Goal: Transaction & Acquisition: Purchase product/service

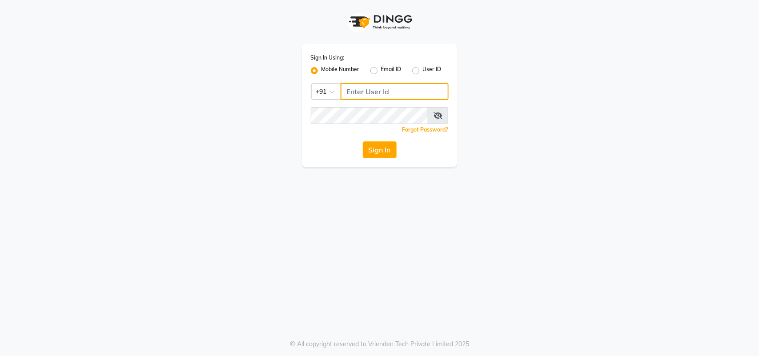
click at [370, 89] on input "Username" at bounding box center [394, 91] width 108 height 17
type input "123456000"
click at [377, 154] on button "Sign In" at bounding box center [380, 149] width 34 height 17
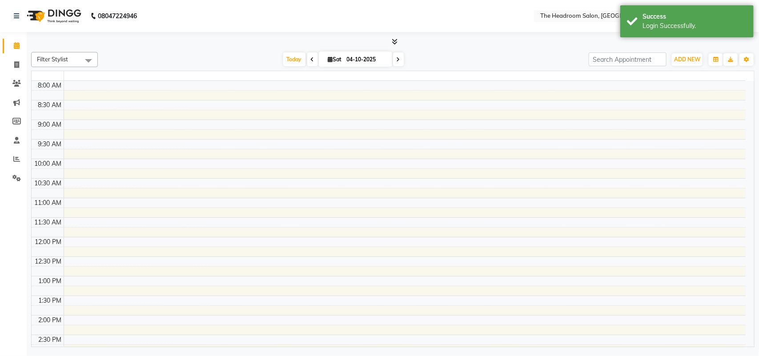
select select "en"
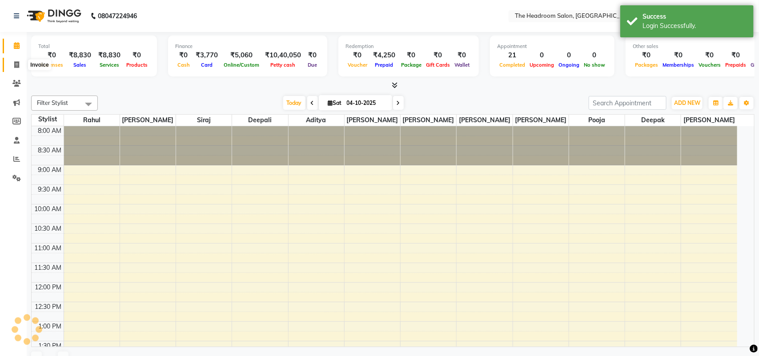
click at [16, 64] on icon at bounding box center [16, 64] width 5 height 7
select select "service"
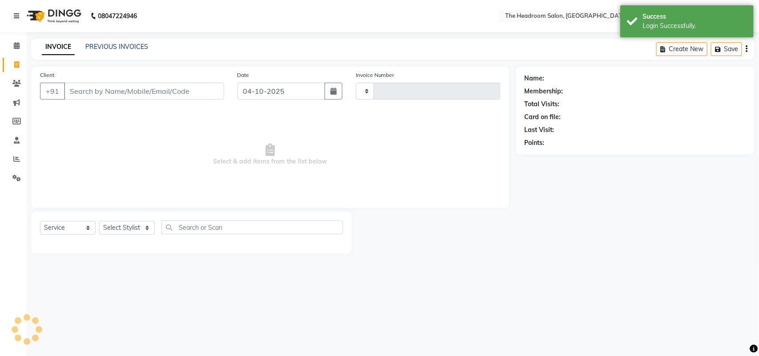
click at [92, 92] on input "Client" at bounding box center [144, 91] width 160 height 17
select select "6933"
type input "3939"
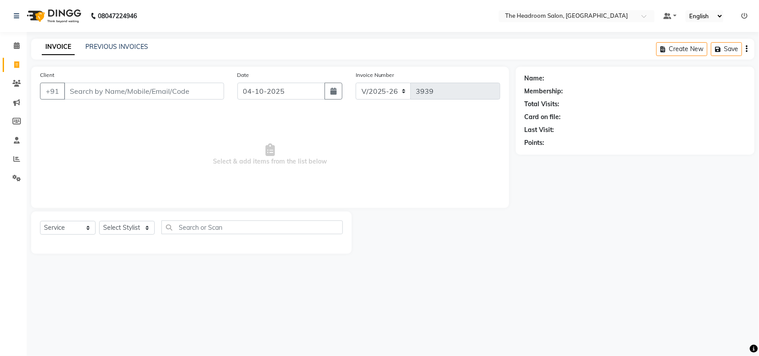
select select "58237"
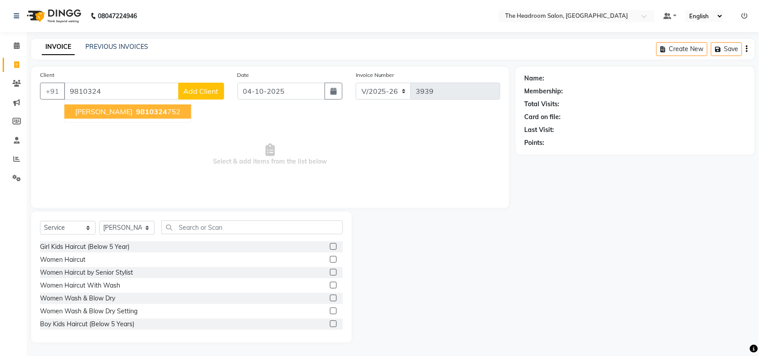
click at [92, 104] on button "manmeet 9810324 752" at bounding box center [127, 111] width 127 height 14
type input "9810324752"
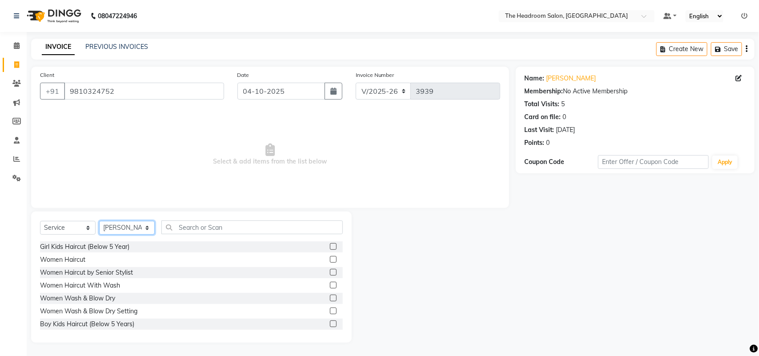
click at [147, 229] on select "Select Stylist Aditya Anubha Deepak Deepali Faizan Firoz Manager Monika Nakul S…" at bounding box center [127, 228] width 56 height 14
select select "92208"
click at [99, 221] on select "Select Stylist Aditya Anubha Deepak Deepali Faizan Firoz Manager Monika Nakul S…" at bounding box center [127, 228] width 56 height 14
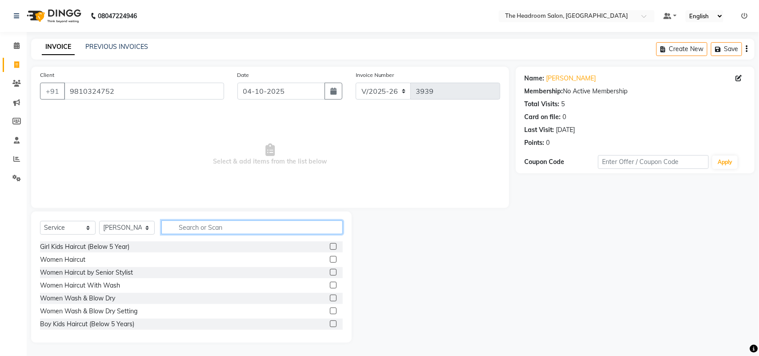
click at [198, 231] on input "text" at bounding box center [251, 227] width 181 height 14
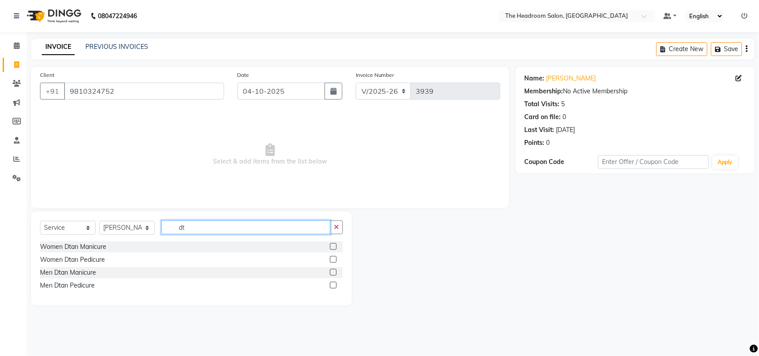
type input "dt"
click at [333, 260] on label at bounding box center [333, 259] width 7 height 7
click at [333, 260] on input "checkbox" at bounding box center [333, 260] width 6 height 6
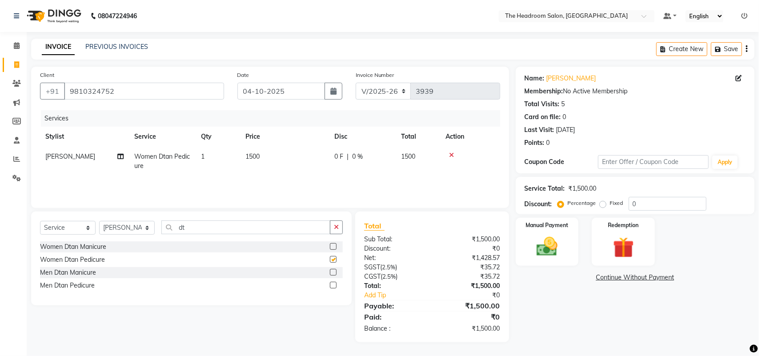
checkbox input "false"
click at [146, 228] on select "Select Stylist Aditya Anubha Deepak Deepali Faizan Firoz Manager Monika Nakul S…" at bounding box center [127, 228] width 56 height 14
select select "79453"
click at [99, 221] on select "Select Stylist Aditya Anubha Deepak Deepali Faizan Firoz Manager Monika Nakul S…" at bounding box center [127, 228] width 56 height 14
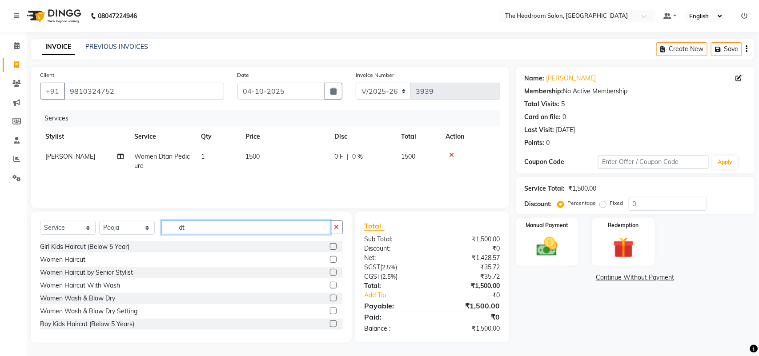
click at [189, 222] on input "dt" at bounding box center [245, 227] width 169 height 14
type input "d"
type input "wax"
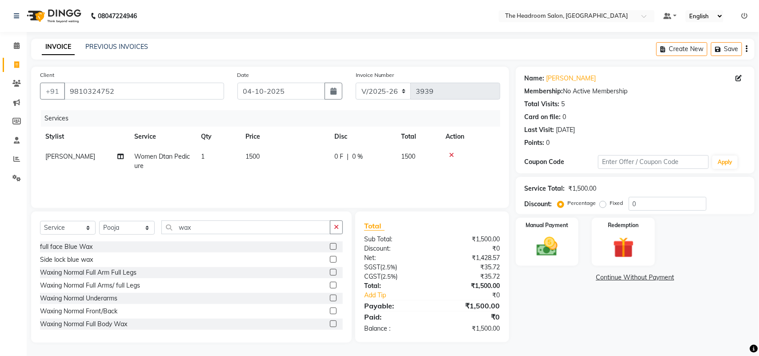
click at [280, 292] on div "full face Blue Wax Side lock blue wax Waxing Normal Full Arm Full Legs Waxing N…" at bounding box center [191, 285] width 303 height 89
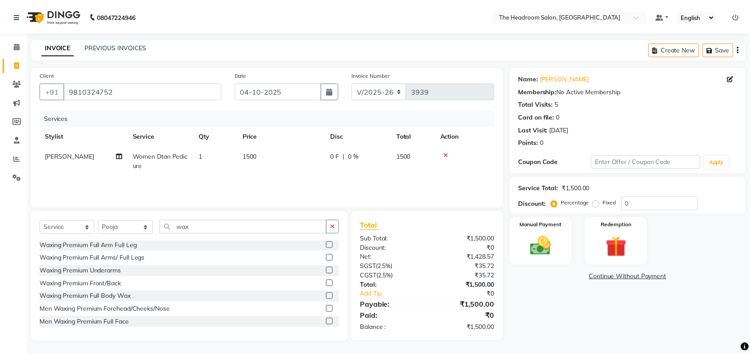
scroll to position [111, 0]
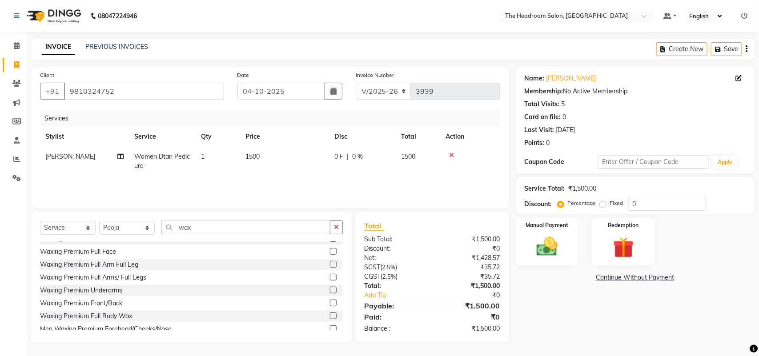
click at [330, 265] on label at bounding box center [333, 264] width 7 height 7
click at [330, 265] on input "checkbox" at bounding box center [333, 265] width 6 height 6
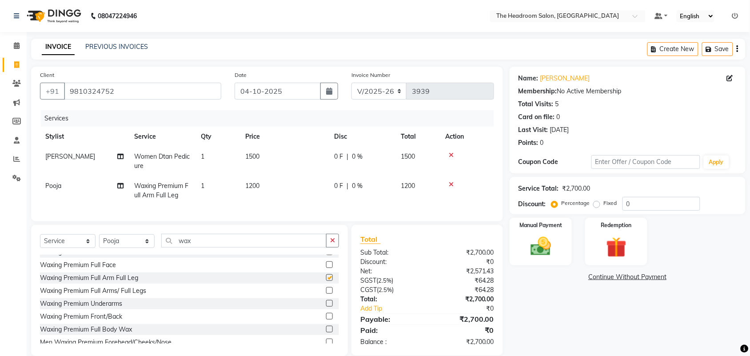
checkbox input "false"
click at [205, 248] on input "wax" at bounding box center [243, 241] width 165 height 14
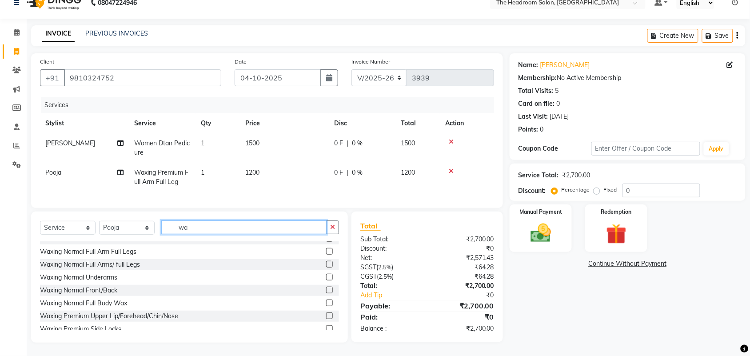
scroll to position [201, 0]
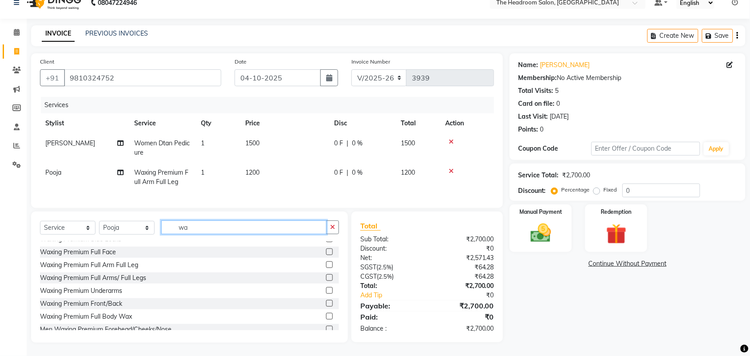
type input "w"
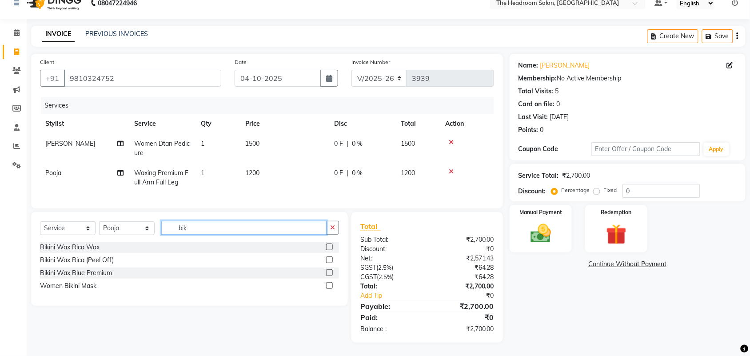
type input "bik"
click at [330, 259] on label at bounding box center [329, 259] width 7 height 7
click at [330, 259] on input "checkbox" at bounding box center [329, 260] width 6 height 6
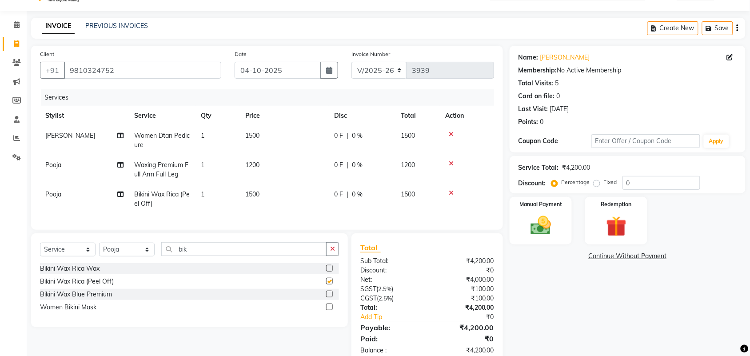
checkbox input "false"
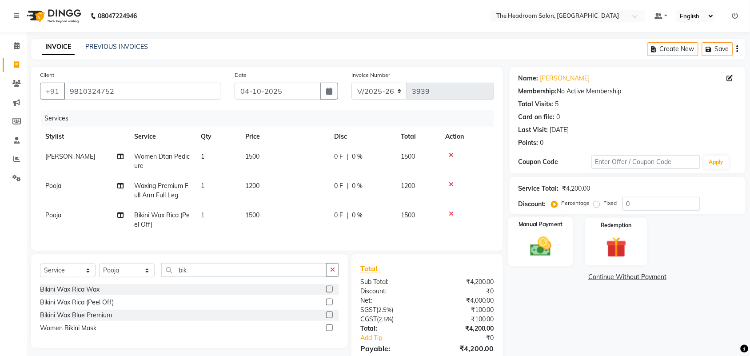
click at [543, 240] on img at bounding box center [540, 246] width 35 height 24
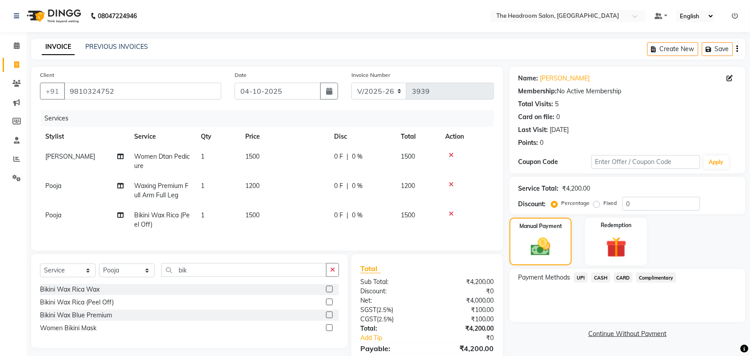
click at [625, 278] on span "CARD" at bounding box center [623, 277] width 19 height 10
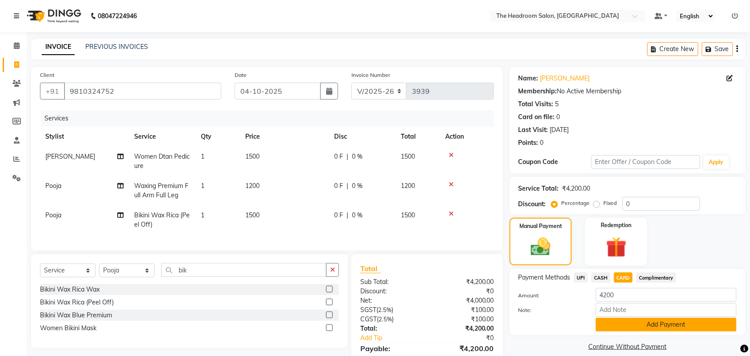
click at [629, 327] on button "Add Payment" at bounding box center [666, 325] width 141 height 14
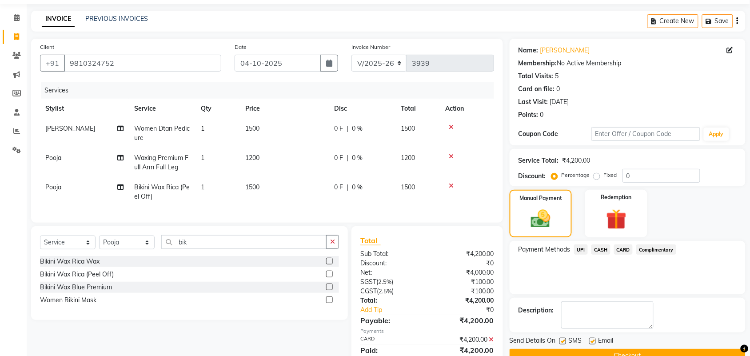
scroll to position [69, 0]
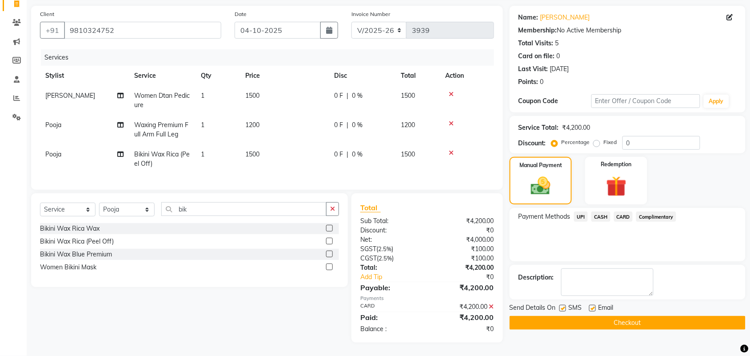
click at [645, 316] on button "Checkout" at bounding box center [628, 323] width 236 height 14
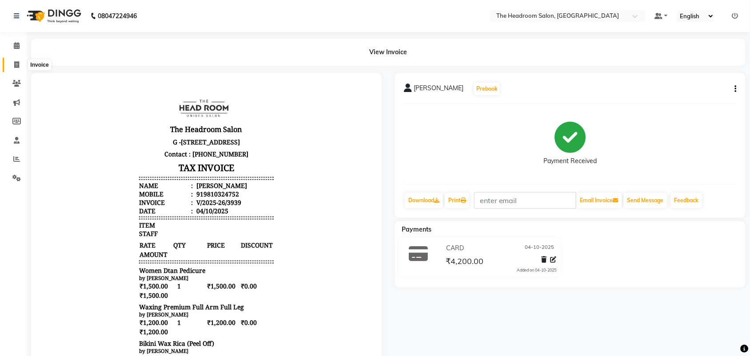
click at [15, 63] on icon at bounding box center [16, 64] width 5 height 7
select select "service"
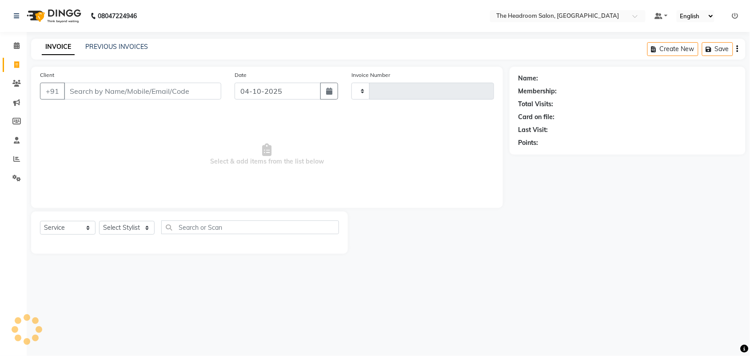
type input "3940"
select select "6933"
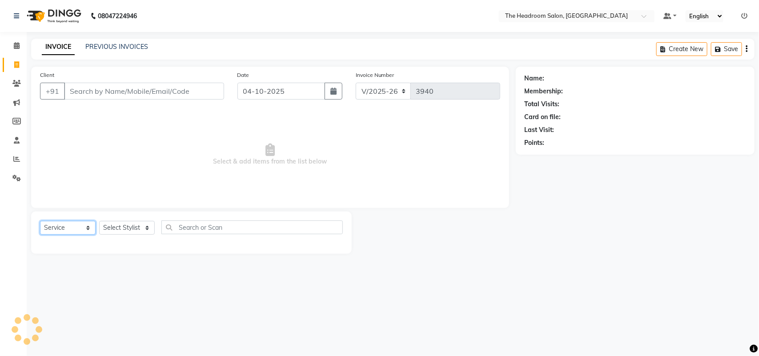
click at [86, 231] on select "Select Service Product Membership Package Voucher Prepaid Gift Card" at bounding box center [68, 228] width 56 height 14
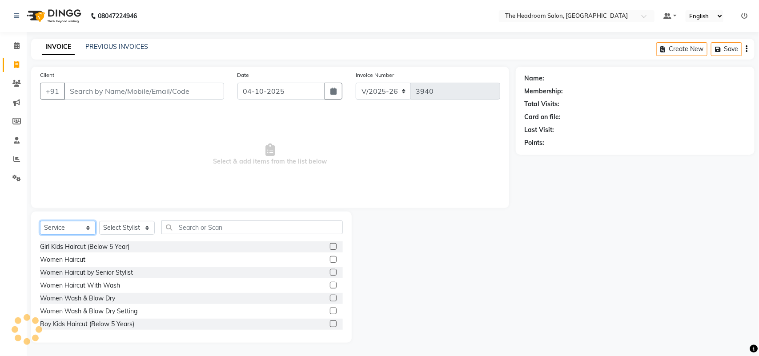
select select "58237"
click at [503, 292] on div at bounding box center [434, 277] width 164 height 131
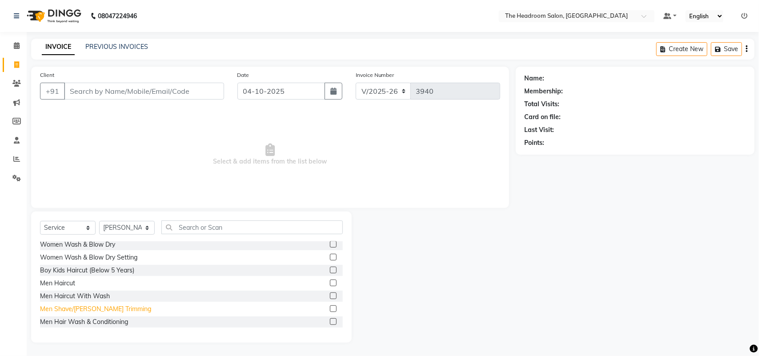
scroll to position [111, 0]
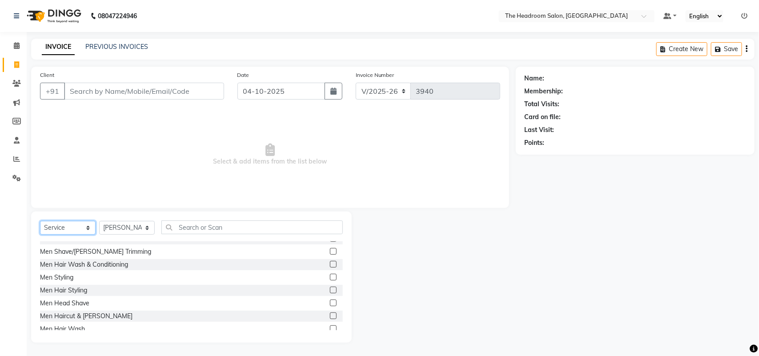
click at [91, 228] on select "Select Service Product Membership Package Voucher Prepaid Gift Card" at bounding box center [68, 228] width 56 height 14
select select "P"
click at [40, 221] on select "Select Service Product Membership Package Voucher Prepaid Gift Card" at bounding box center [68, 228] width 56 height 14
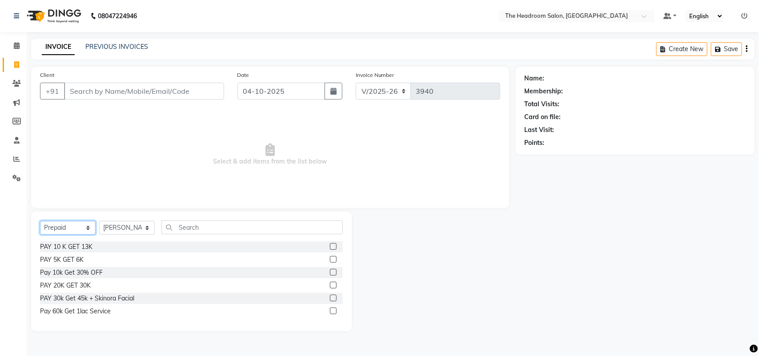
scroll to position [0, 0]
click at [333, 243] on label at bounding box center [333, 246] width 7 height 7
click at [333, 244] on input "checkbox" at bounding box center [333, 247] width 6 height 6
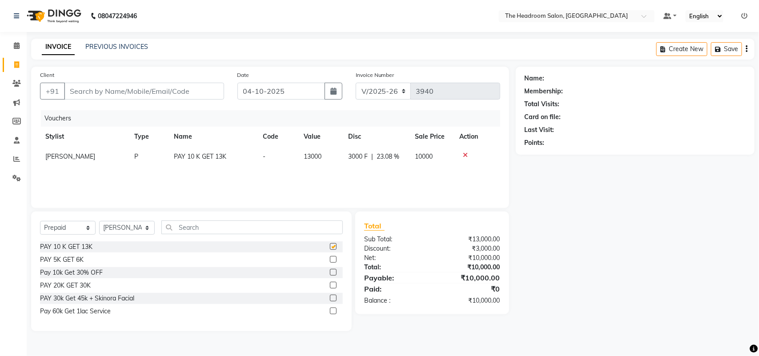
checkbox input "false"
click at [139, 230] on select "Select Stylist Aditya Anubha Deepak Deepali Faizan Firoz Manager Monika Nakul S…" at bounding box center [127, 228] width 56 height 14
select select "58235"
click at [99, 221] on select "Select Stylist Aditya Anubha Deepak Deepali Faizan Firoz Manager Monika Nakul S…" at bounding box center [127, 228] width 56 height 14
click at [204, 226] on input "text" at bounding box center [251, 227] width 181 height 14
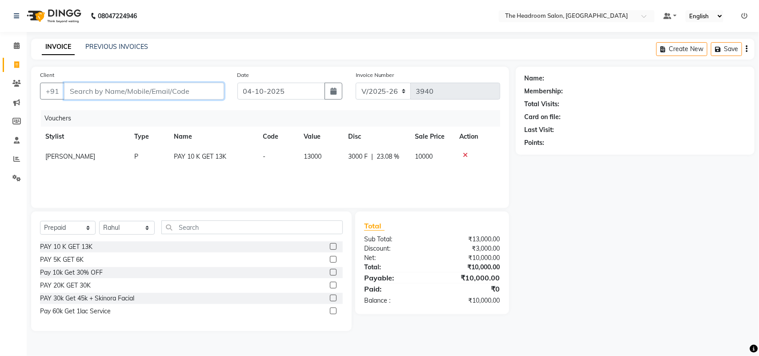
click at [125, 96] on input "Client" at bounding box center [144, 91] width 160 height 17
click at [125, 94] on input "Client" at bounding box center [144, 91] width 160 height 17
click at [124, 90] on input "Client" at bounding box center [144, 91] width 160 height 17
type input "9818242795"
click at [190, 92] on span "Add Client" at bounding box center [201, 91] width 35 height 9
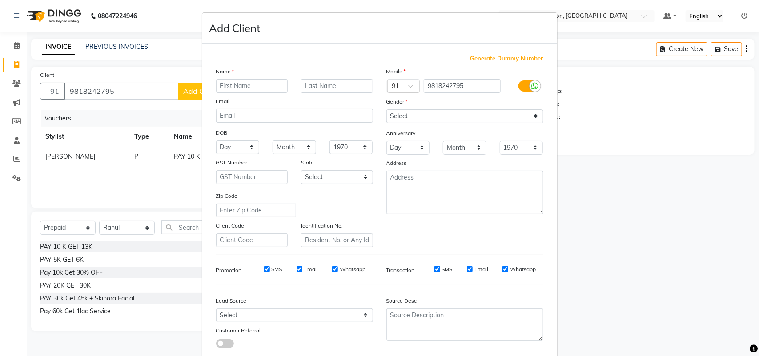
click at [252, 87] on input "text" at bounding box center [252, 86] width 72 height 14
type input "Satender"
click at [331, 95] on div "Name Satender Email DOB Day 01 02 03 04 05 06 07 08 09 10 11 12 13 14 15 16 17 …" at bounding box center [294, 157] width 170 height 180
click at [331, 85] on input "text" at bounding box center [337, 86] width 72 height 14
type input "Kaur"
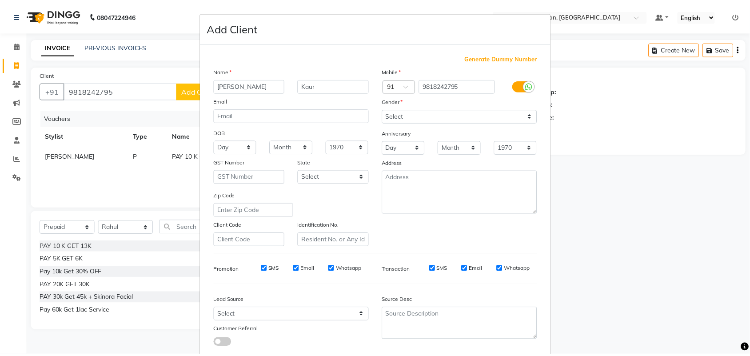
scroll to position [51, 0]
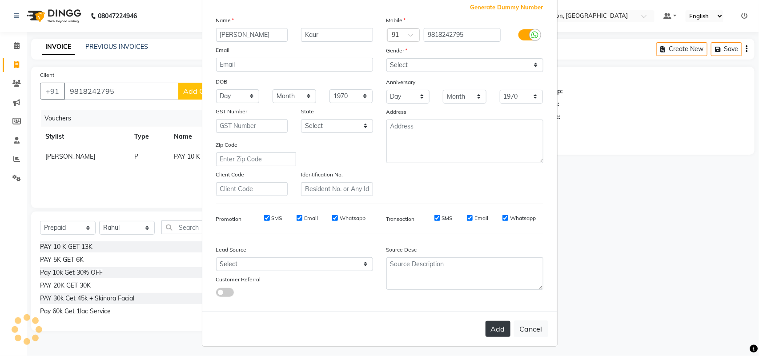
click at [496, 325] on button "Add" at bounding box center [497, 329] width 25 height 16
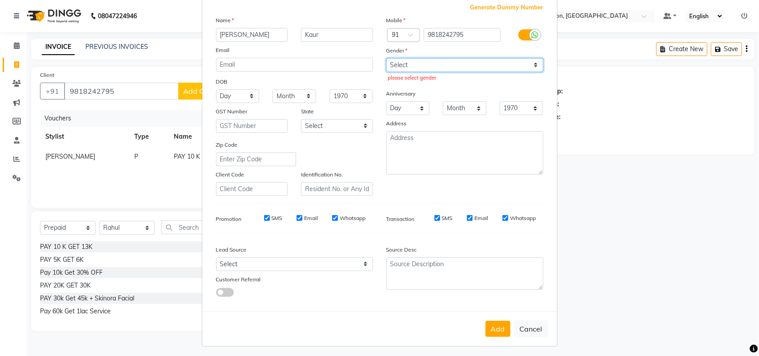
click at [487, 65] on select "Select Male Female Other Prefer Not To Say" at bounding box center [464, 65] width 157 height 14
select select "female"
click at [386, 58] on select "Select Male Female Other Prefer Not To Say" at bounding box center [464, 65] width 157 height 14
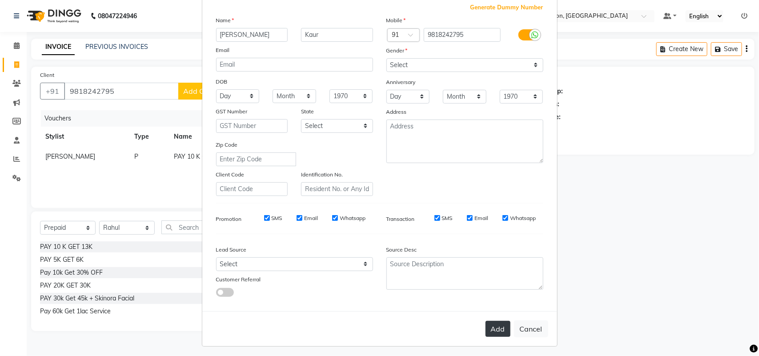
click at [490, 326] on button "Add" at bounding box center [497, 329] width 25 height 16
select select
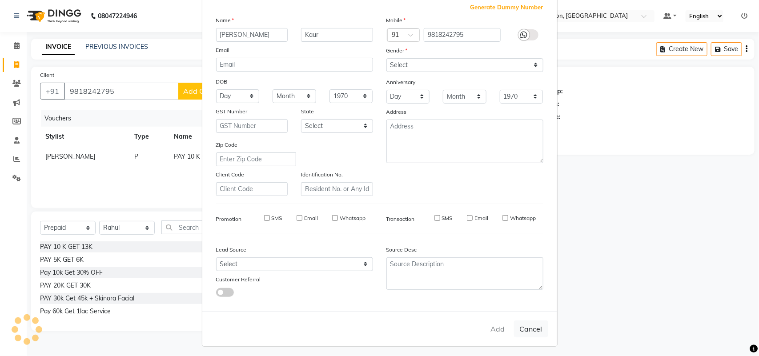
select select
checkbox input "false"
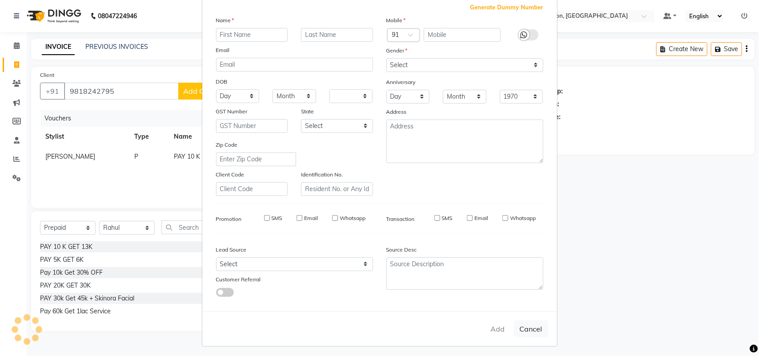
checkbox input "false"
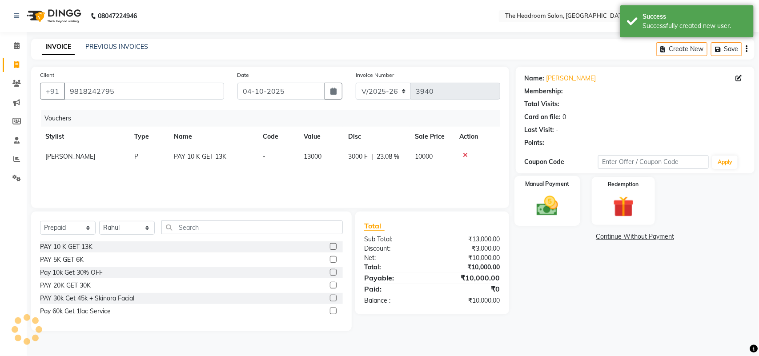
click at [548, 213] on img at bounding box center [546, 205] width 35 height 25
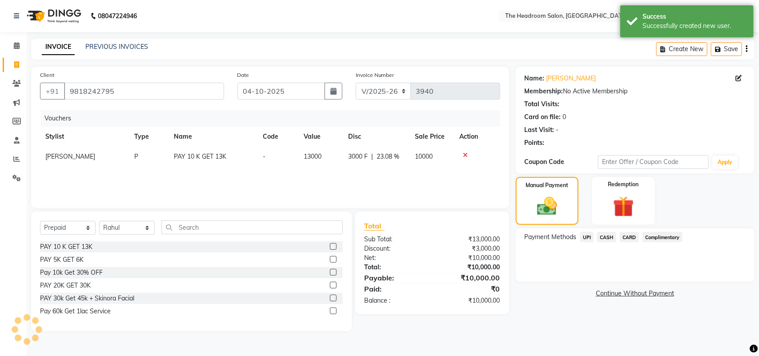
click at [588, 237] on span "UPI" at bounding box center [587, 237] width 14 height 10
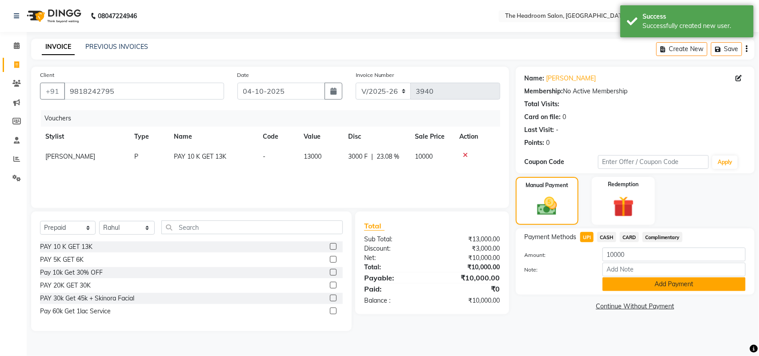
click at [631, 281] on button "Add Payment" at bounding box center [673, 284] width 143 height 14
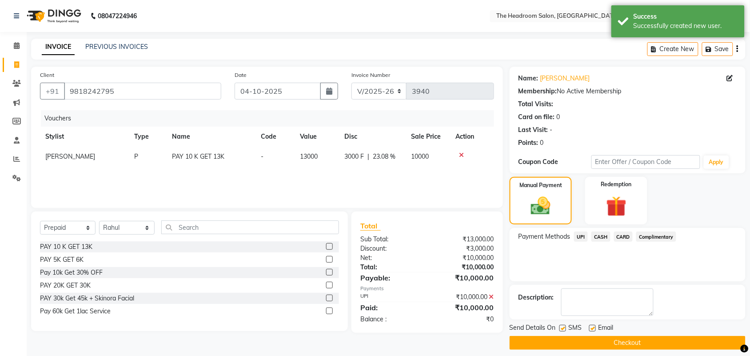
scroll to position [8, 0]
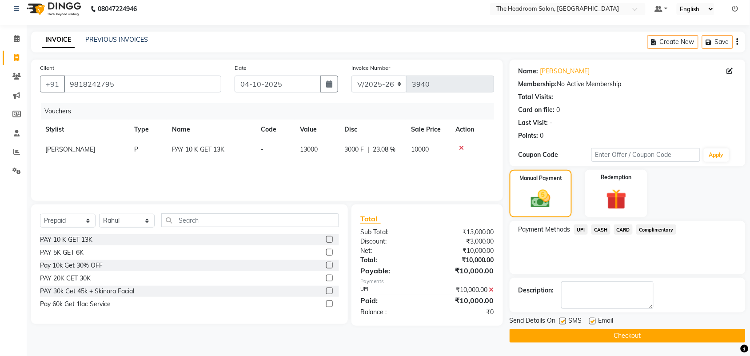
click at [619, 336] on button "Checkout" at bounding box center [628, 336] width 236 height 14
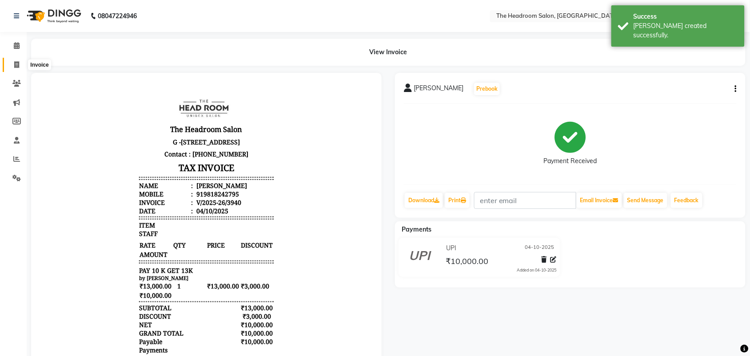
click at [19, 68] on span at bounding box center [17, 65] width 16 height 10
select select "service"
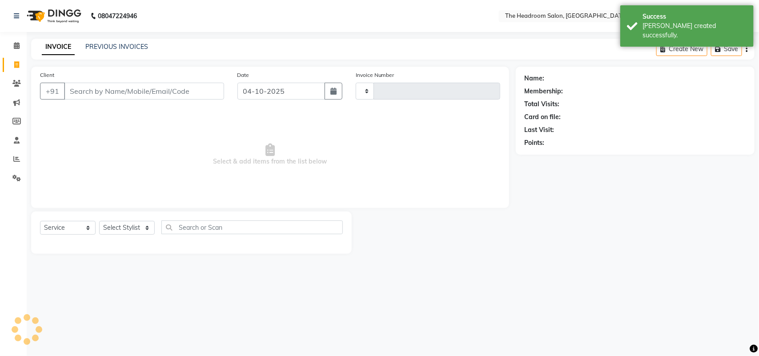
click at [108, 89] on input "Client" at bounding box center [144, 91] width 160 height 17
click at [108, 90] on input "Client" at bounding box center [144, 91] width 160 height 17
select select "6933"
type input "3941"
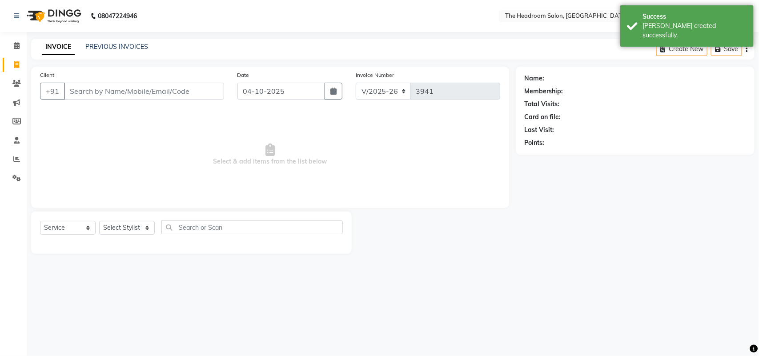
select select "58237"
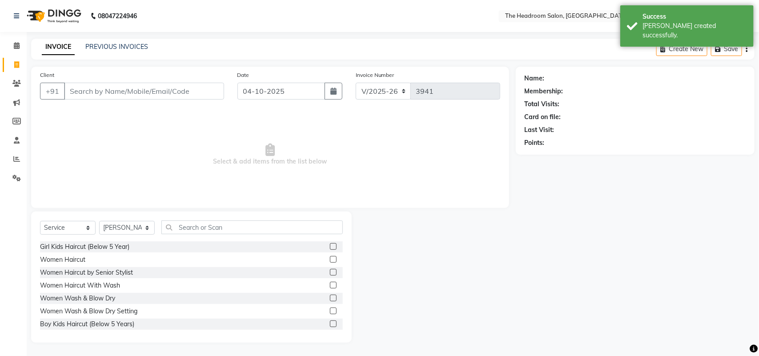
click at [105, 92] on input "Client" at bounding box center [144, 91] width 160 height 17
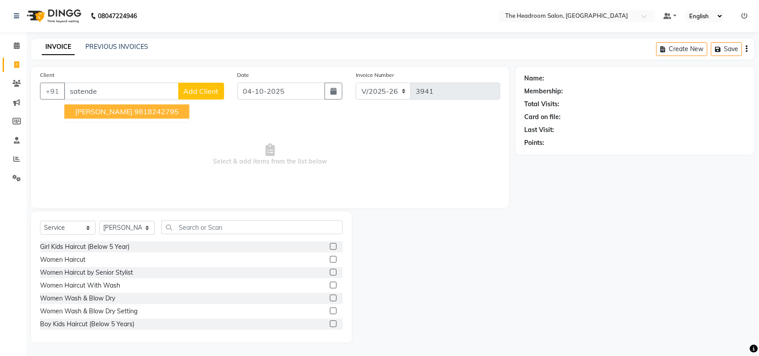
click at [134, 113] on ngb-highlight "9818242795" at bounding box center [156, 111] width 44 height 9
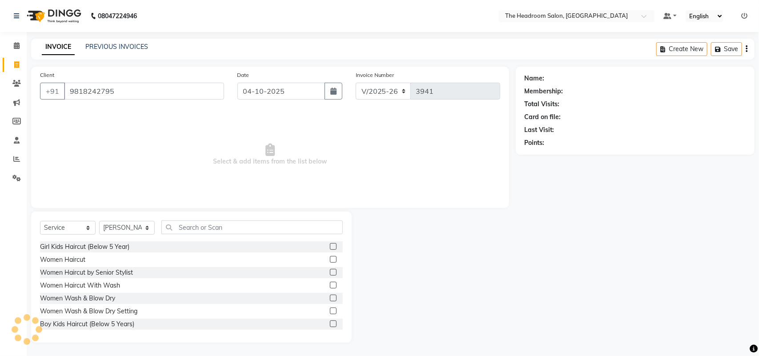
type input "9818242795"
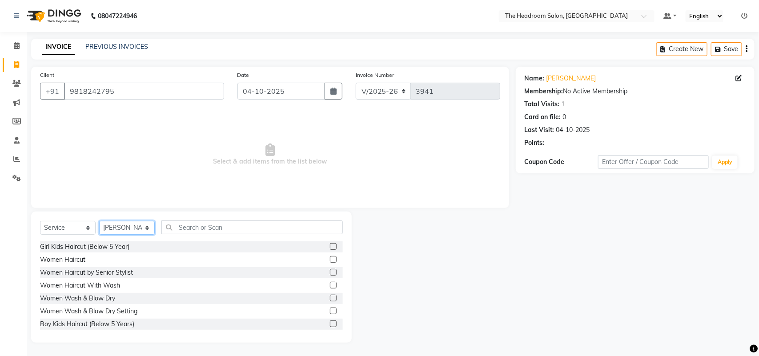
click at [136, 229] on select "Select Stylist Aditya Anubha Deepak Deepali Faizan Firoz Manager Monika Nakul S…" at bounding box center [127, 228] width 56 height 14
select select "58235"
click at [99, 221] on select "Select Stylist Aditya Anubha Deepak Deepali Faizan Firoz Manager Monika Nakul S…" at bounding box center [127, 228] width 56 height 14
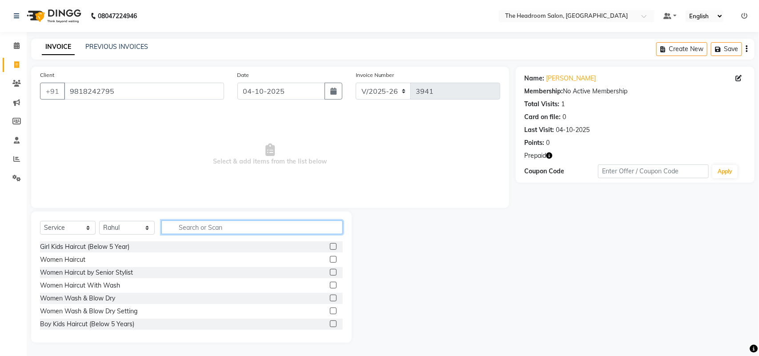
click at [192, 224] on input "text" at bounding box center [251, 227] width 181 height 14
click at [192, 225] on input "text" at bounding box center [251, 227] width 181 height 14
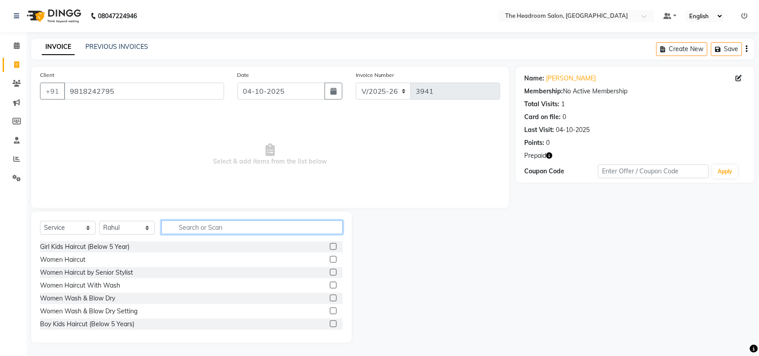
click at [192, 225] on input "text" at bounding box center [251, 227] width 181 height 14
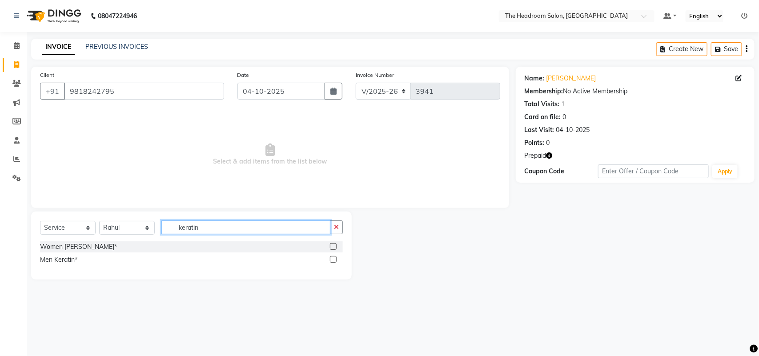
type input "keratin"
click at [334, 245] on label at bounding box center [333, 246] width 7 height 7
click at [334, 245] on input "checkbox" at bounding box center [333, 247] width 6 height 6
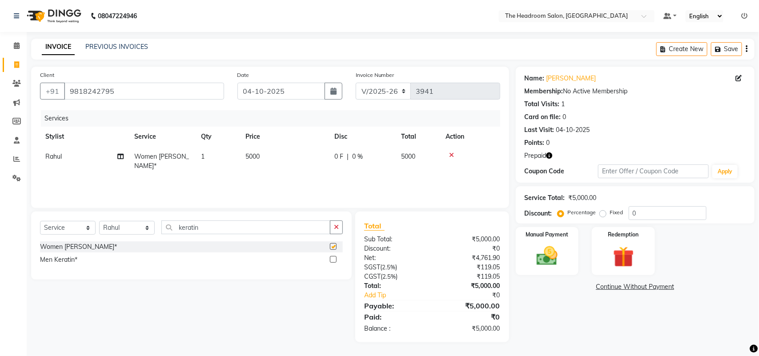
checkbox input "false"
click at [256, 150] on td "5000" at bounding box center [284, 161] width 89 height 29
select select "58235"
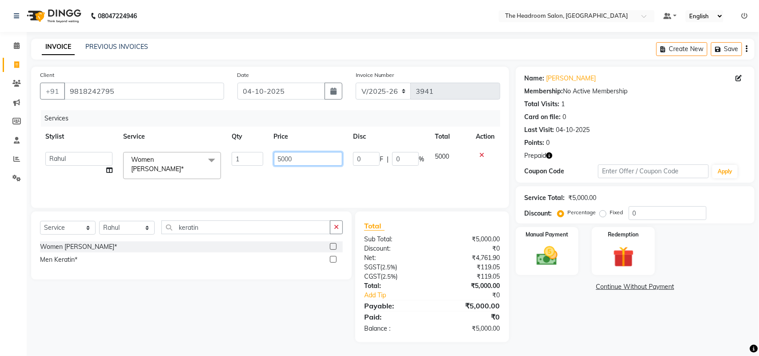
click at [281, 163] on input "5000" at bounding box center [308, 159] width 69 height 14
type input "6500"
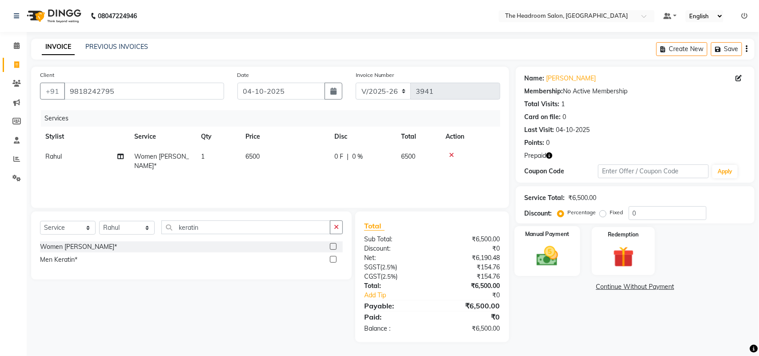
click at [545, 261] on img at bounding box center [546, 256] width 35 height 25
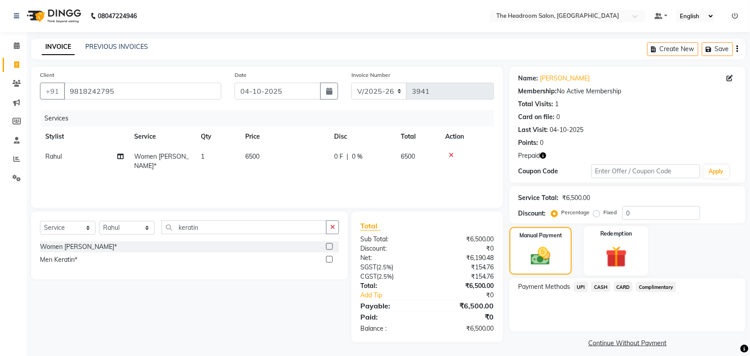
click at [611, 248] on img at bounding box center [616, 257] width 35 height 27
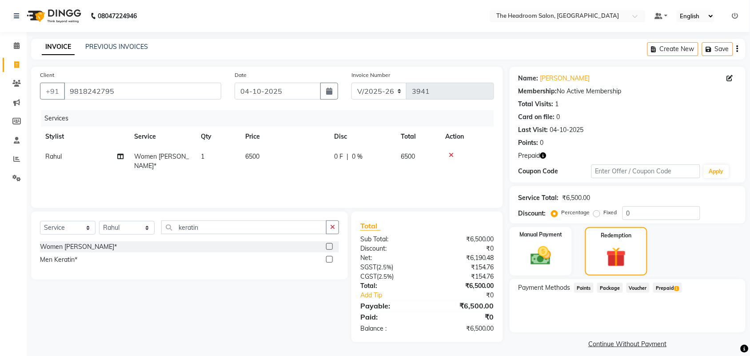
click at [667, 287] on span "Prepaid 1" at bounding box center [667, 288] width 29 height 10
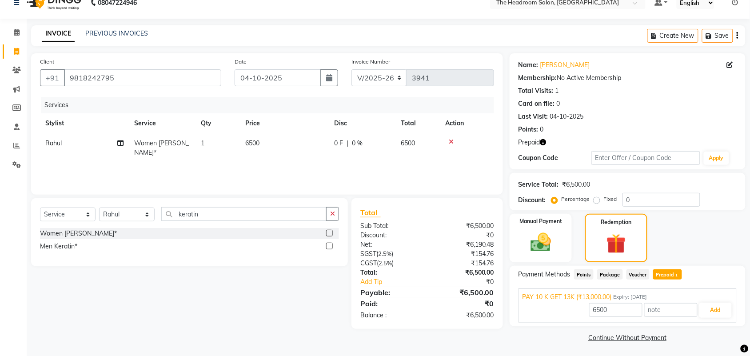
scroll to position [15, 0]
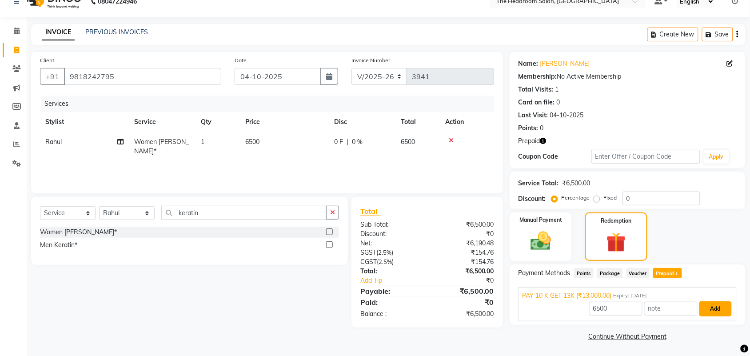
click at [716, 308] on button "Add" at bounding box center [715, 308] width 32 height 15
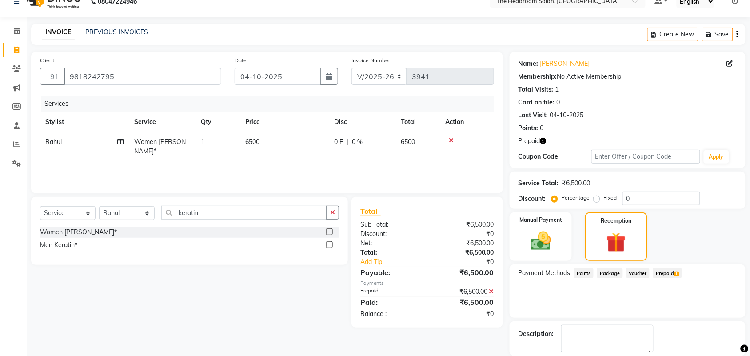
scroll to position [58, 0]
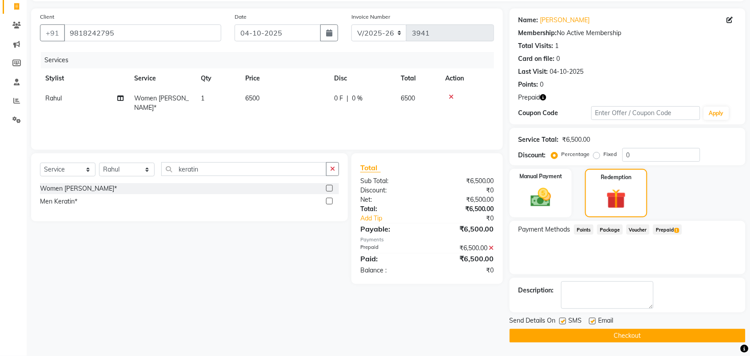
click at [635, 335] on button "Checkout" at bounding box center [628, 336] width 236 height 14
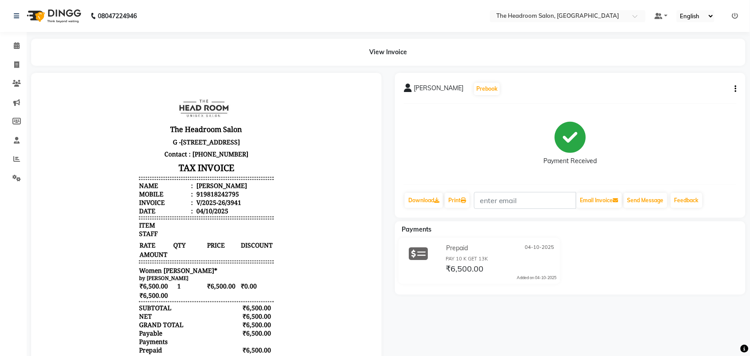
scroll to position [8, 0]
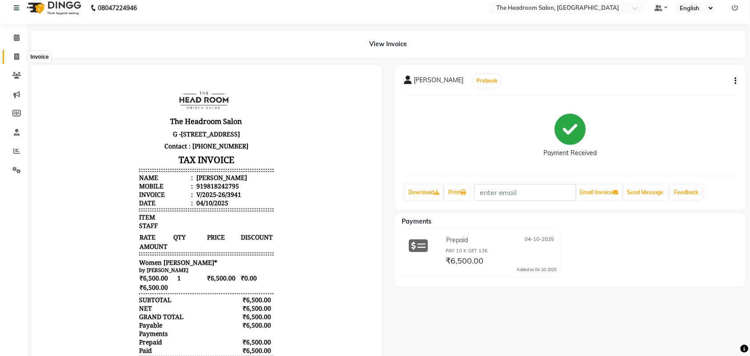
click at [19, 56] on icon at bounding box center [16, 56] width 5 height 7
select select "service"
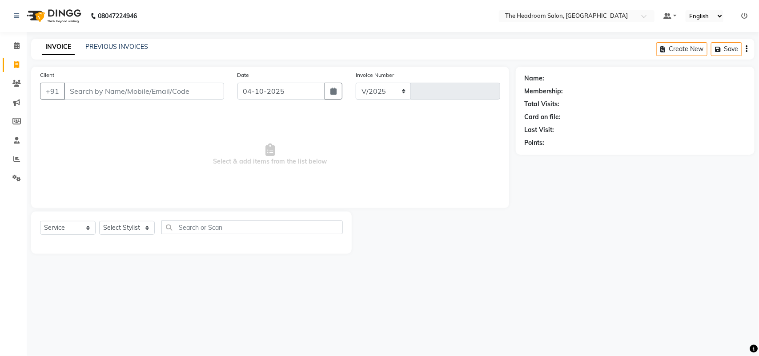
select select "6933"
type input "3942"
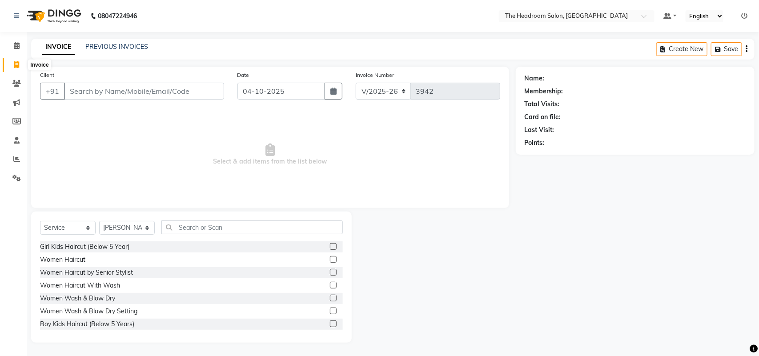
click at [18, 65] on icon at bounding box center [16, 64] width 5 height 7
select select "service"
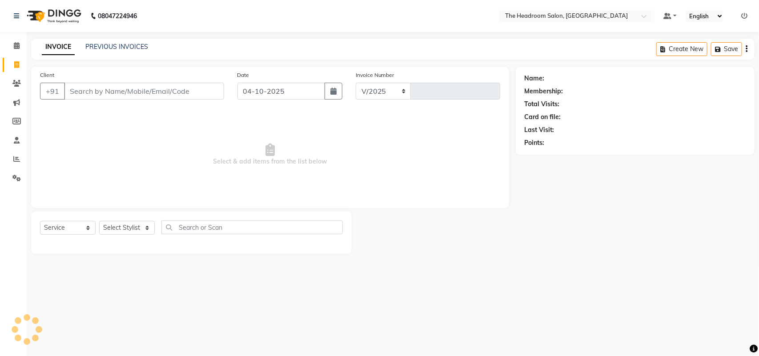
select select "6933"
type input "3942"
select select "58237"
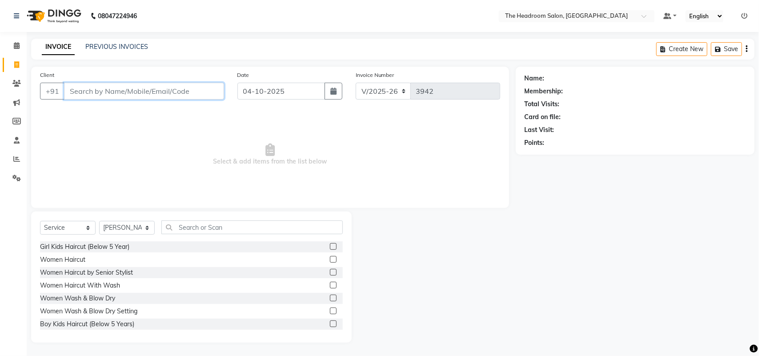
click at [94, 89] on input "Client" at bounding box center [144, 91] width 160 height 17
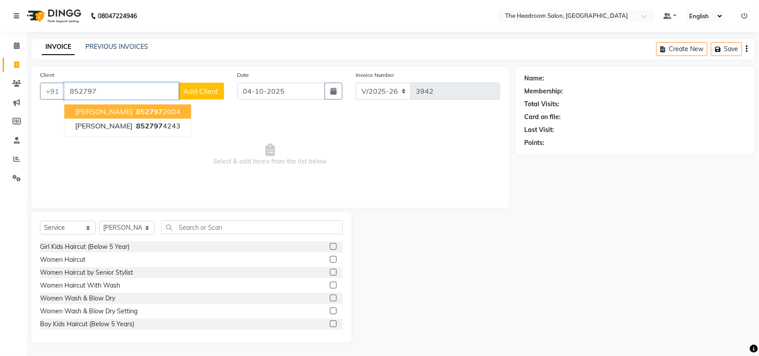
click at [134, 114] on ngb-highlight "852797 2004" at bounding box center [157, 111] width 46 height 9
type input "8527972004"
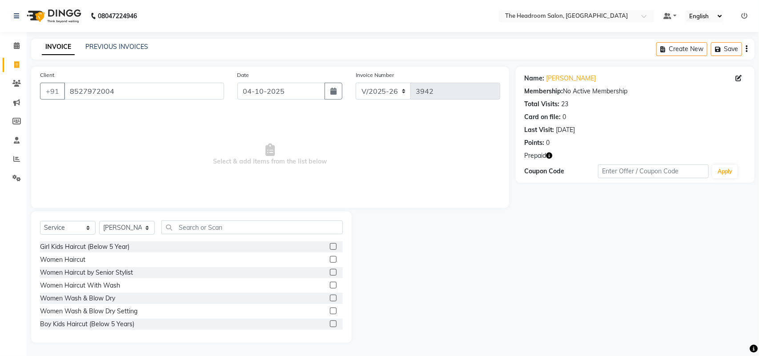
click at [550, 155] on icon "button" at bounding box center [549, 155] width 6 height 6
click at [103, 47] on link "PREVIOUS INVOICES" at bounding box center [116, 47] width 63 height 8
click at [17, 68] on icon at bounding box center [16, 64] width 5 height 7
click at [109, 43] on link "PREVIOUS INVOICES" at bounding box center [116, 47] width 63 height 8
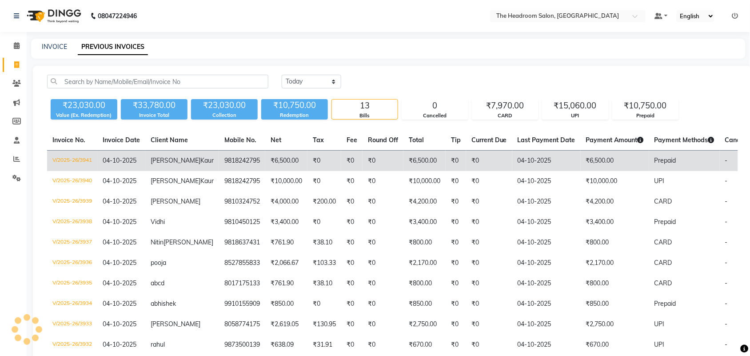
click at [581, 159] on td "₹6,500.00" at bounding box center [615, 161] width 68 height 21
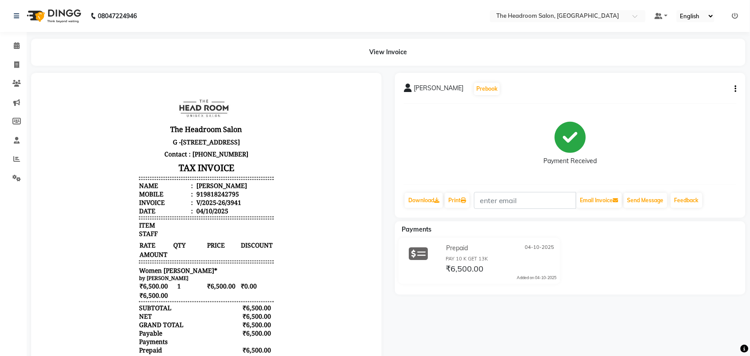
click at [735, 87] on button "button" at bounding box center [733, 88] width 5 height 9
click at [718, 76] on div "Split Service Amount" at bounding box center [691, 77] width 61 height 11
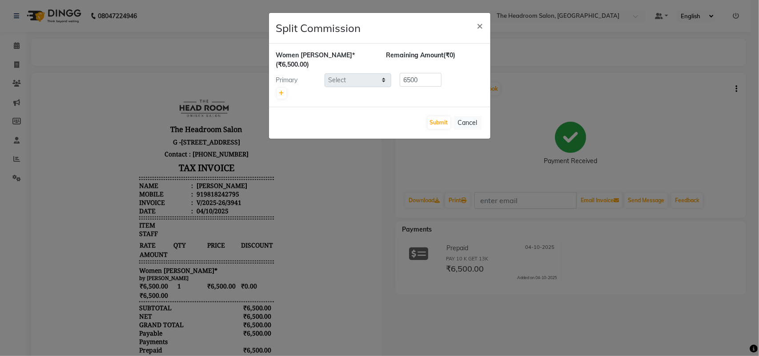
select select "58235"
click at [727, 127] on ngb-modal-window "Split Commission × Women Gk Keratin* (₹6,500.00) Remaining Amount (₹0) Primary …" at bounding box center [379, 178] width 759 height 356
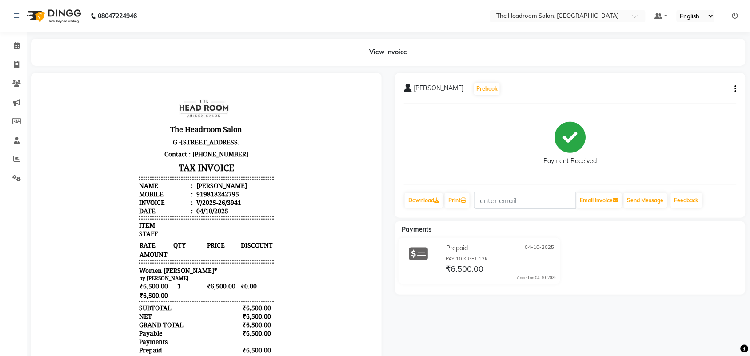
click at [735, 90] on button "button" at bounding box center [733, 88] width 5 height 9
click at [682, 100] on div "Edit Invoice" at bounding box center [691, 100] width 61 height 11
select select "service"
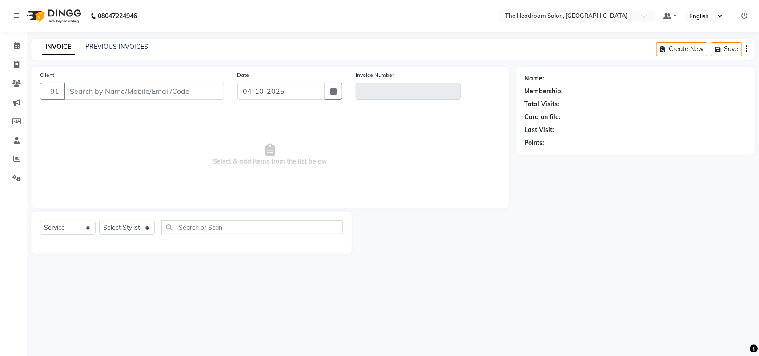
select select "58237"
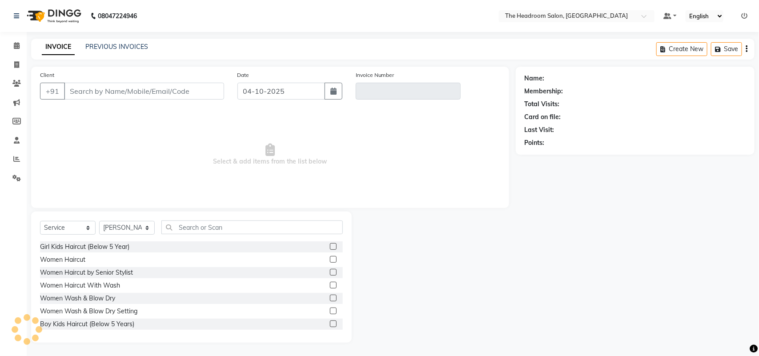
type input "9818242795"
type input "V/2025-26/3941"
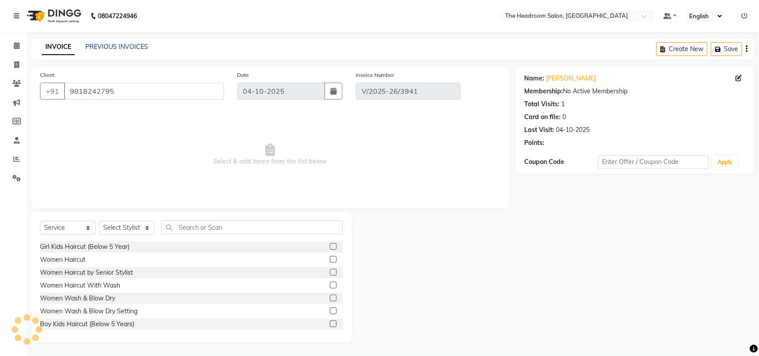
select select "select"
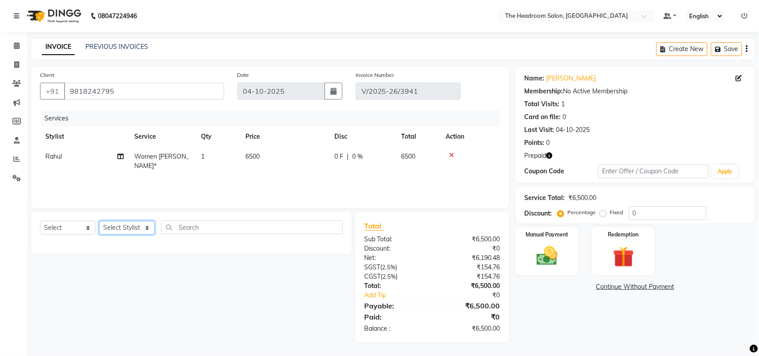
click at [118, 227] on select "Select Stylist [PERSON_NAME] Deepak [PERSON_NAME] [PERSON_NAME] Manager [PERSON…" at bounding box center [127, 228] width 56 height 14
select select "92208"
click at [99, 221] on select "Select Stylist [PERSON_NAME] Deepak [PERSON_NAME] [PERSON_NAME] Manager [PERSON…" at bounding box center [127, 228] width 56 height 14
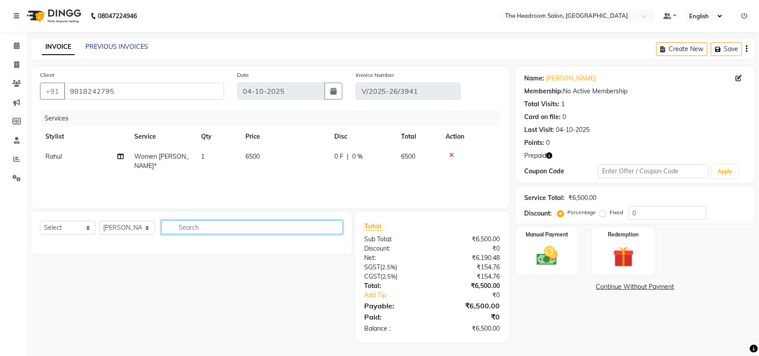
click at [204, 223] on input "text" at bounding box center [251, 227] width 181 height 14
type input "p"
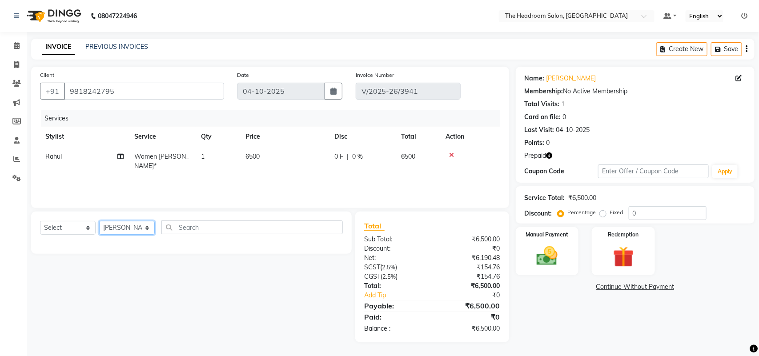
click at [143, 227] on select "Select Stylist [PERSON_NAME] Deepak [PERSON_NAME] [PERSON_NAME] Manager [PERSON…" at bounding box center [127, 228] width 56 height 14
click at [99, 221] on select "Select Stylist [PERSON_NAME] Deepak [PERSON_NAME] [PERSON_NAME] Manager [PERSON…" at bounding box center [127, 228] width 56 height 14
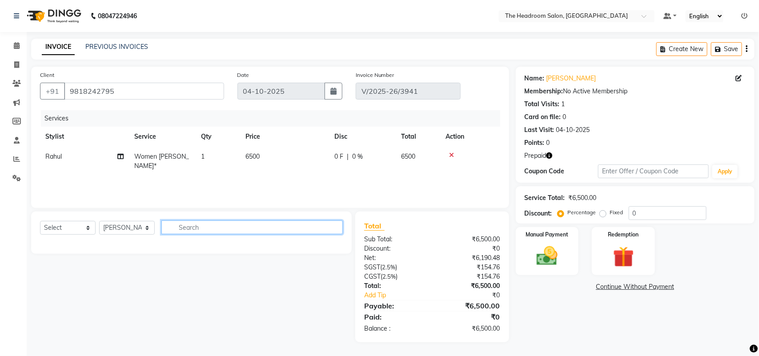
click at [300, 228] on input "text" at bounding box center [251, 227] width 181 height 14
type input "ped"
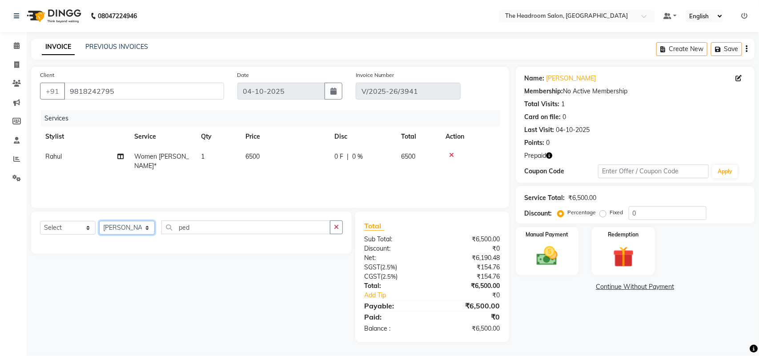
click at [140, 226] on select "Select Stylist Aditya Anubha Deepak Deepali Faizan Firoz Manager Monika Nakul S…" at bounding box center [127, 228] width 56 height 14
click at [99, 221] on select "Select Stylist Aditya Anubha Deepak Deepali Faizan Firoz Manager Monika Nakul S…" at bounding box center [127, 228] width 56 height 14
click at [136, 205] on div "Client +91 9818242795 Date 04-10-2025 Invoice Number V/2025-26/3941 Services St…" at bounding box center [270, 137] width 478 height 141
click at [137, 223] on select "Select Stylist Aditya Anubha Deepak Deepali Faizan Firoz Manager Monika Nakul S…" at bounding box center [127, 228] width 56 height 14
click at [99, 221] on select "Select Stylist Aditya Anubha Deepak Deepali Faizan Firoz Manager Monika Nakul S…" at bounding box center [127, 228] width 56 height 14
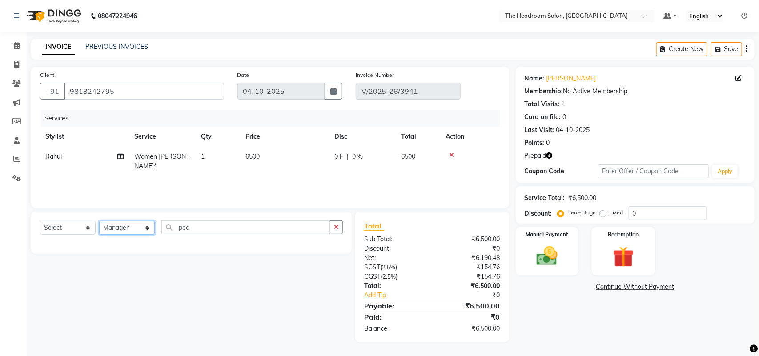
click at [134, 223] on select "Select Stylist Aditya Anubha Deepak Deepali Faizan Firoz Manager Monika Nakul S…" at bounding box center [127, 228] width 56 height 14
select select "92208"
click at [99, 221] on select "Select Stylist Aditya Anubha Deepak Deepali Faizan Firoz Manager Monika Nakul S…" at bounding box center [127, 228] width 56 height 14
click at [240, 219] on div "Select Service Product Membership Package Voucher Prepaid Gift Card Select Styl…" at bounding box center [191, 233] width 320 height 42
click at [239, 227] on input "ped" at bounding box center [245, 227] width 169 height 14
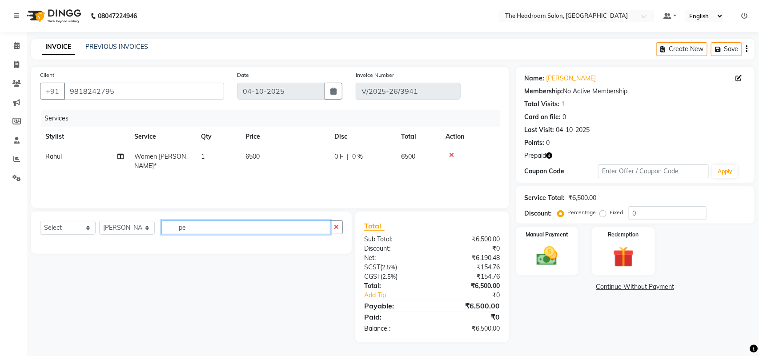
type input "p"
click at [117, 45] on link "PREVIOUS INVOICES" at bounding box center [116, 47] width 63 height 8
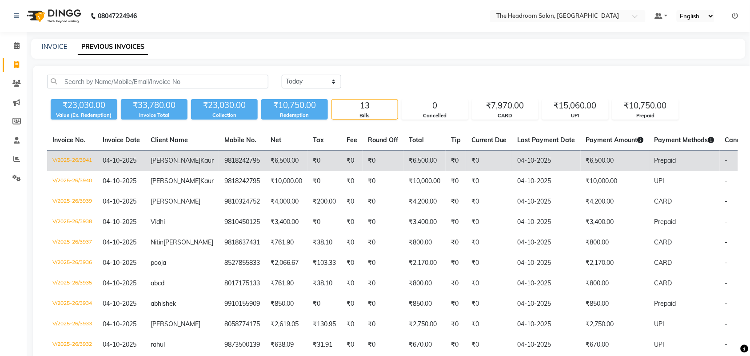
click at [655, 161] on span "Prepaid" at bounding box center [666, 160] width 22 height 8
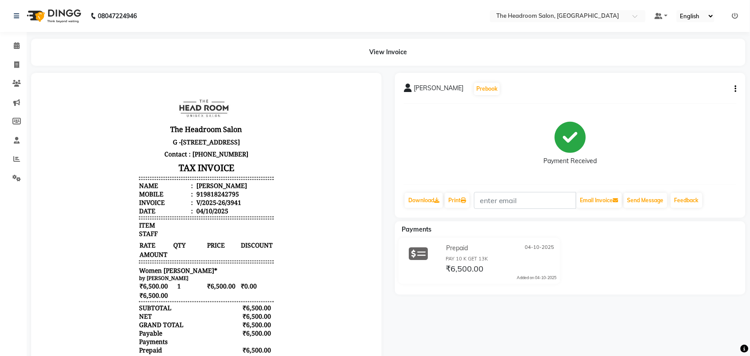
click at [735, 88] on button "button" at bounding box center [733, 88] width 5 height 9
click at [693, 67] on div "Cancel Invoice" at bounding box center [691, 66] width 61 height 11
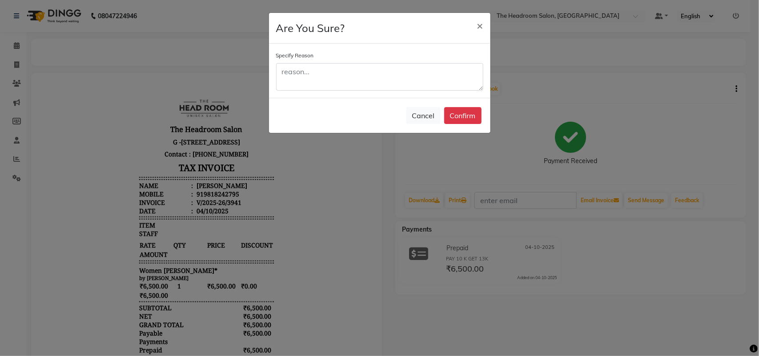
click at [692, 133] on ngb-modal-window "Are You Sure? × Specify Reason Cancel Confirm" at bounding box center [379, 178] width 759 height 356
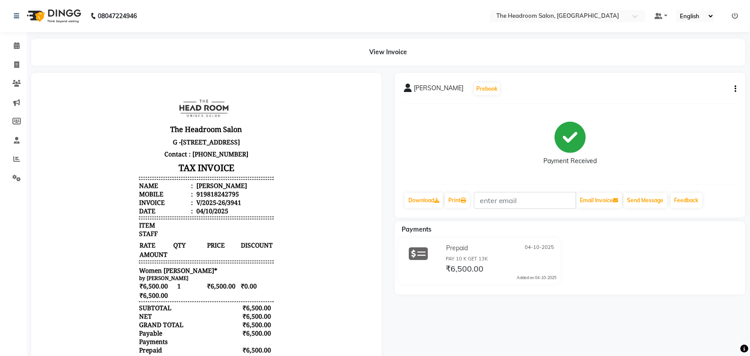
click at [735, 89] on icon "button" at bounding box center [736, 89] width 2 height 0
click at [715, 80] on div "Split Service Amount" at bounding box center [691, 77] width 61 height 11
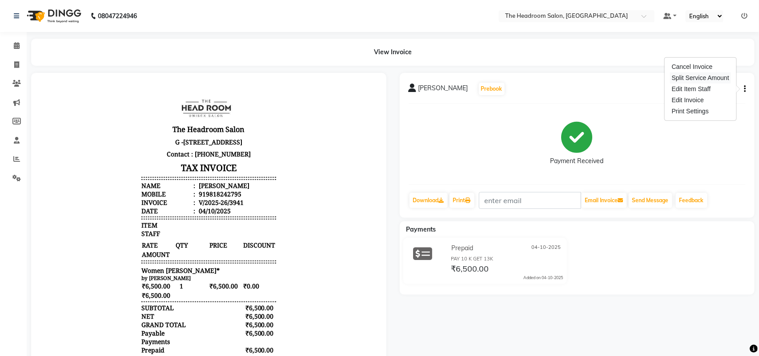
select select "58235"
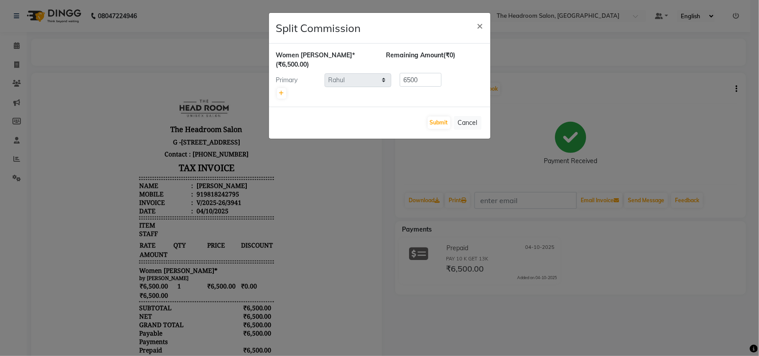
click at [735, 88] on ngb-modal-window "Split Commission × Women [PERSON_NAME]* (₹6,500.00) Remaining Amount (₹0) Prima…" at bounding box center [379, 178] width 759 height 356
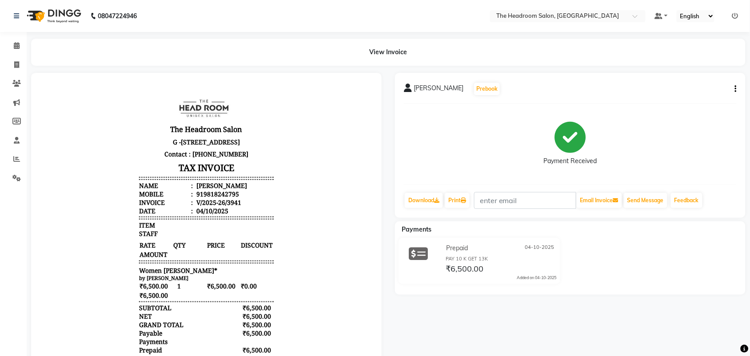
click at [735, 90] on button "button" at bounding box center [733, 88] width 5 height 9
click at [710, 90] on div "Edit Item Staff" at bounding box center [691, 89] width 61 height 11
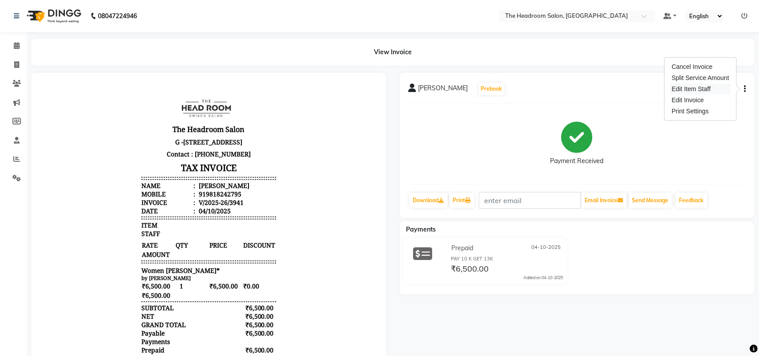
select select "58235"
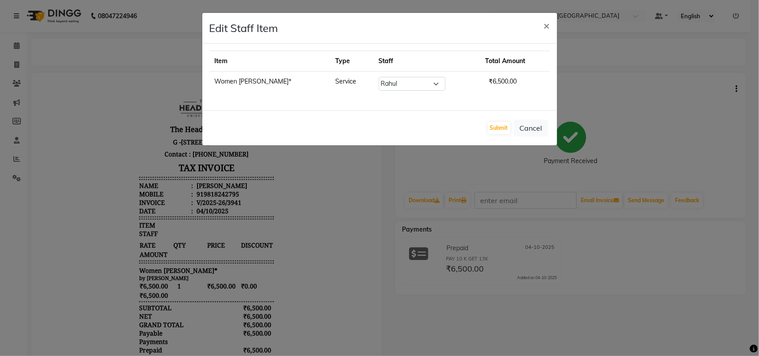
drag, startPoint x: 729, startPoint y: 116, endPoint x: 736, endPoint y: 104, distance: 14.6
click at [730, 116] on ngb-modal-window "Edit Staff Item × Item Type Staff Total Amount Women Gk Keratin* Service Select…" at bounding box center [379, 178] width 759 height 356
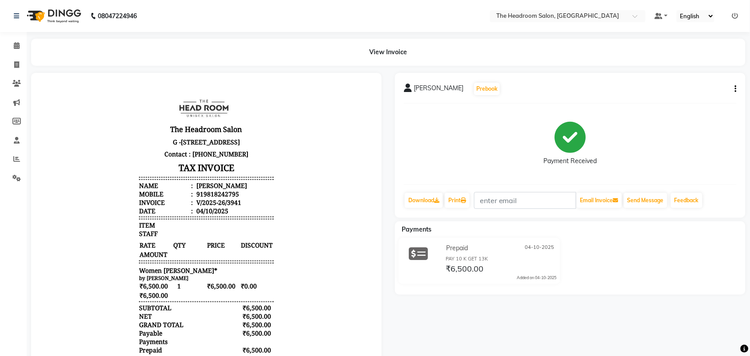
click at [736, 89] on icon "button" at bounding box center [736, 89] width 2 height 0
click at [702, 110] on div "Print Settings" at bounding box center [691, 111] width 61 height 11
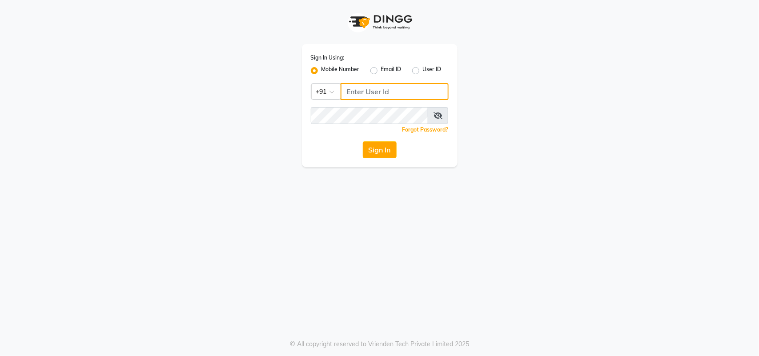
click at [352, 95] on input "Username" at bounding box center [394, 91] width 108 height 17
type input "123456000"
click at [372, 145] on button "Sign In" at bounding box center [380, 149] width 34 height 17
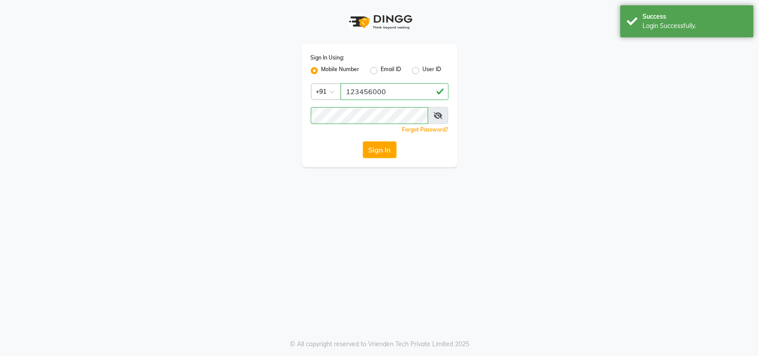
click at [229, 134] on div "Sign In Using: Mobile Number Email ID User ID Country Code × +91 123456000 Reme…" at bounding box center [379, 83] width 507 height 167
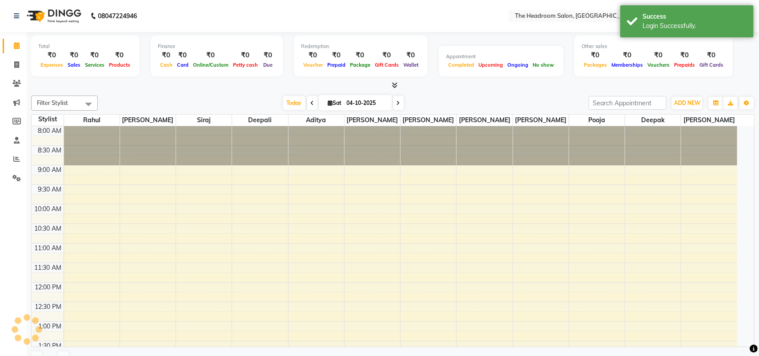
select select "en"
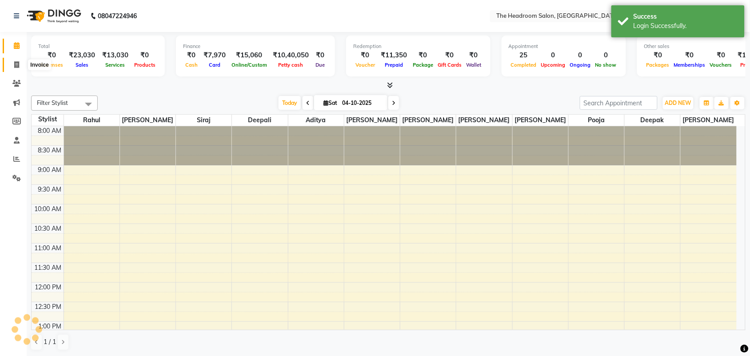
click at [21, 66] on span at bounding box center [17, 65] width 16 height 10
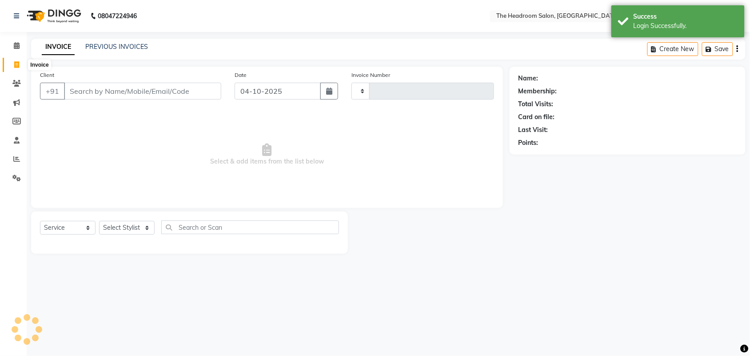
click at [18, 64] on icon at bounding box center [16, 64] width 5 height 7
select select "service"
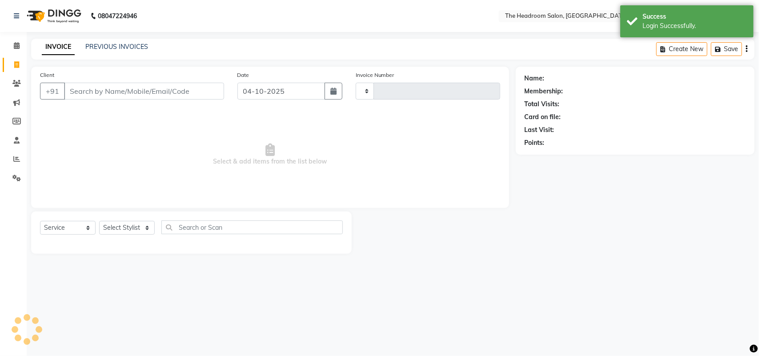
click at [83, 88] on input "Client" at bounding box center [144, 91] width 160 height 17
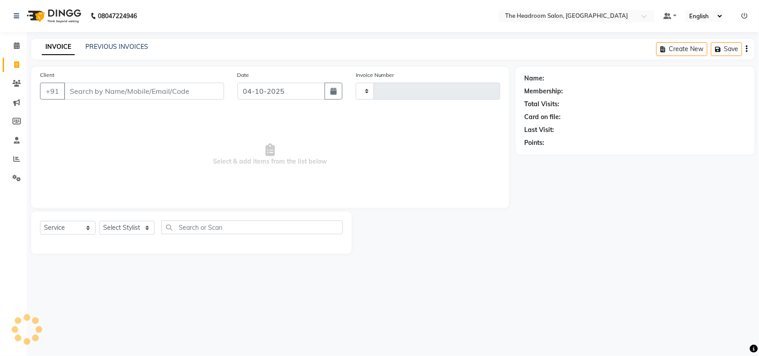
type input "3942"
select select "6933"
type input "95"
select select "58237"
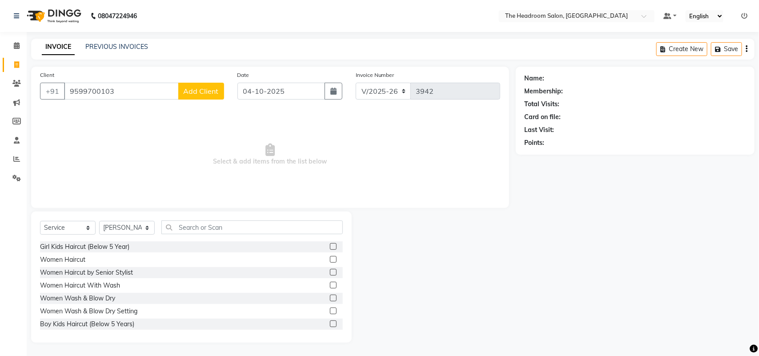
type input "9599700103"
click at [189, 94] on span "Add Client" at bounding box center [201, 91] width 35 height 9
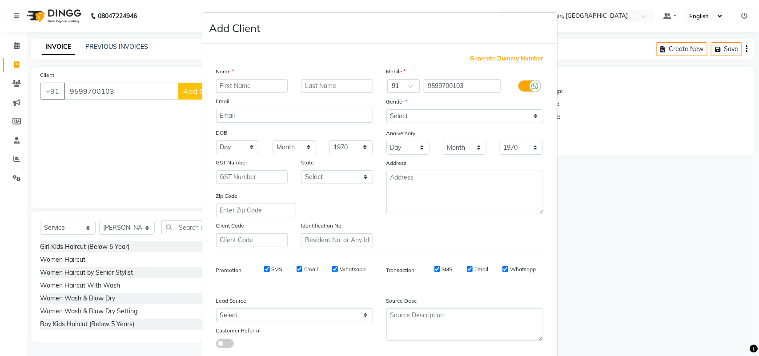
click at [240, 87] on input "text" at bounding box center [252, 86] width 72 height 14
type input "sanjana"
click at [390, 116] on select "Select [DEMOGRAPHIC_DATA] [DEMOGRAPHIC_DATA] Other Prefer Not To Say" at bounding box center [464, 116] width 157 height 14
select select "[DEMOGRAPHIC_DATA]"
click at [386, 109] on select "Select Male Female Other Prefer Not To Say" at bounding box center [464, 116] width 157 height 14
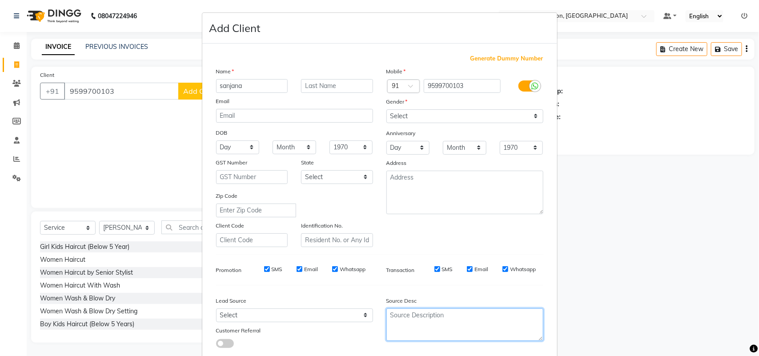
click at [481, 332] on textarea at bounding box center [464, 324] width 157 height 32
drag, startPoint x: 493, startPoint y: 296, endPoint x: 493, endPoint y: 300, distance: 4.9
click at [493, 300] on div "Source Desc" at bounding box center [465, 320] width 170 height 56
drag, startPoint x: 499, startPoint y: 300, endPoint x: 503, endPoint y: 313, distance: 13.4
click at [503, 313] on div "Source Desc" at bounding box center [465, 320] width 170 height 56
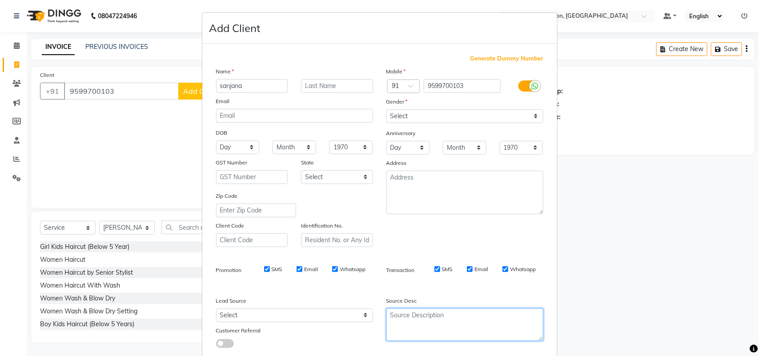
click at [505, 319] on textarea at bounding box center [464, 324] width 157 height 32
drag, startPoint x: 505, startPoint y: 338, endPoint x: 505, endPoint y: 323, distance: 15.6
click at [504, 322] on textarea at bounding box center [464, 324] width 157 height 32
click at [505, 320] on textarea at bounding box center [464, 324] width 157 height 32
click at [507, 318] on textarea at bounding box center [464, 324] width 157 height 32
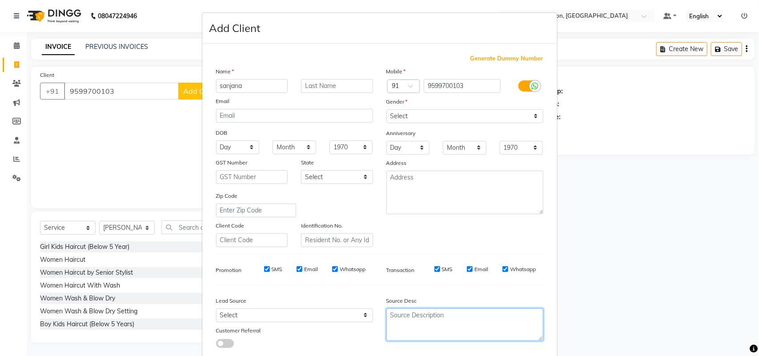
click at [507, 317] on textarea at bounding box center [464, 324] width 157 height 32
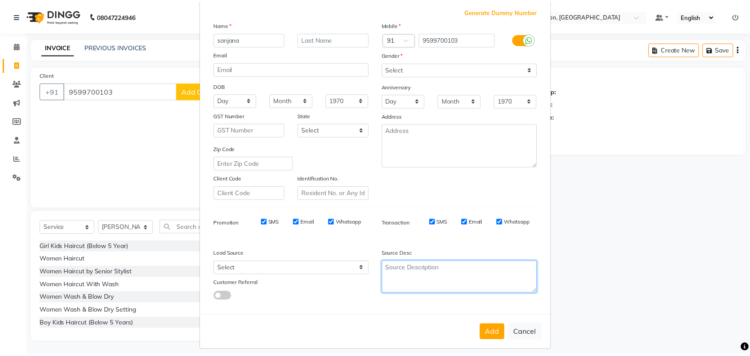
scroll to position [51, 0]
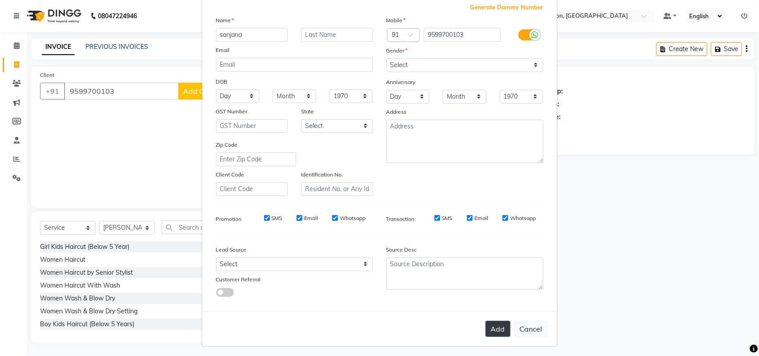
click at [492, 322] on button "Add" at bounding box center [497, 329] width 25 height 16
select select
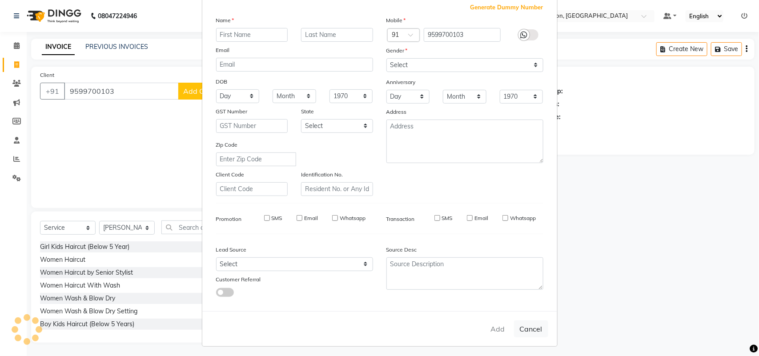
select select
checkbox input "false"
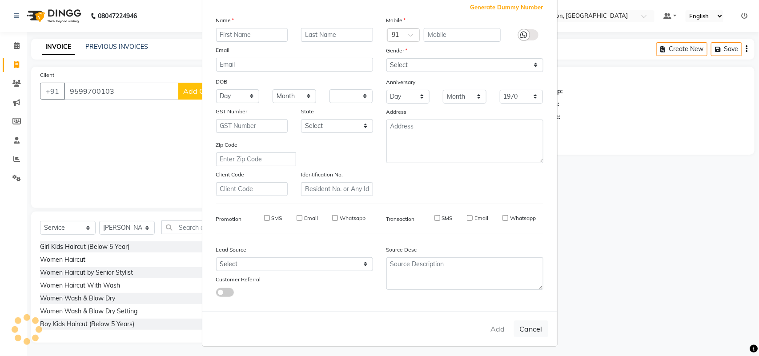
checkbox input "false"
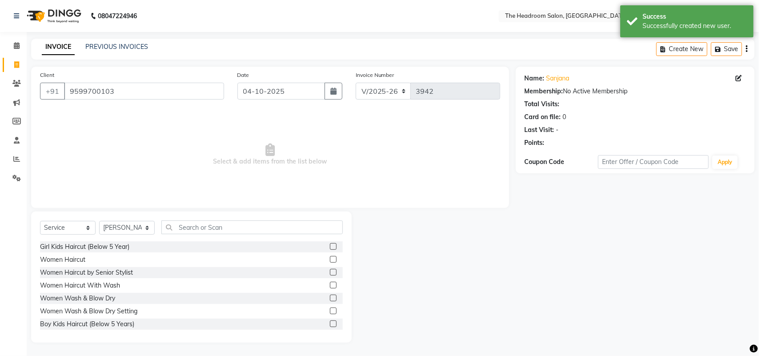
click at [215, 299] on div "Women Wash & Blow Dry" at bounding box center [191, 298] width 303 height 11
click at [144, 224] on select "Select Stylist Aditya Anubha Deepak Deepali Faizan Firoz Manager Monika Nakul S…" at bounding box center [127, 228] width 56 height 14
select select "58240"
click at [99, 221] on select "Select Stylist Aditya Anubha Deepak Deepali Faizan Firoz Manager Monika Nakul S…" at bounding box center [127, 228] width 56 height 14
click at [190, 221] on input "text" at bounding box center [251, 227] width 181 height 14
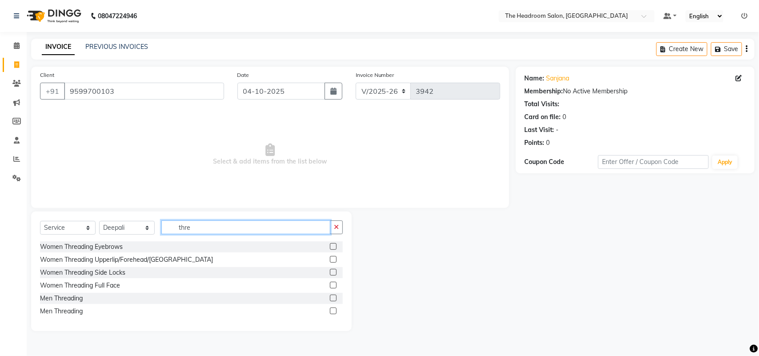
type input "thre"
click at [332, 245] on label at bounding box center [333, 246] width 7 height 7
click at [332, 245] on input "checkbox" at bounding box center [333, 247] width 6 height 6
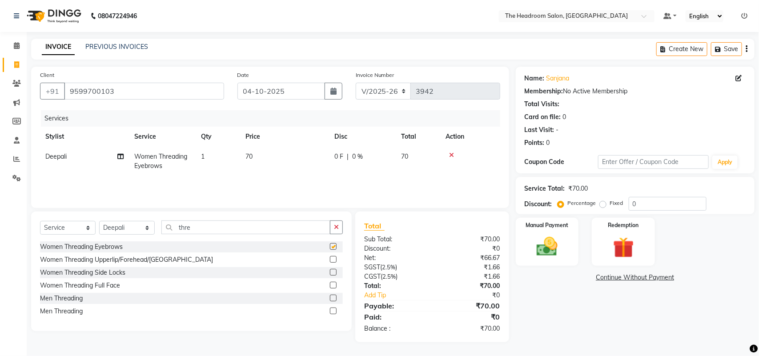
checkbox input "false"
click at [537, 227] on label "Manual Payment" at bounding box center [547, 224] width 44 height 8
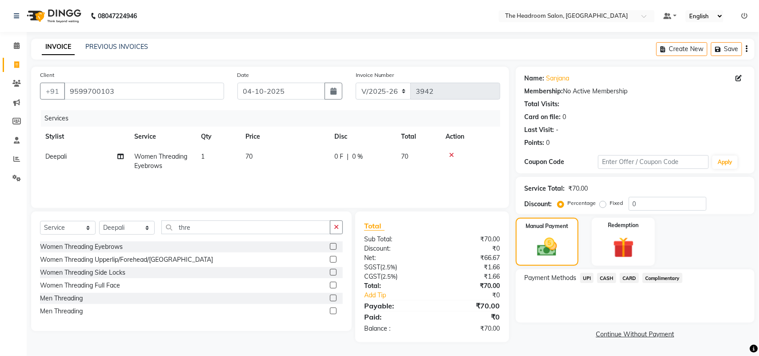
click at [587, 279] on span "UPI" at bounding box center [587, 278] width 14 height 10
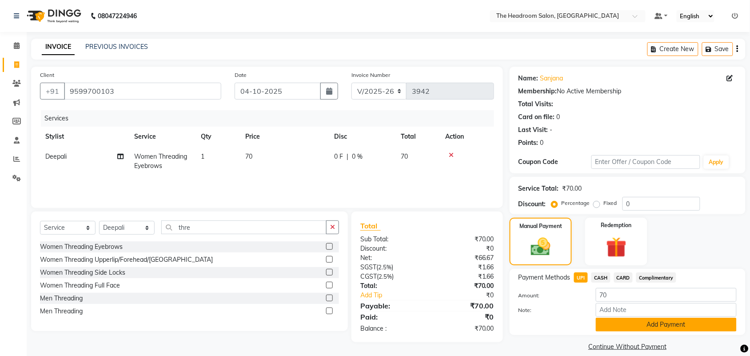
click at [629, 321] on button "Add Payment" at bounding box center [666, 325] width 141 height 14
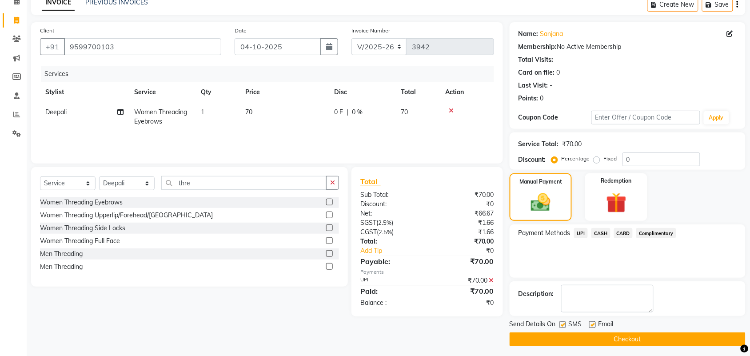
scroll to position [48, 0]
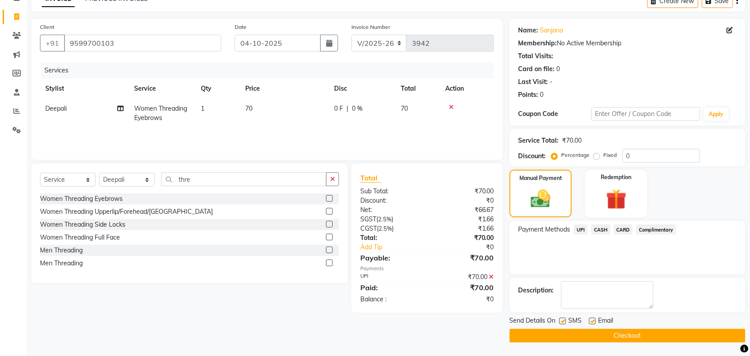
click at [647, 334] on button "Checkout" at bounding box center [628, 336] width 236 height 14
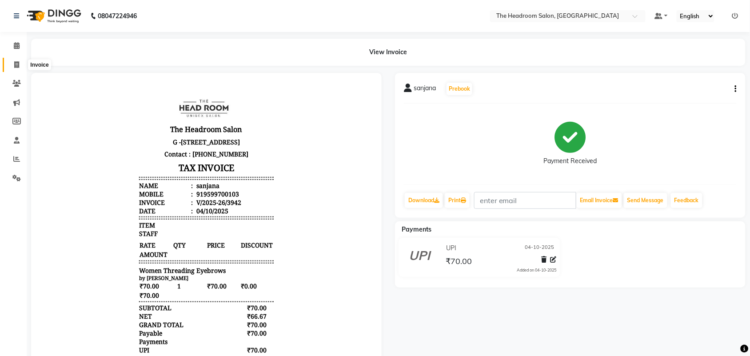
click at [16, 61] on icon at bounding box center [16, 64] width 5 height 7
select select "service"
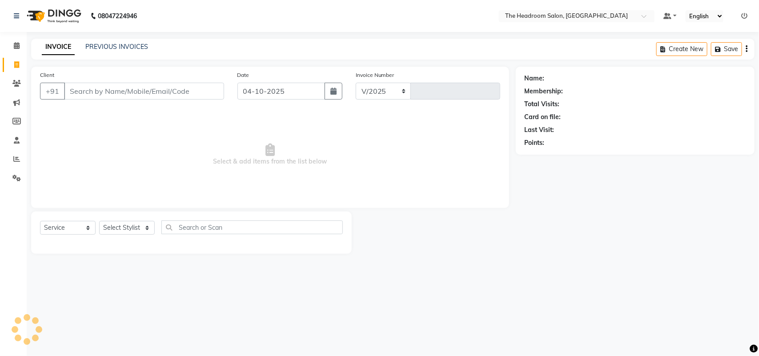
click at [97, 87] on input "Client" at bounding box center [144, 91] width 160 height 17
select select "6933"
type input "3943"
select select "58237"
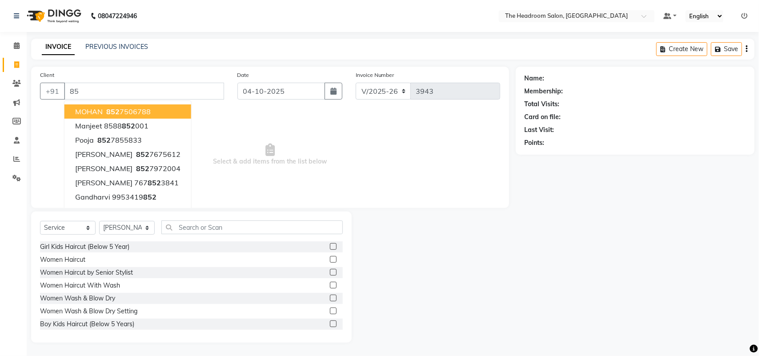
type input "8"
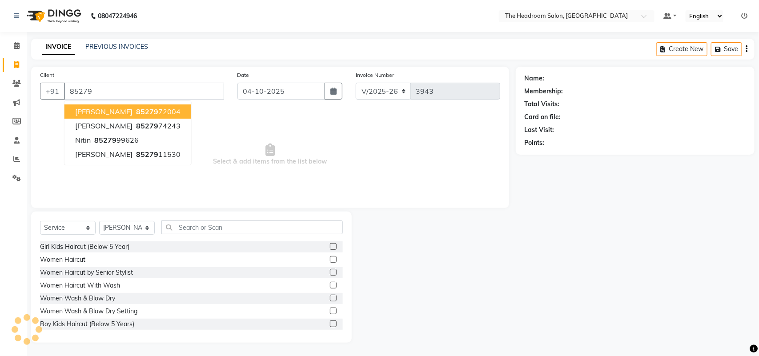
click at [87, 110] on span "Renu Saxena" at bounding box center [103, 111] width 57 height 9
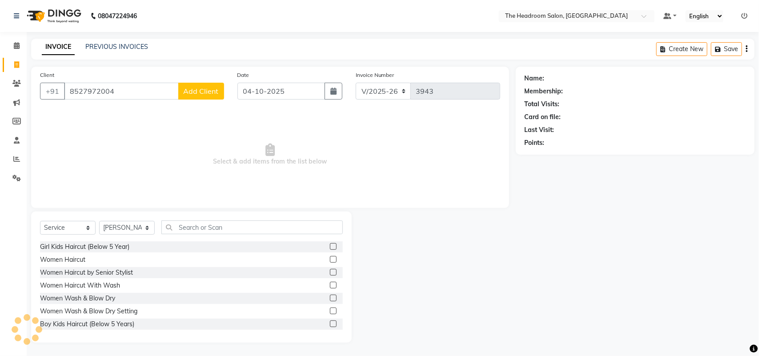
type input "8527972004"
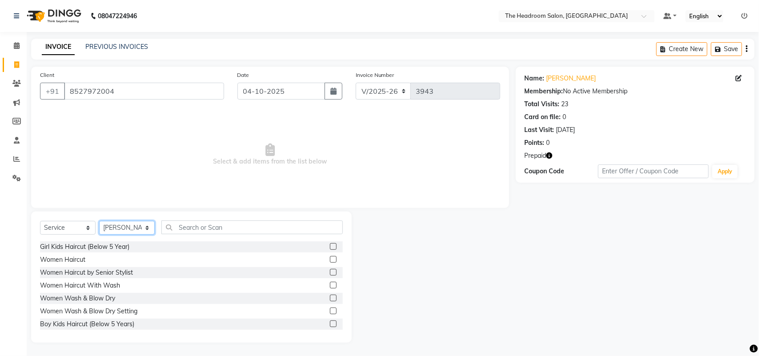
click at [133, 227] on select "Select Stylist Aditya Anubha Deepak Deepali Faizan Firoz Manager Monika Nakul S…" at bounding box center [127, 228] width 56 height 14
select select "79453"
click at [99, 221] on select "Select Stylist Aditya Anubha Deepak Deepali Faizan Firoz Manager Monika Nakul S…" at bounding box center [127, 228] width 56 height 14
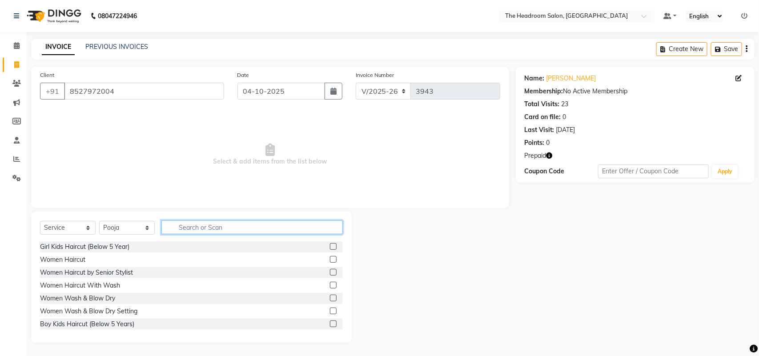
click at [199, 225] on input "text" at bounding box center [251, 227] width 181 height 14
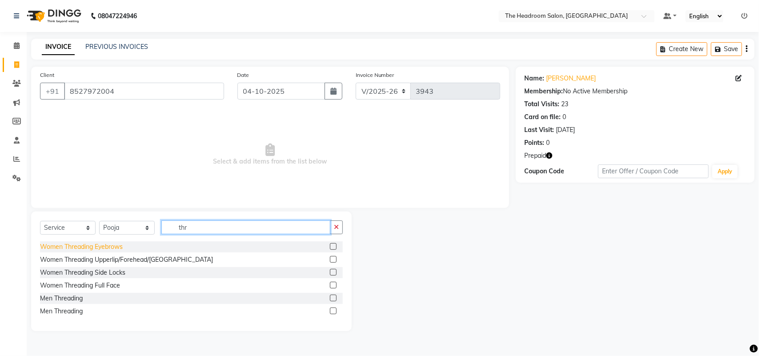
type input "thr"
click at [116, 248] on div "Women Threading Eyebrows" at bounding box center [81, 246] width 83 height 9
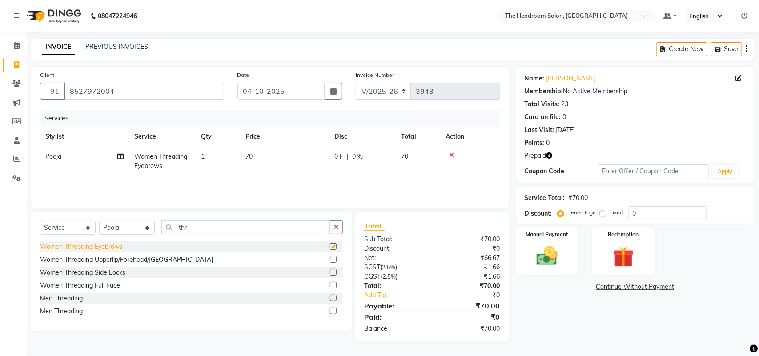
checkbox input "false"
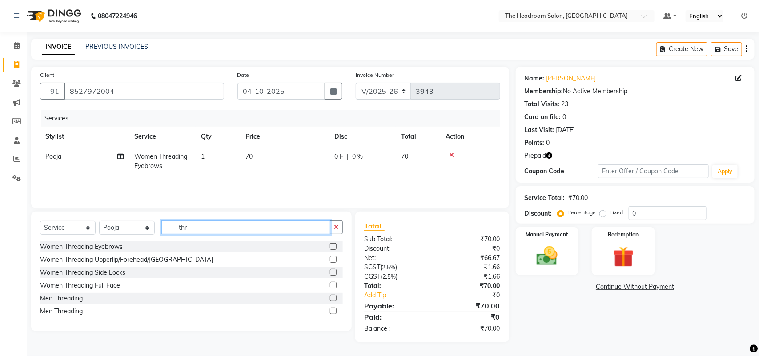
click at [200, 227] on input "thr" at bounding box center [245, 227] width 169 height 14
type input "t"
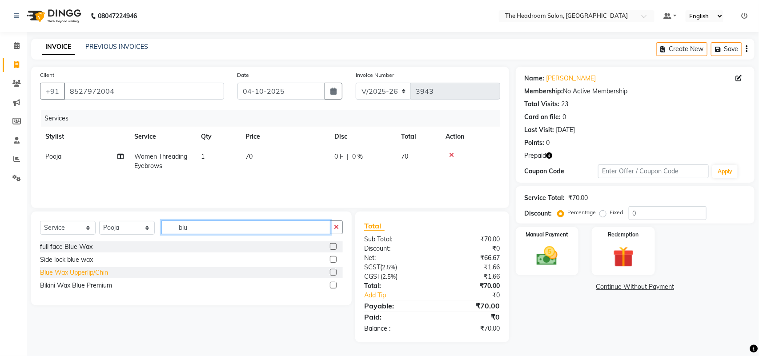
type input "blu"
click at [92, 275] on div "Blue Wax Upperlip/Chin" at bounding box center [74, 272] width 68 height 9
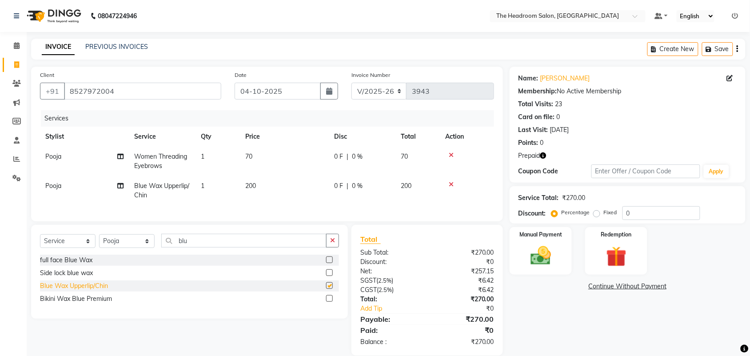
checkbox input "false"
click at [135, 248] on select "Select Stylist Aditya Anubha Deepak Deepali Faizan Firoz Manager Monika Nakul S…" at bounding box center [127, 241] width 56 height 14
click at [138, 248] on select "Select Stylist Aditya Anubha Deepak Deepali Faizan Firoz Manager Monika Nakul S…" at bounding box center [127, 241] width 56 height 14
select select "58237"
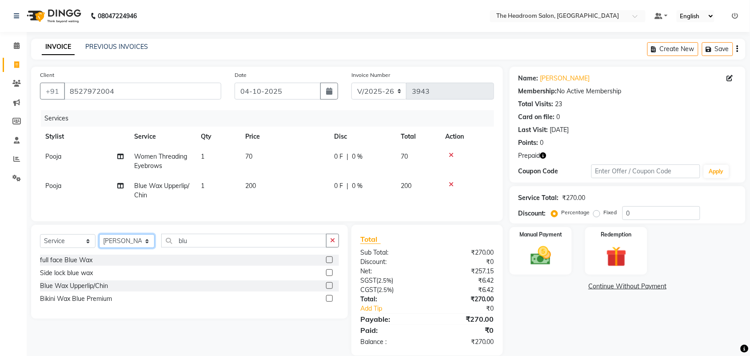
click at [99, 242] on select "Select Stylist Aditya Anubha Deepak Deepali Faizan Firoz Manager Monika Nakul S…" at bounding box center [127, 241] width 56 height 14
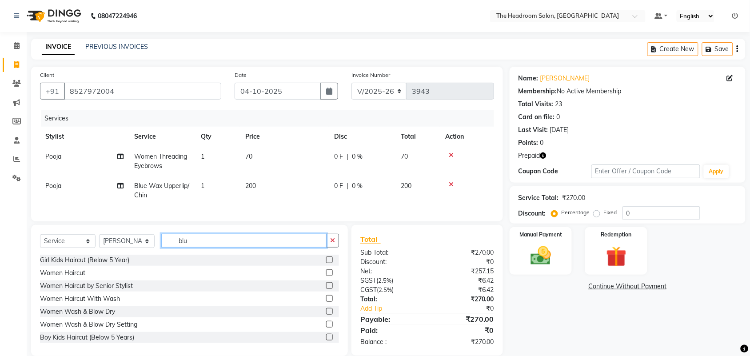
click at [278, 247] on input "blu" at bounding box center [243, 241] width 165 height 14
type input "b"
click at [65, 304] on div "Women Haircut With Wash" at bounding box center [80, 298] width 80 height 9
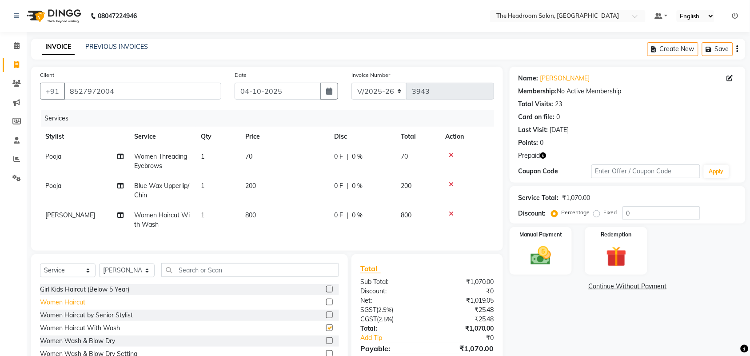
checkbox input "false"
click at [709, 44] on button "Save" at bounding box center [717, 49] width 31 height 14
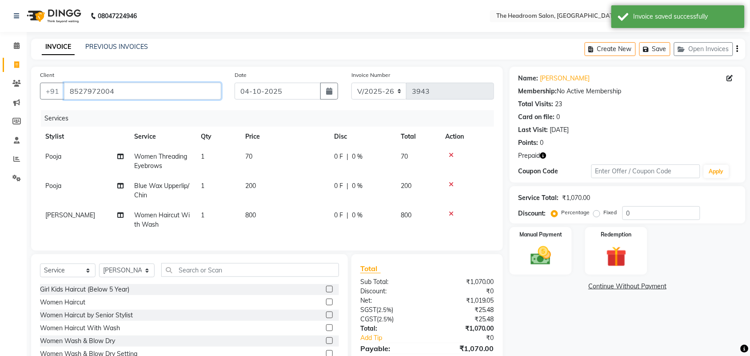
click at [133, 94] on input "8527972004" at bounding box center [142, 91] width 157 height 17
drag, startPoint x: 129, startPoint y: 90, endPoint x: 15, endPoint y: 73, distance: 115.9
click at [21, 80] on app-home "08047224946 Select Location × The Headroom Salon, Sector 93 Gurugram Default Pa…" at bounding box center [375, 199] width 750 height 399
click at [14, 64] on icon at bounding box center [16, 64] width 5 height 7
select select "service"
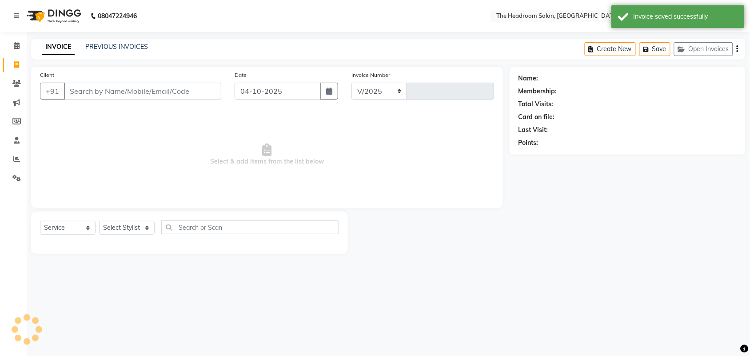
select select "6933"
type input "3943"
click at [99, 96] on input "Client" at bounding box center [142, 91] width 157 height 17
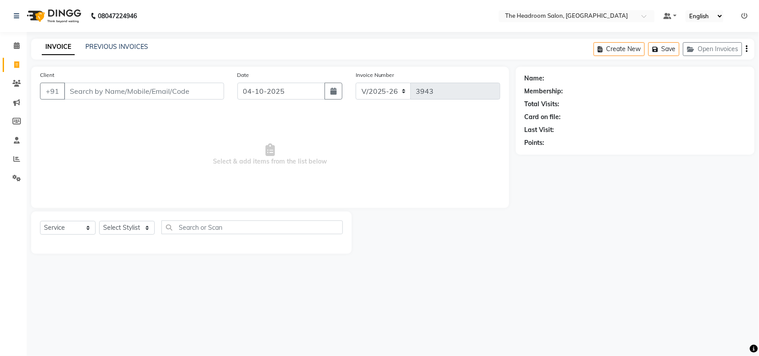
type input "8527972004"
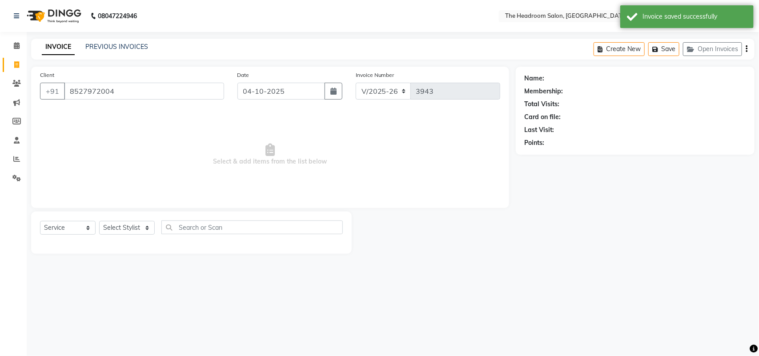
select select "58237"
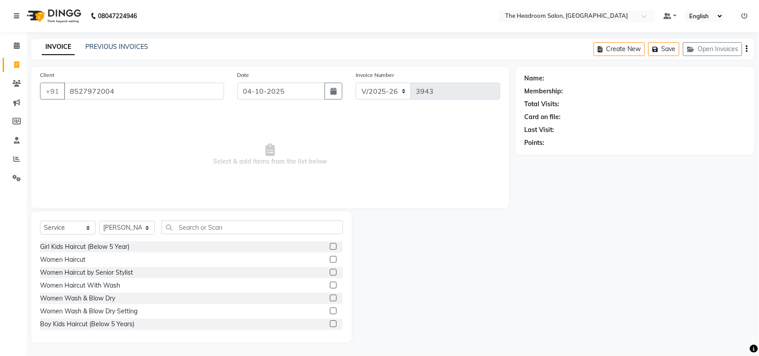
type input "8527972004"
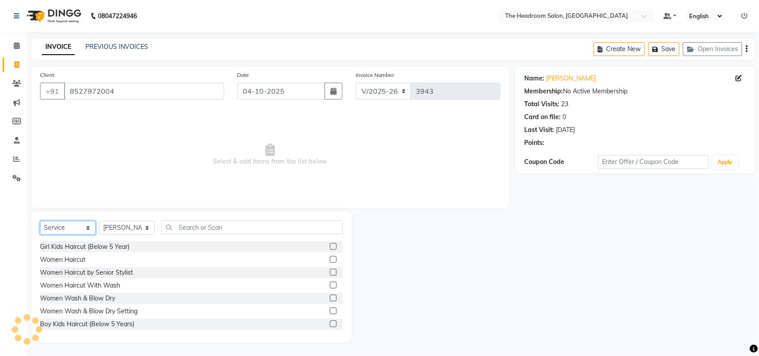
click at [84, 229] on select "Select Service Product Membership Package Voucher Prepaid Gift Card" at bounding box center [68, 228] width 56 height 14
select select "P"
click at [40, 221] on select "Select Service Product Membership Package Voucher Prepaid Gift Card" at bounding box center [68, 228] width 56 height 14
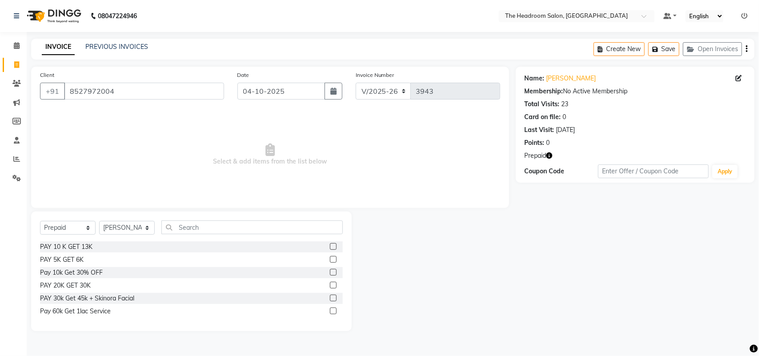
click at [333, 286] on label at bounding box center [333, 285] width 7 height 7
click at [333, 286] on input "checkbox" at bounding box center [333, 286] width 6 height 6
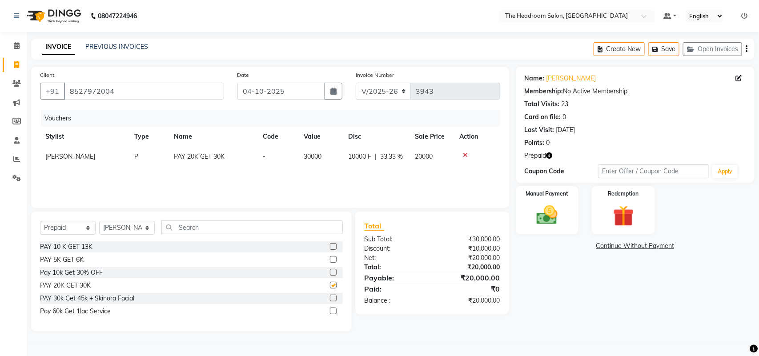
checkbox input "false"
click at [552, 211] on img at bounding box center [546, 215] width 35 height 25
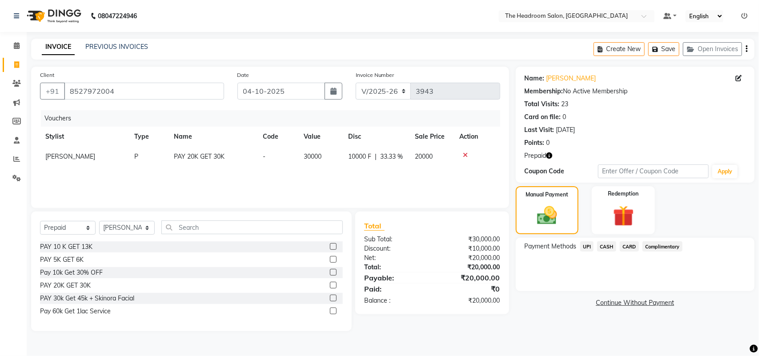
click at [604, 247] on span "CASH" at bounding box center [606, 246] width 19 height 10
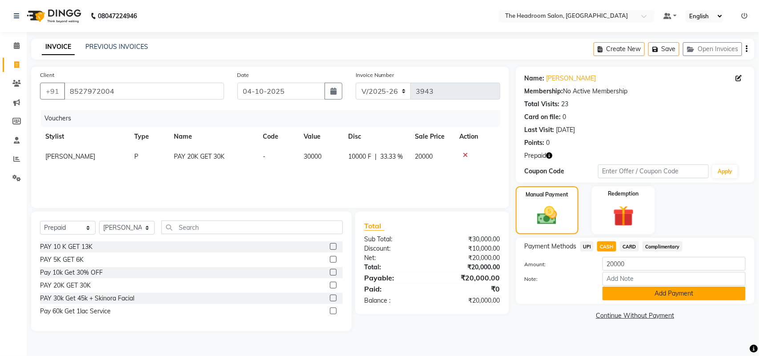
click at [651, 294] on button "Add Payment" at bounding box center [673, 294] width 143 height 14
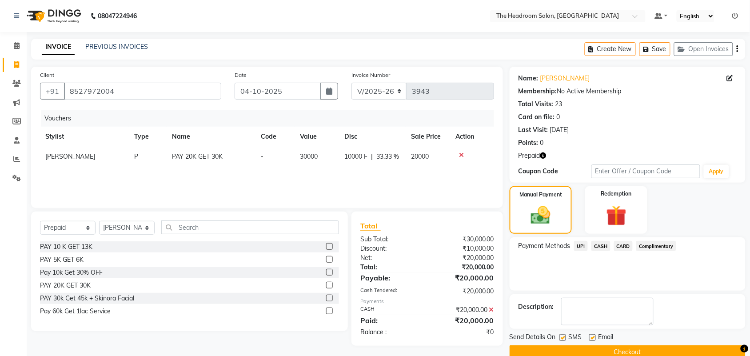
scroll to position [17, 0]
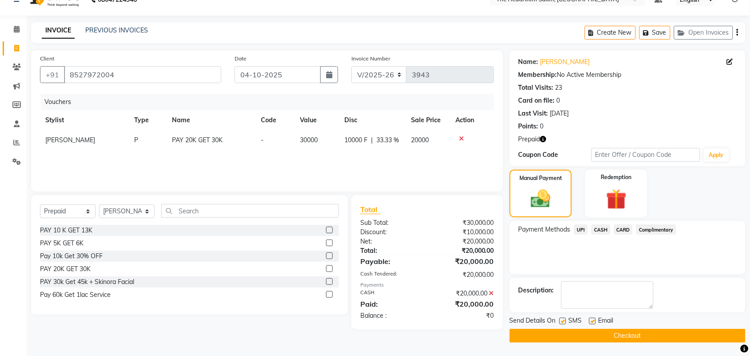
click at [633, 334] on button "Checkout" at bounding box center [628, 336] width 236 height 14
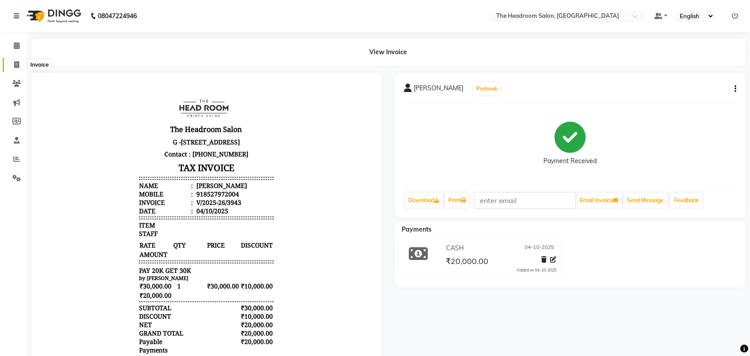
click at [14, 67] on icon at bounding box center [16, 64] width 5 height 7
select select "service"
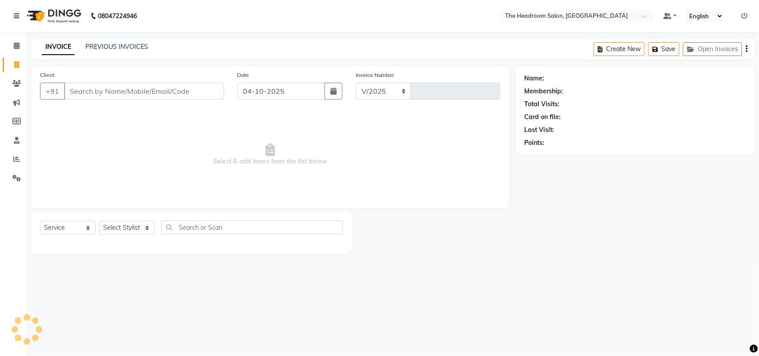
select select "6933"
type input "3944"
select select "58237"
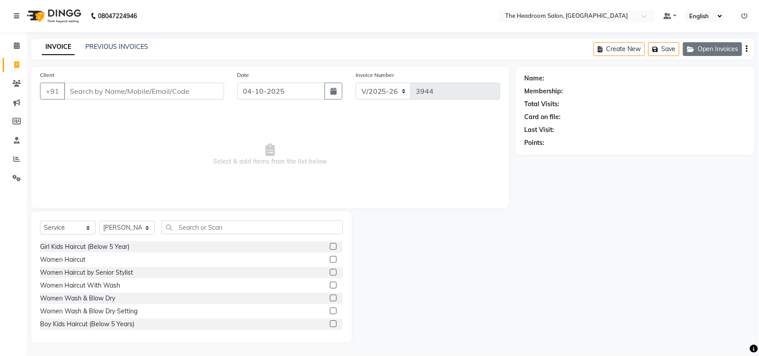
click at [698, 45] on button "Open Invoices" at bounding box center [712, 49] width 59 height 14
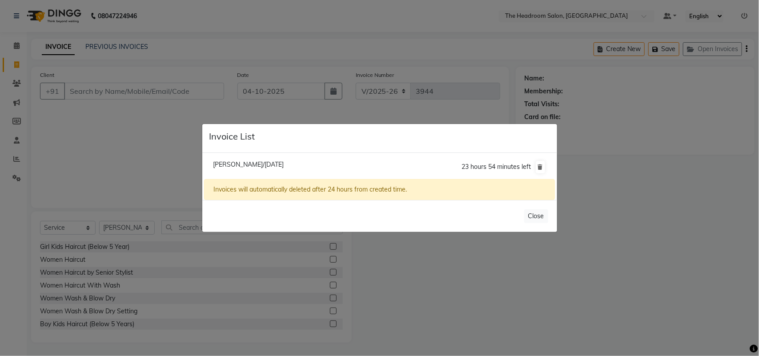
click at [256, 164] on span "Renu Saxena/04 October 2025" at bounding box center [248, 164] width 71 height 8
type input "8527972004"
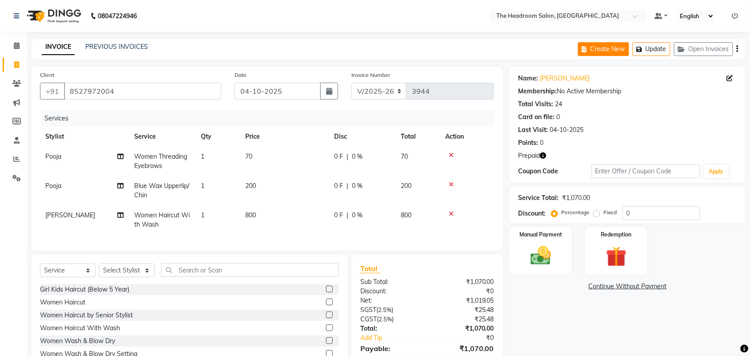
click at [601, 47] on button "Create New" at bounding box center [603, 49] width 51 height 14
select select "service"
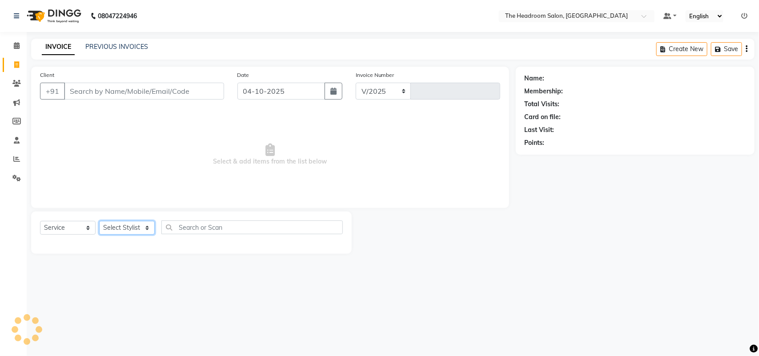
select select "6933"
type input "3944"
click at [130, 227] on select "Select Stylist" at bounding box center [127, 228] width 56 height 14
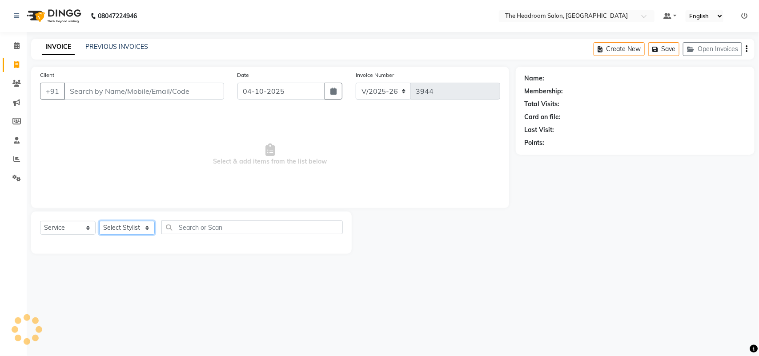
click at [145, 227] on select "Select Stylist" at bounding box center [127, 228] width 56 height 14
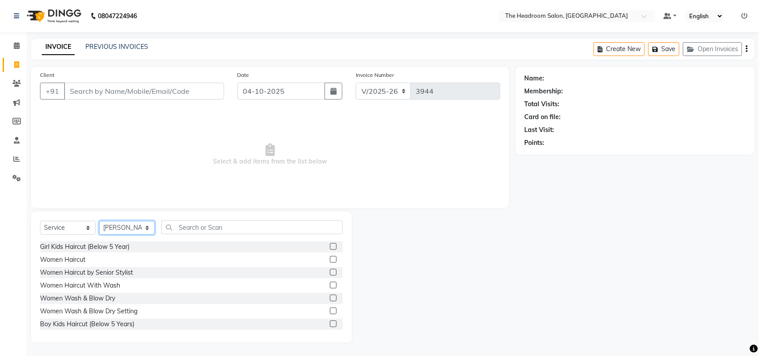
click at [145, 227] on select "Select Stylist Aditya Anubha Deepak Deepali Faizan Firoz Manager Monika Nakul S…" at bounding box center [127, 228] width 56 height 14
select select "58238"
click at [99, 221] on select "Select Stylist Aditya Anubha Deepak Deepali Faizan Firoz Manager Monika Nakul S…" at bounding box center [127, 228] width 56 height 14
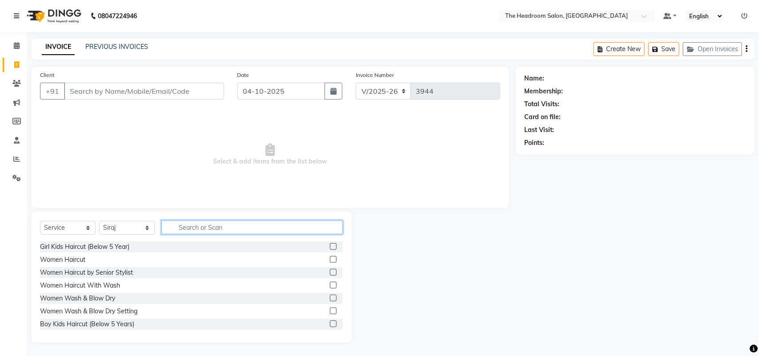
click at [214, 229] on input "text" at bounding box center [251, 227] width 181 height 14
type input "haircut"
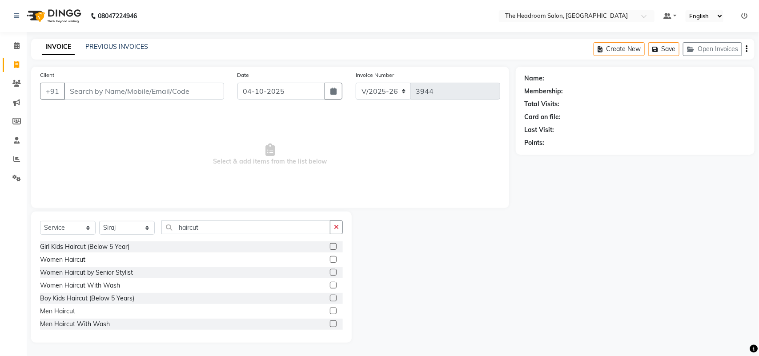
click at [330, 310] on label at bounding box center [333, 311] width 7 height 7
click at [330, 310] on input "checkbox" at bounding box center [333, 311] width 6 height 6
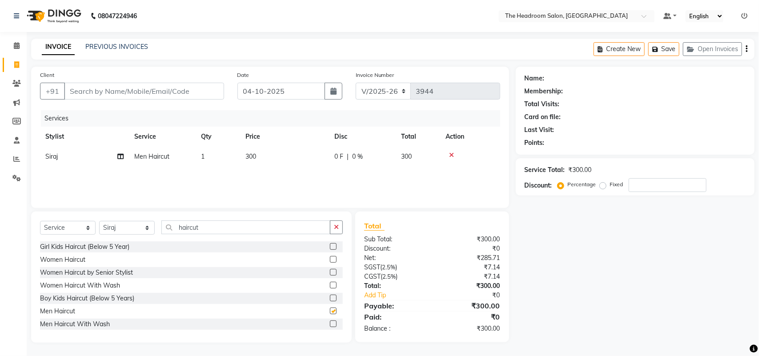
checkbox input "false"
click at [160, 88] on input "Client" at bounding box center [144, 91] width 160 height 17
type input "u"
type input "0"
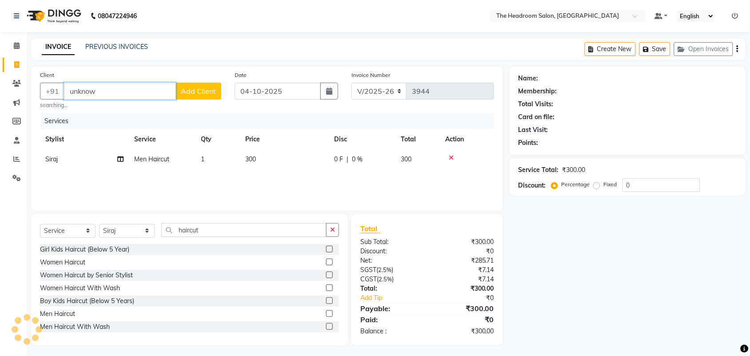
type input "unknow"
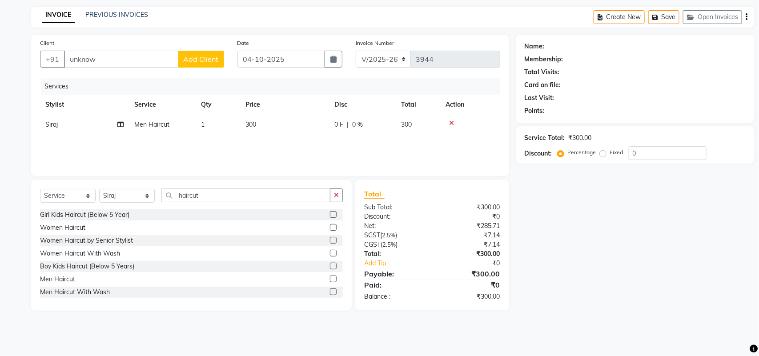
click at [201, 63] on button "Add Client" at bounding box center [201, 59] width 46 height 17
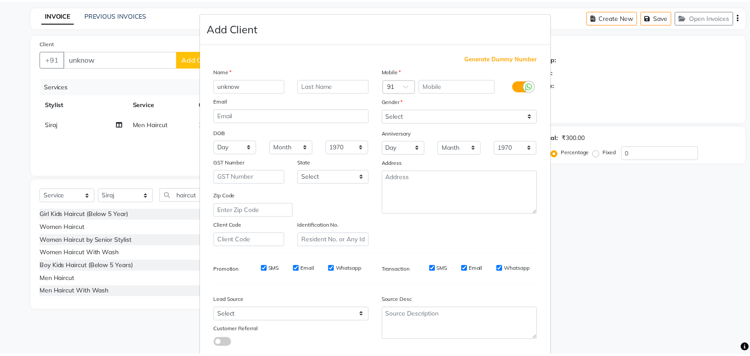
scroll to position [51, 0]
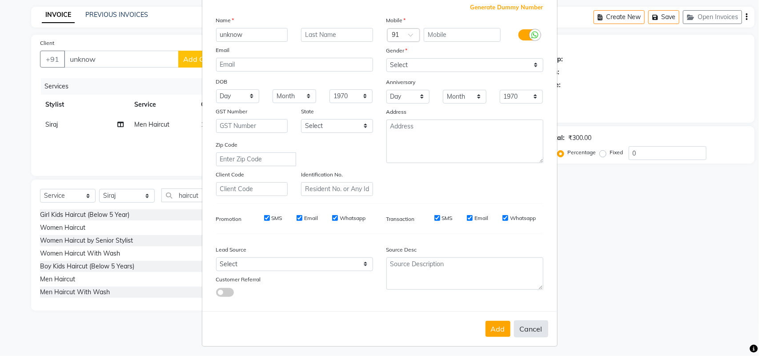
click at [521, 327] on button "Cancel" at bounding box center [531, 328] width 34 height 17
select select
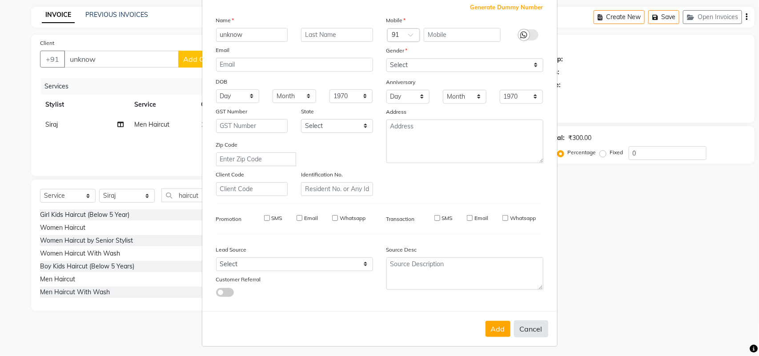
select select
checkbox input "false"
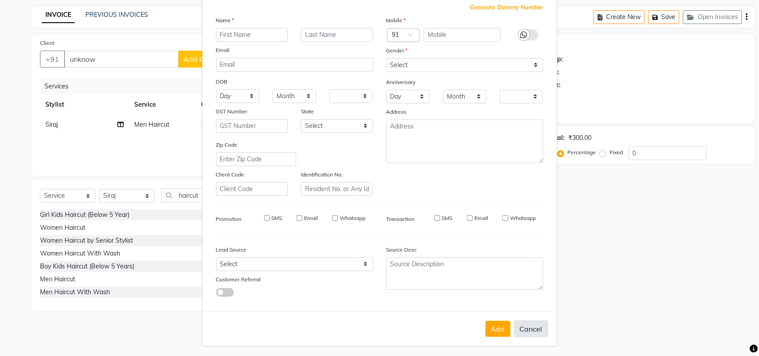
checkbox input "false"
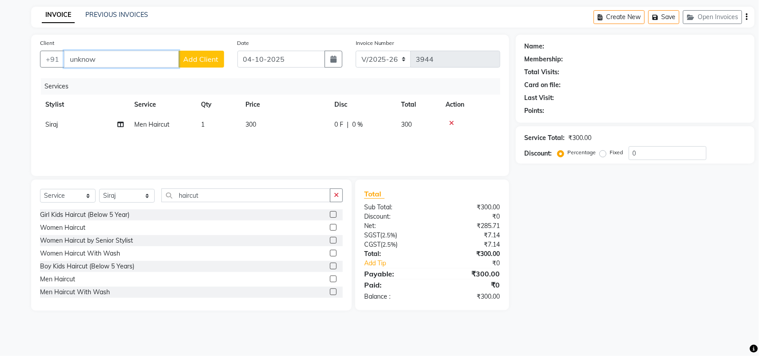
click at [119, 64] on input "unknow" at bounding box center [121, 59] width 115 height 17
type input "unk"
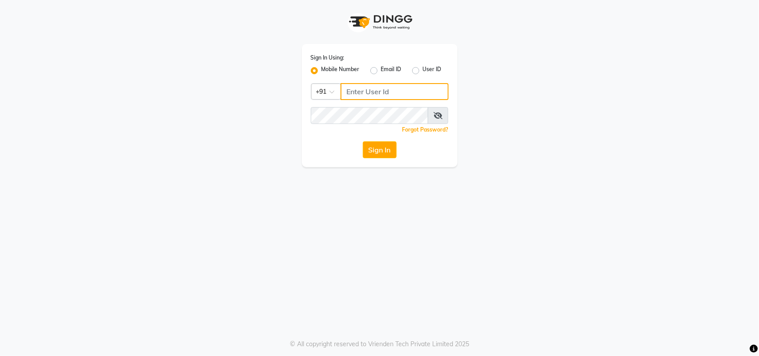
click at [359, 89] on input "Username" at bounding box center [394, 91] width 108 height 17
type input "123456000"
click at [366, 150] on button "Sign In" at bounding box center [380, 149] width 34 height 17
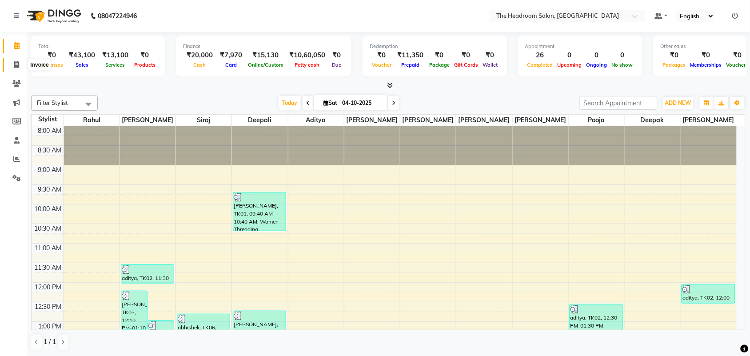
click at [19, 68] on span at bounding box center [17, 65] width 16 height 10
select select "service"
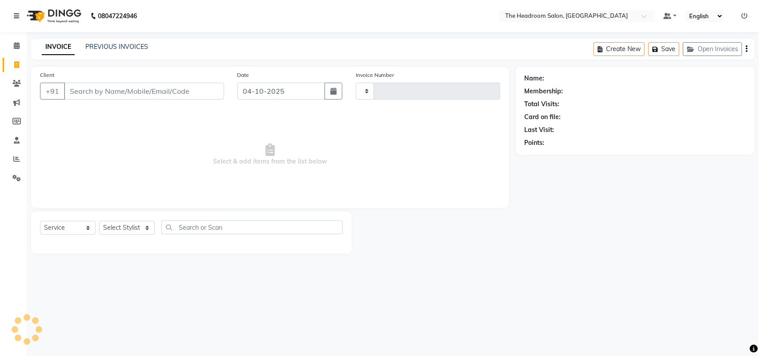
click at [128, 84] on input "Client" at bounding box center [144, 91] width 160 height 17
type input "3944"
select select "6933"
type input "unknow"
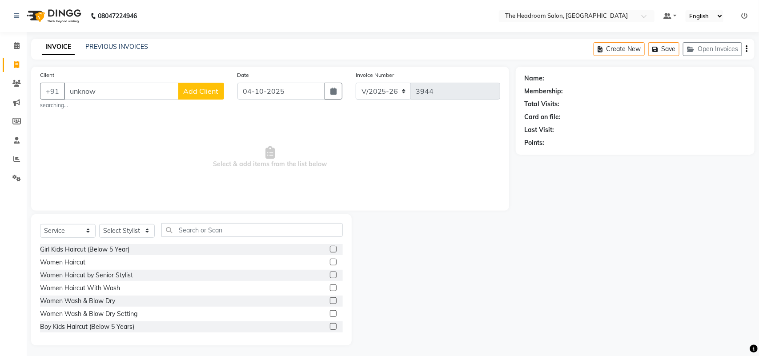
select select "58237"
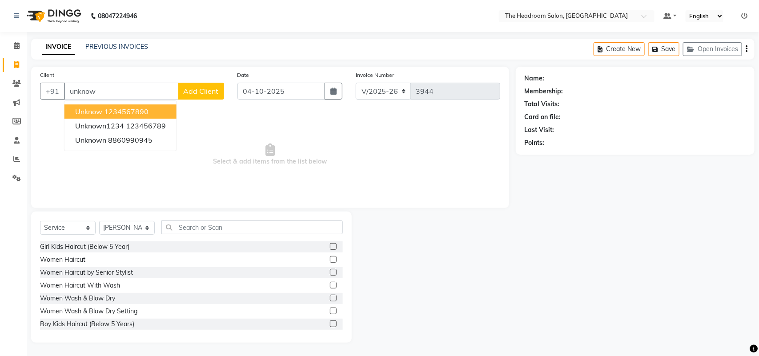
click at [141, 114] on ngb-highlight "1234567890" at bounding box center [126, 111] width 44 height 9
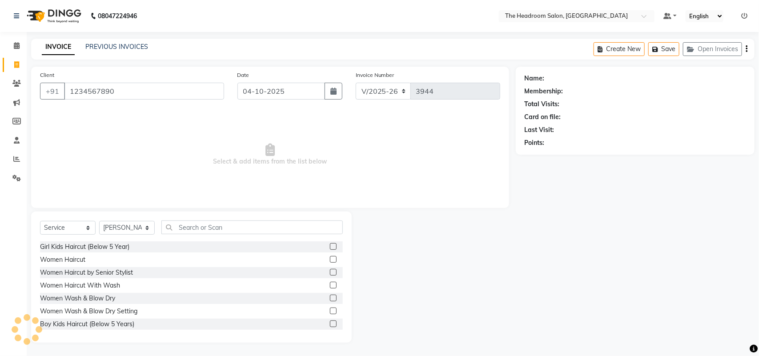
type input "1234567890"
click at [148, 229] on select "Select Stylist Aditya Anubha Deepak Deepali Faizan Firoz Manager Monika Nakul S…" at bounding box center [127, 228] width 56 height 14
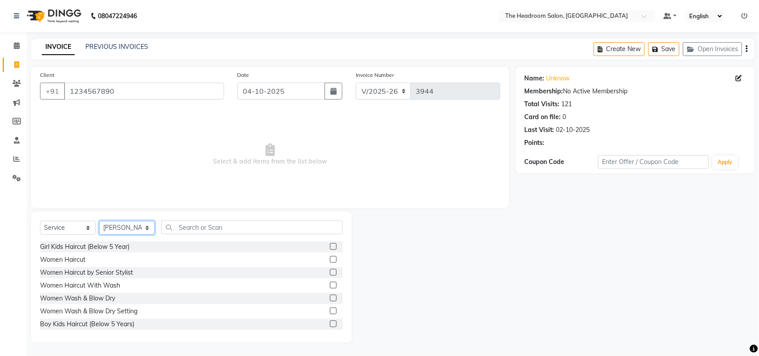
click at [148, 229] on select "Select Stylist Aditya Anubha Deepak Deepali Faizan Firoz Manager Monika Nakul S…" at bounding box center [127, 228] width 56 height 14
select select "58238"
click at [99, 221] on select "Select Stylist Aditya Anubha Deepak Deepali Faizan Firoz Manager Monika Nakul S…" at bounding box center [127, 228] width 56 height 14
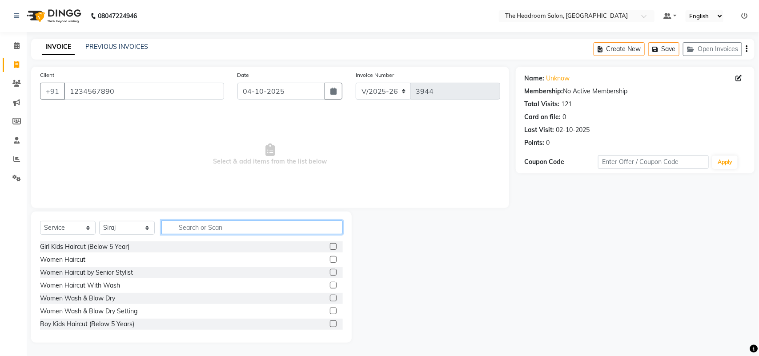
click at [200, 228] on input "text" at bounding box center [251, 227] width 181 height 14
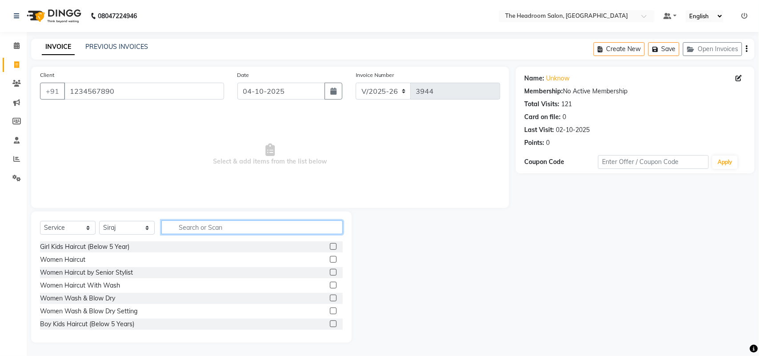
click at [200, 228] on input "text" at bounding box center [251, 227] width 181 height 14
type input "haircut"
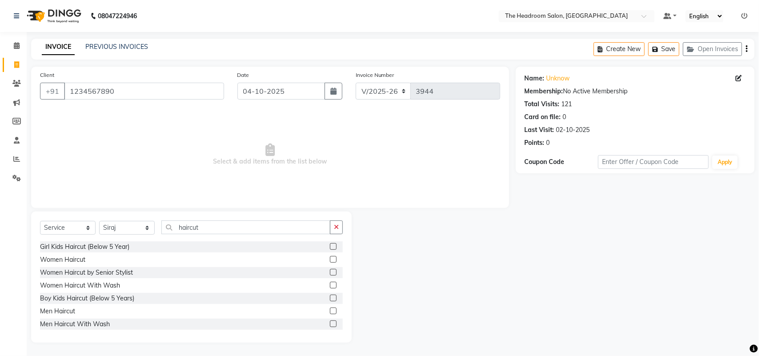
click at [330, 309] on label at bounding box center [333, 311] width 7 height 7
click at [330, 309] on input "checkbox" at bounding box center [333, 311] width 6 height 6
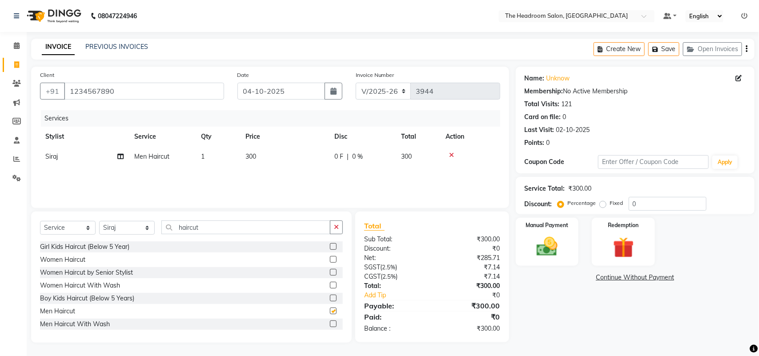
checkbox input "false"
click at [545, 239] on img at bounding box center [546, 246] width 35 height 25
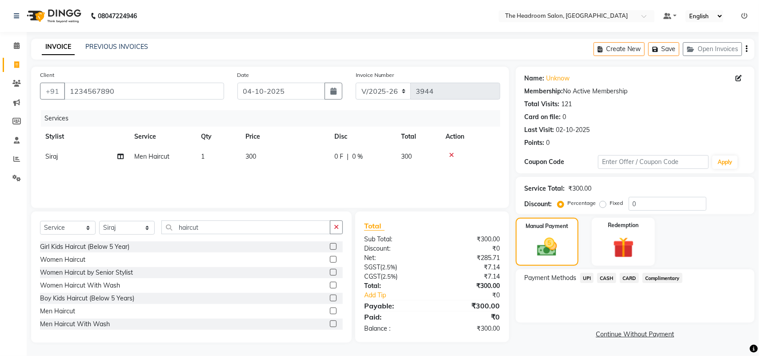
click at [625, 278] on span "CARD" at bounding box center [628, 278] width 19 height 10
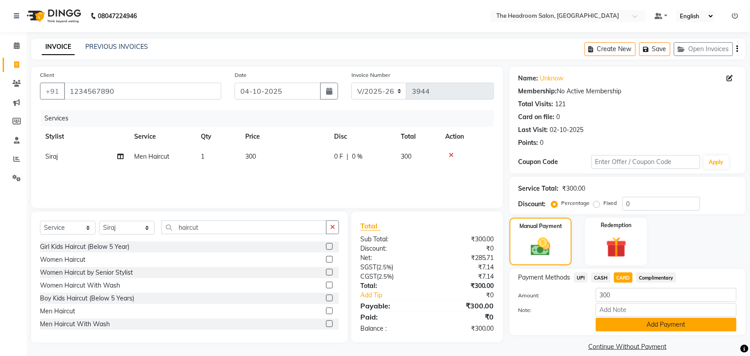
click at [676, 327] on button "Add Payment" at bounding box center [666, 325] width 141 height 14
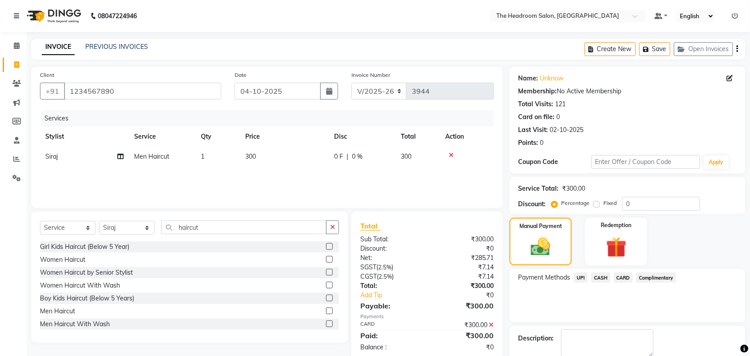
scroll to position [48, 0]
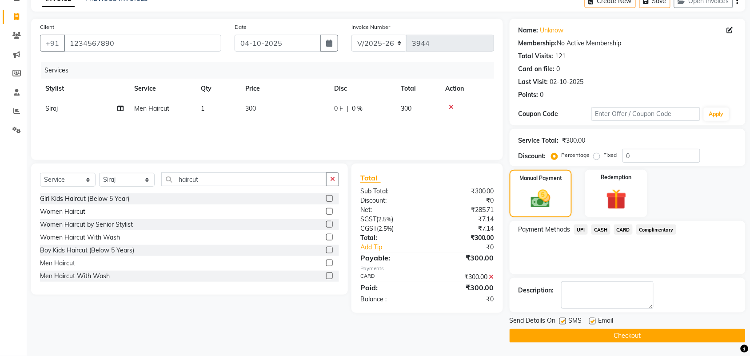
click at [663, 332] on button "Checkout" at bounding box center [628, 336] width 236 height 14
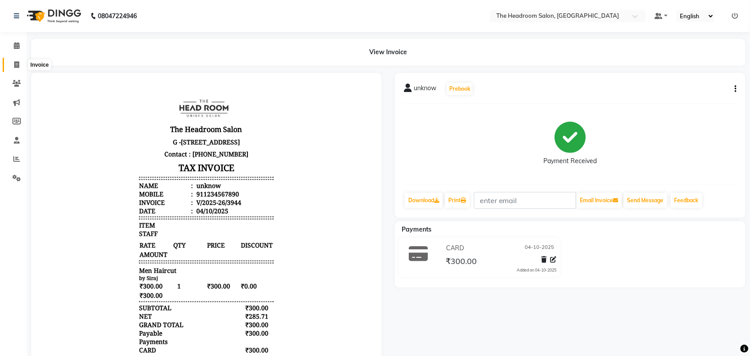
click at [14, 64] on icon at bounding box center [16, 64] width 5 height 7
select select "service"
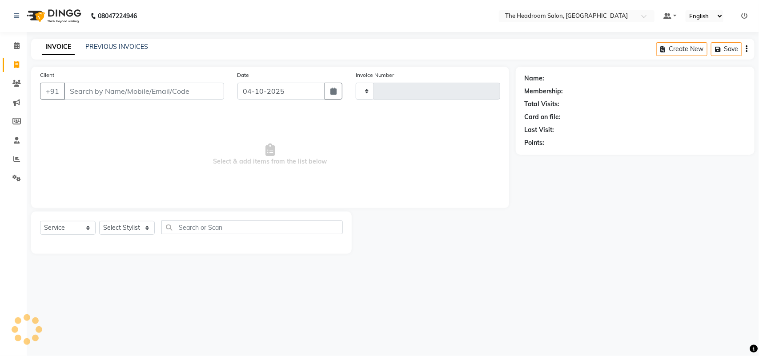
click at [140, 90] on input "Client" at bounding box center [144, 91] width 160 height 17
select select "6933"
type input "3945"
type input "88"
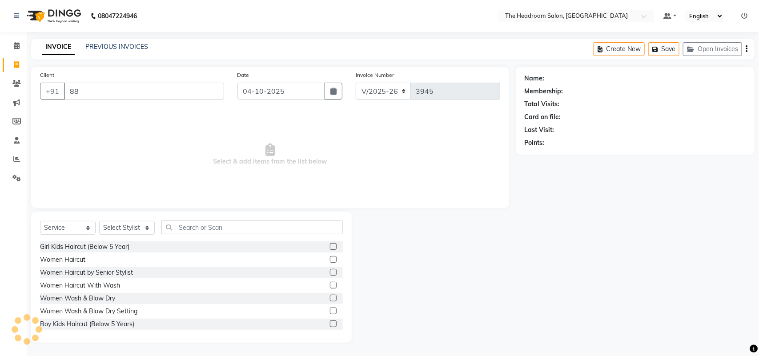
select select "58237"
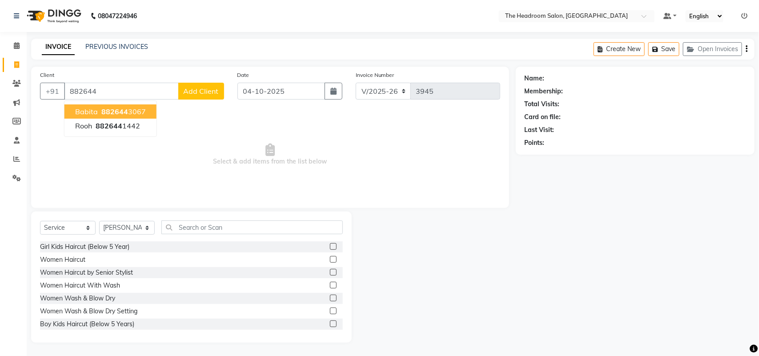
click at [140, 112] on ngb-highlight "882644 3067" at bounding box center [123, 111] width 46 height 9
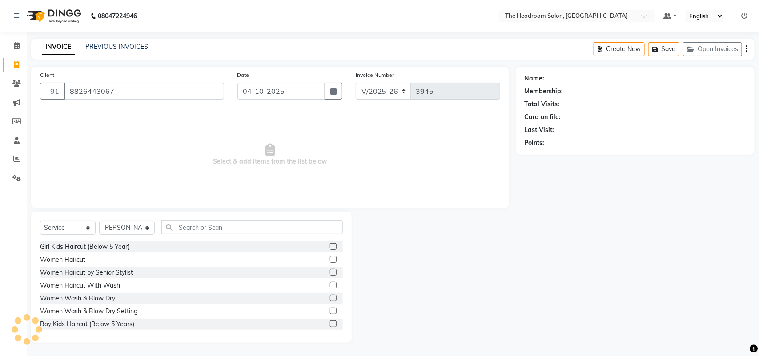
type input "8826443067"
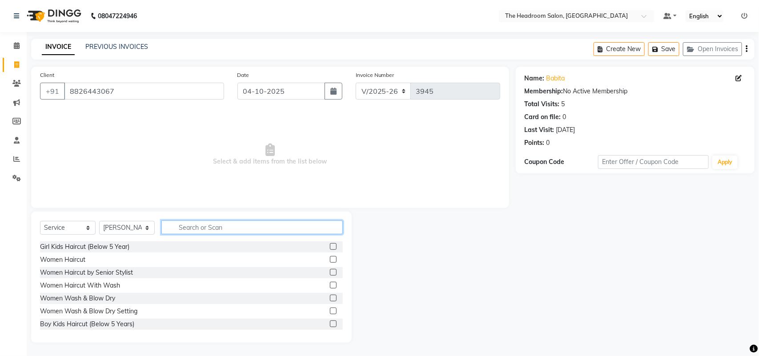
click at [199, 227] on input "text" at bounding box center [251, 227] width 181 height 14
type input "l"
type input "loreal"
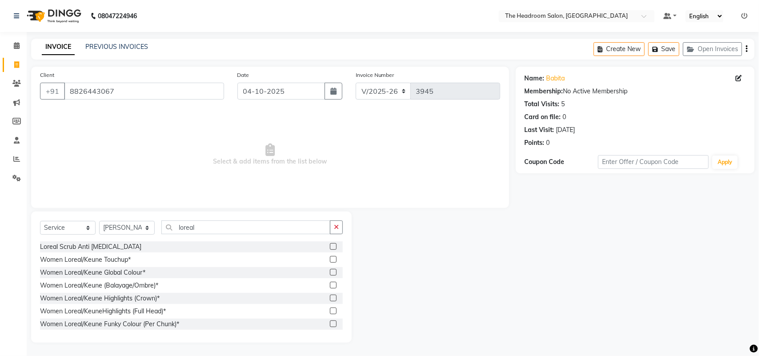
click at [330, 257] on label at bounding box center [333, 259] width 7 height 7
click at [330, 257] on input "checkbox" at bounding box center [333, 260] width 6 height 6
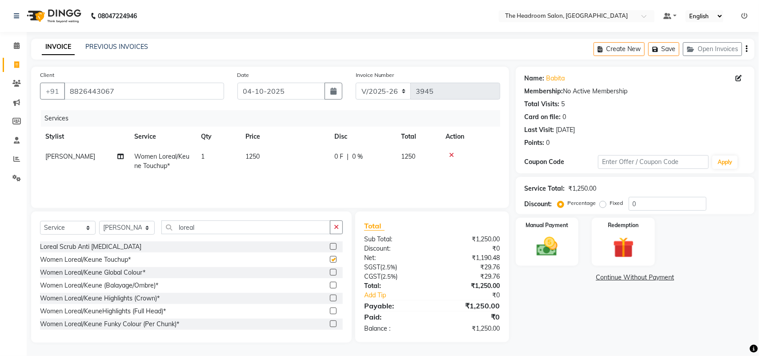
checkbox input "false"
click at [144, 228] on select "Select Stylist Aditya Anubha Deepak Deepali Faizan Firoz Manager Monika Nakul S…" at bounding box center [127, 228] width 56 height 14
select select "79453"
click at [99, 221] on select "Select Stylist Aditya Anubha Deepak Deepali Faizan Firoz Manager Monika Nakul S…" at bounding box center [127, 228] width 56 height 14
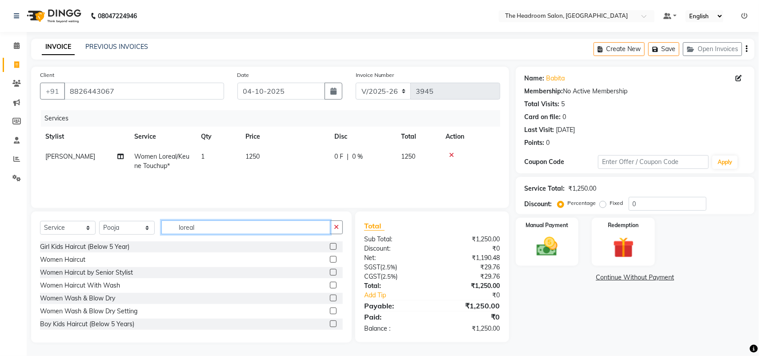
drag, startPoint x: 209, startPoint y: 227, endPoint x: 100, endPoint y: 221, distance: 109.5
click at [100, 223] on div "Select Service Product Membership Package Voucher Prepaid Gift Card Select Styl…" at bounding box center [191, 230] width 303 height 21
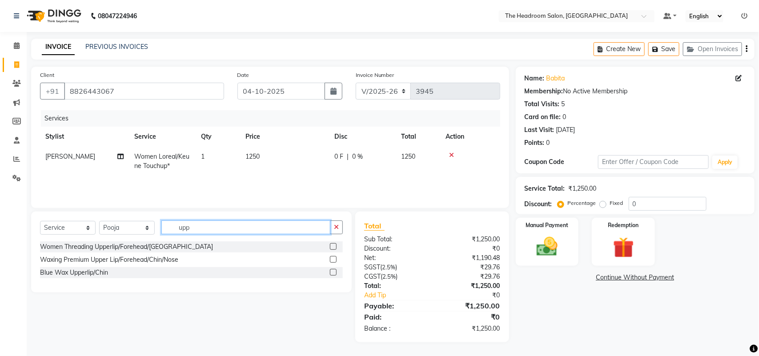
type input "upp"
click at [332, 246] on label at bounding box center [333, 246] width 7 height 7
click at [332, 246] on input "checkbox" at bounding box center [333, 247] width 6 height 6
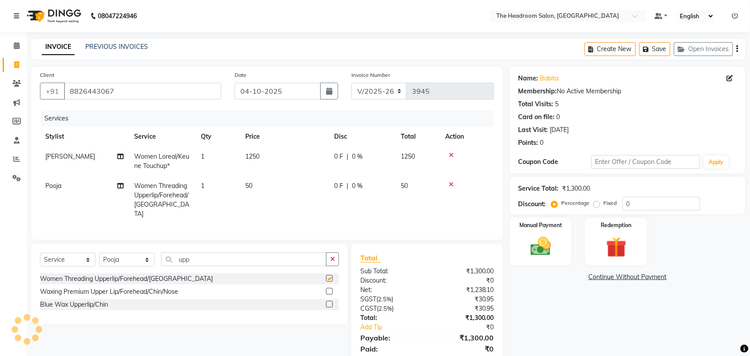
checkbox input "false"
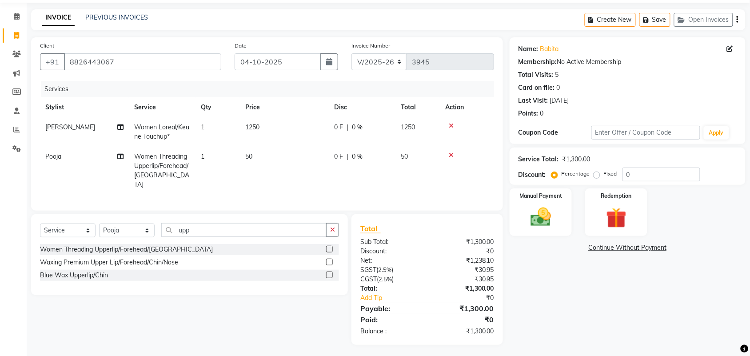
scroll to position [30, 0]
click at [556, 214] on img at bounding box center [540, 216] width 35 height 24
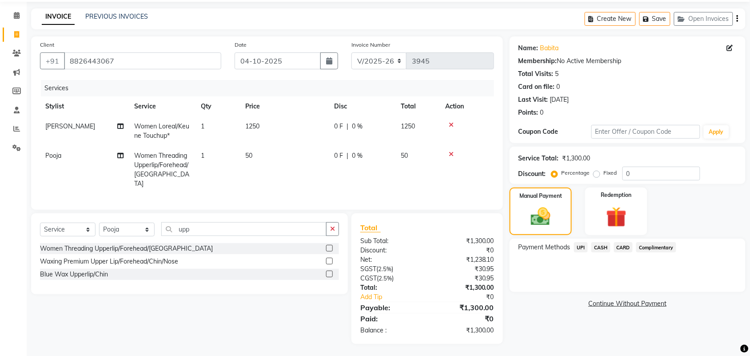
click at [617, 263] on div "Payment Methods UPI CASH CARD Complimentary" at bounding box center [628, 265] width 236 height 53
click at [603, 244] on span "CASH" at bounding box center [600, 247] width 19 height 10
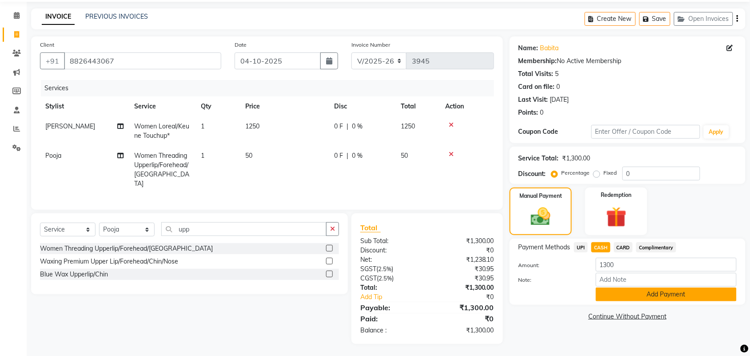
click at [641, 293] on button "Add Payment" at bounding box center [666, 295] width 141 height 14
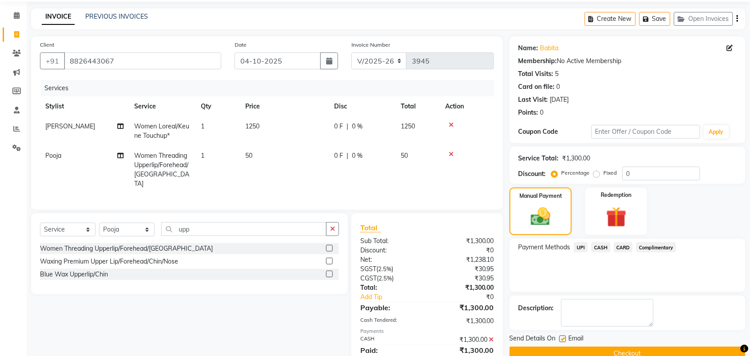
click at [640, 347] on button "Checkout" at bounding box center [628, 354] width 236 height 14
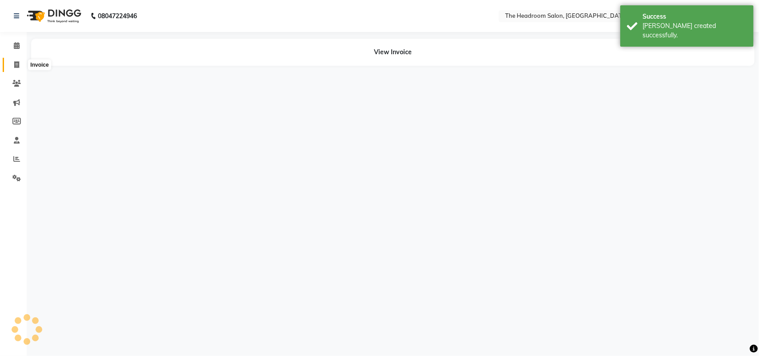
click at [16, 60] on span at bounding box center [17, 65] width 16 height 10
select select "service"
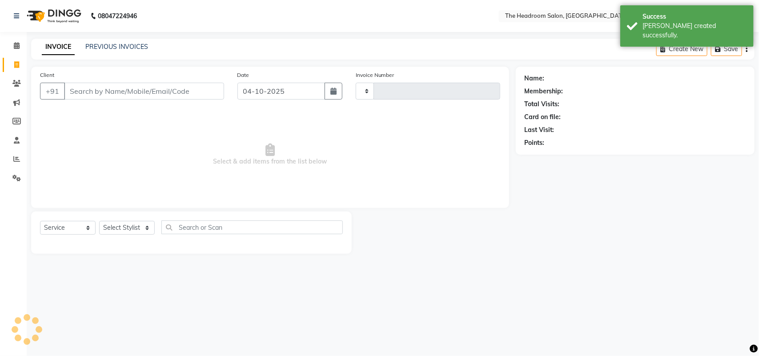
click at [101, 94] on input "Client" at bounding box center [144, 91] width 160 height 17
select select "6933"
type input "3946"
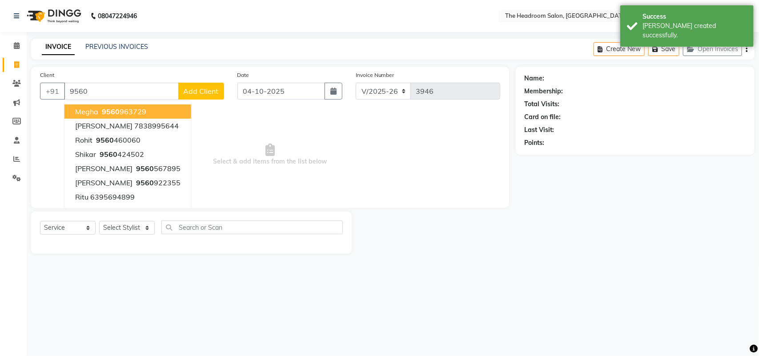
type input "95604"
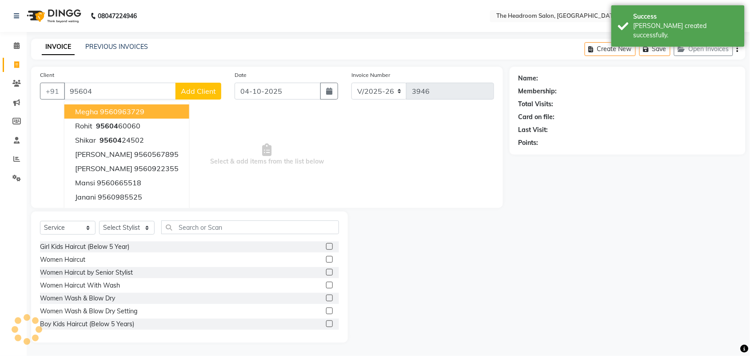
select select "58237"
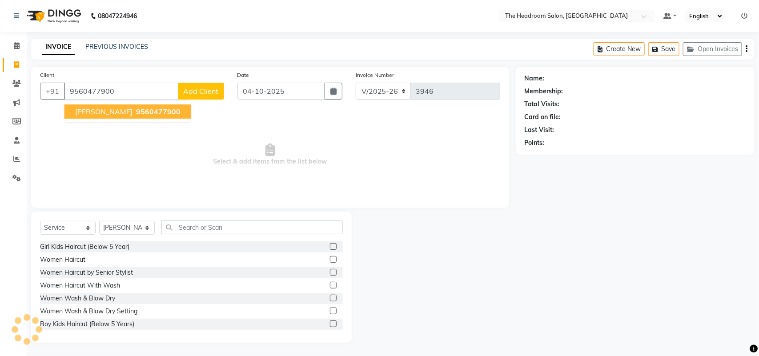
click at [136, 114] on span "9560477900" at bounding box center [158, 111] width 44 height 9
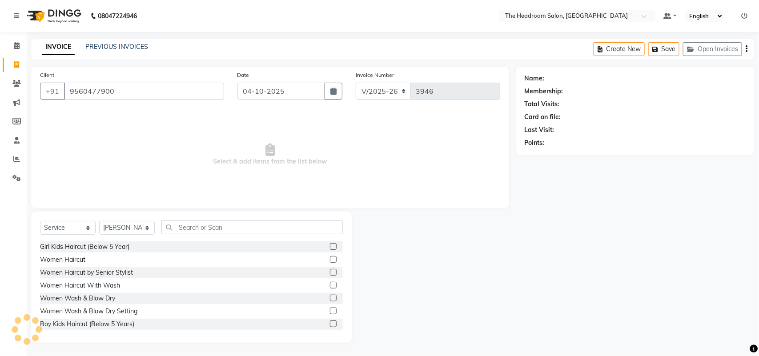
type input "9560477900"
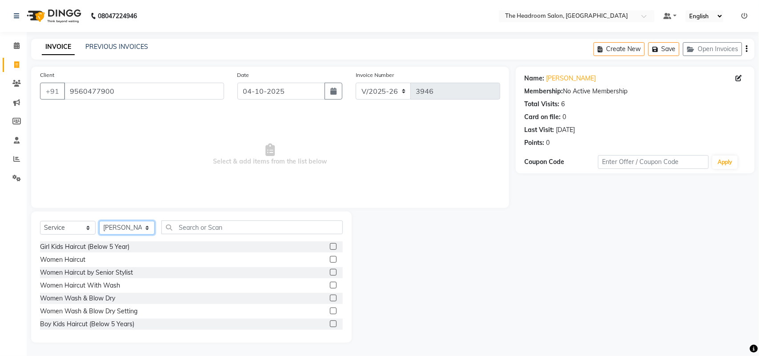
click at [141, 228] on select "Select Stylist Aditya Anubha Deepak Deepali Faizan Firoz Manager Monika Nakul S…" at bounding box center [127, 228] width 56 height 14
select select "87934"
click at [99, 221] on select "Select Stylist Aditya Anubha Deepak Deepali Faizan Firoz Manager Monika Nakul S…" at bounding box center [127, 228] width 56 height 14
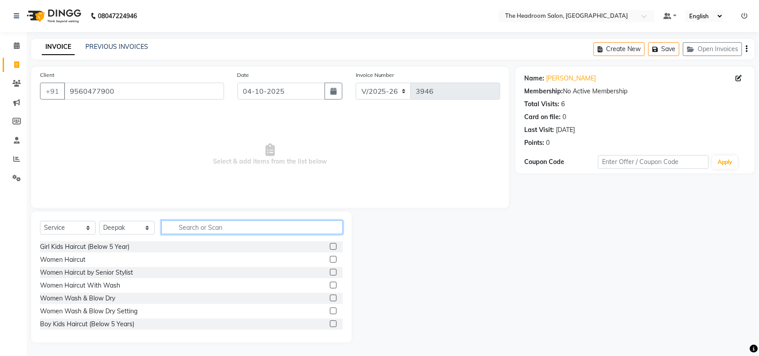
click at [180, 228] on input "text" at bounding box center [251, 227] width 181 height 14
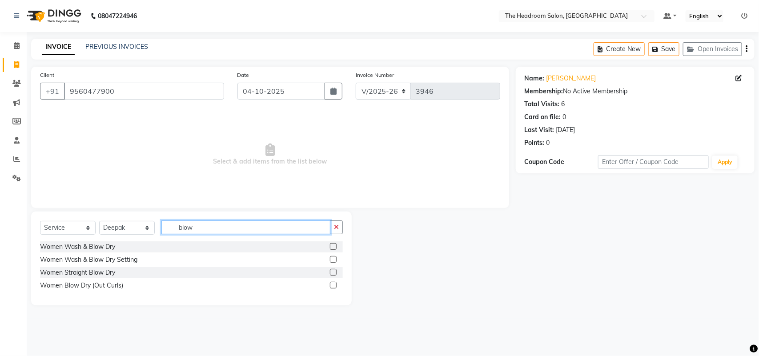
type input "blow"
click at [334, 273] on label at bounding box center [333, 272] width 7 height 7
click at [334, 273] on input "checkbox" at bounding box center [333, 273] width 6 height 6
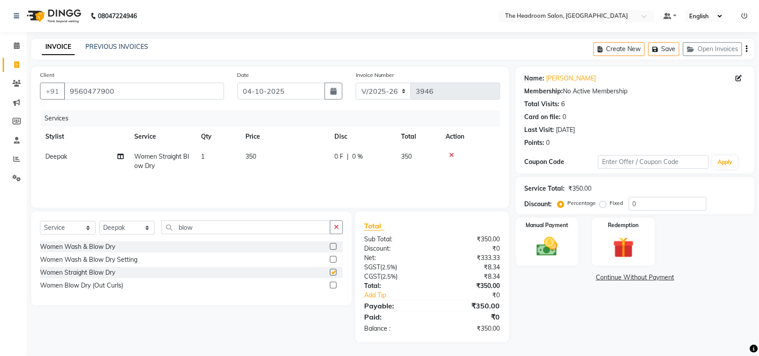
checkbox input "false"
click at [554, 236] on img at bounding box center [546, 246] width 35 height 25
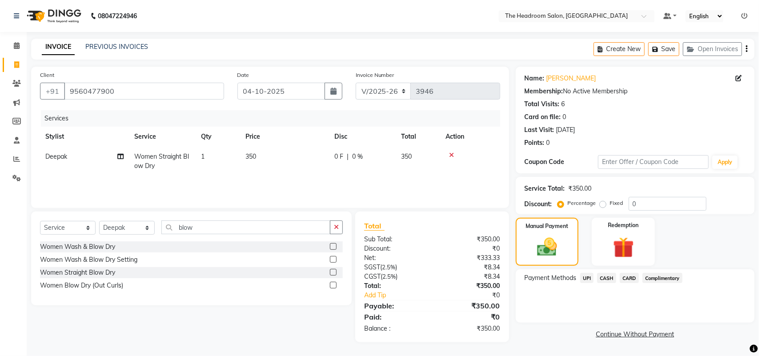
click at [581, 279] on span "UPI" at bounding box center [587, 278] width 14 height 10
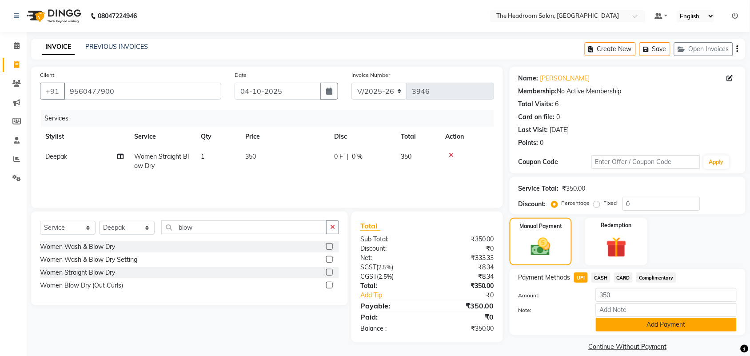
click at [668, 325] on button "Add Payment" at bounding box center [666, 325] width 141 height 14
click at [668, 325] on div "Name: Ranjana Membership: No Active Membership Total Visits: 6 Card on file: 0 …" at bounding box center [631, 210] width 243 height 287
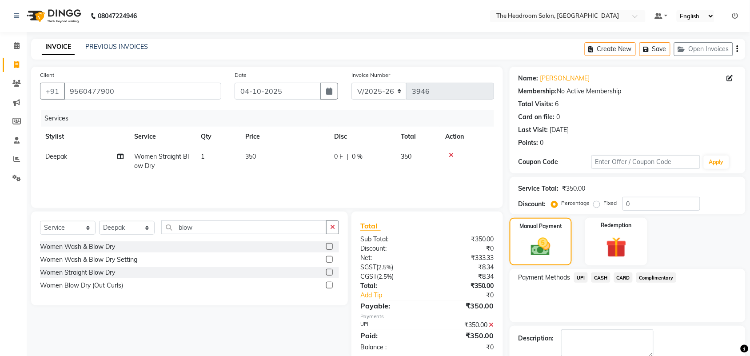
scroll to position [48, 0]
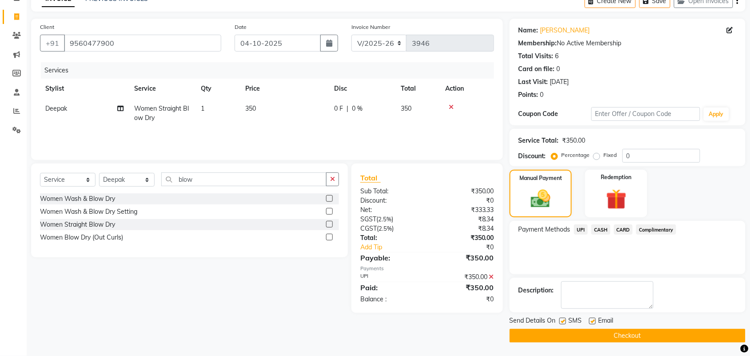
click at [611, 337] on button "Checkout" at bounding box center [628, 336] width 236 height 14
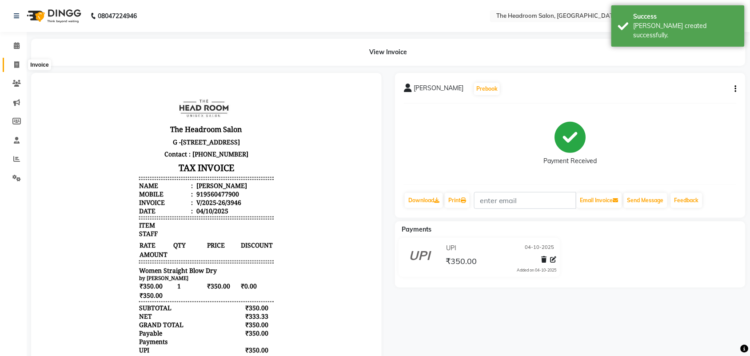
click at [19, 62] on icon at bounding box center [16, 64] width 5 height 7
select select "service"
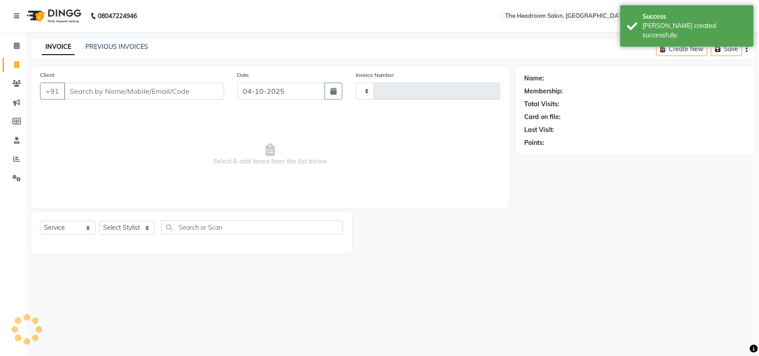
type input "3947"
select select "6933"
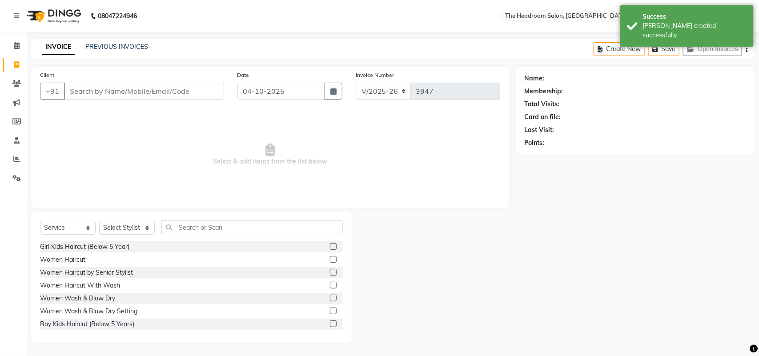
select select "58237"
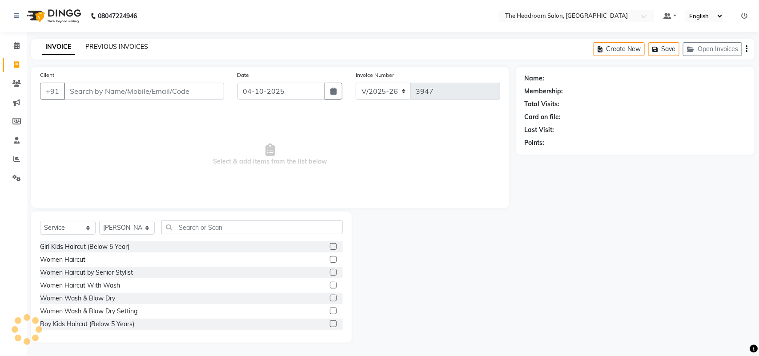
click at [133, 47] on link "PREVIOUS INVOICES" at bounding box center [116, 47] width 63 height 8
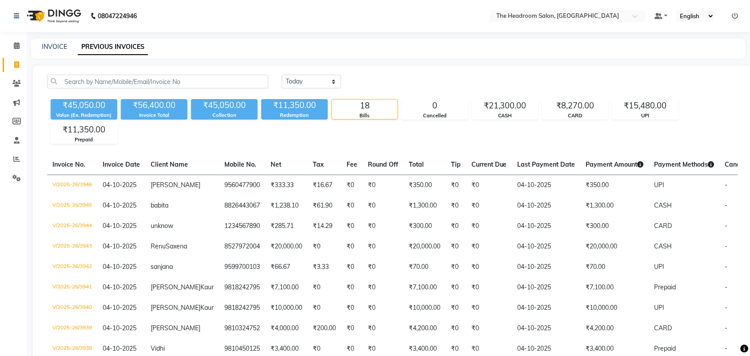
click at [190, 11] on nav "08047224946 Select Location × The Headroom Salon, Sector 93 Gurugram Default Pa…" at bounding box center [375, 16] width 750 height 32
click at [13, 63] on span at bounding box center [17, 65] width 16 height 10
select select "service"
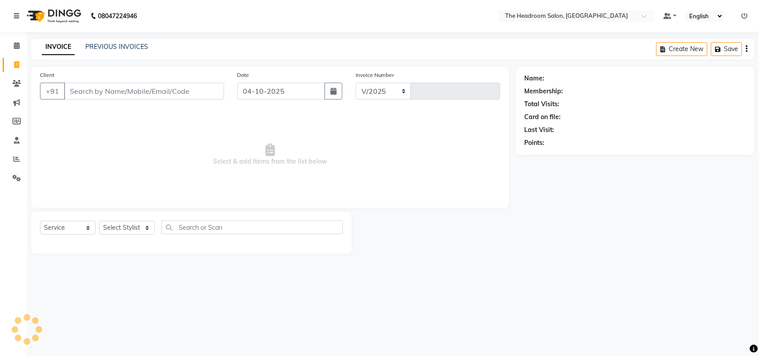
select select "6933"
type input "3947"
select select "58237"
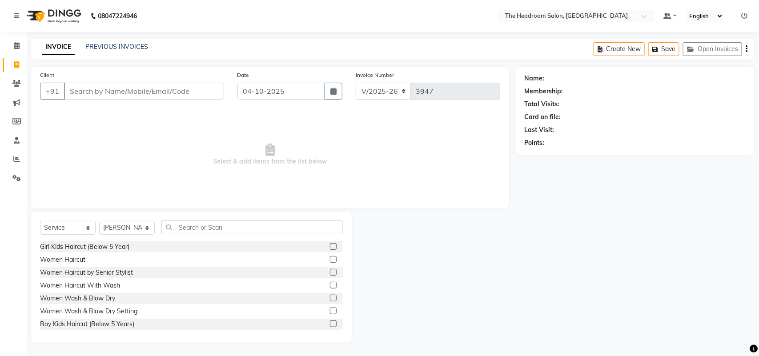
click at [147, 86] on input "Client" at bounding box center [144, 91] width 160 height 17
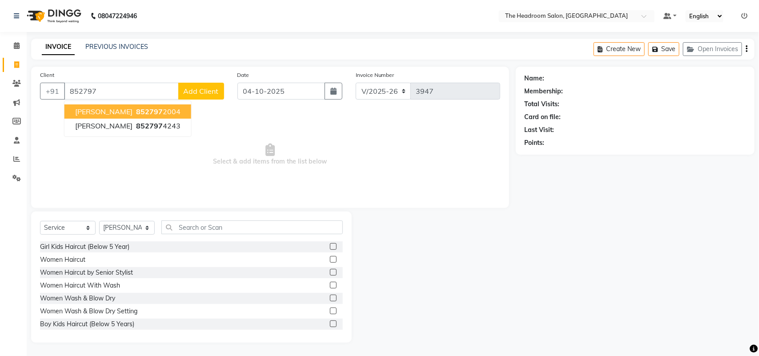
click at [154, 112] on ngb-highlight "852797 2004" at bounding box center [157, 111] width 46 height 9
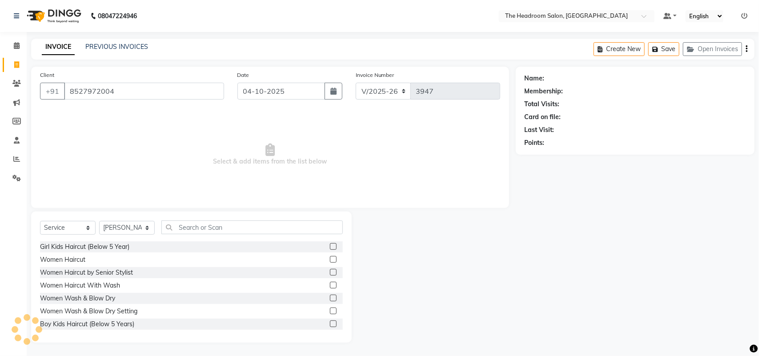
type input "8527972004"
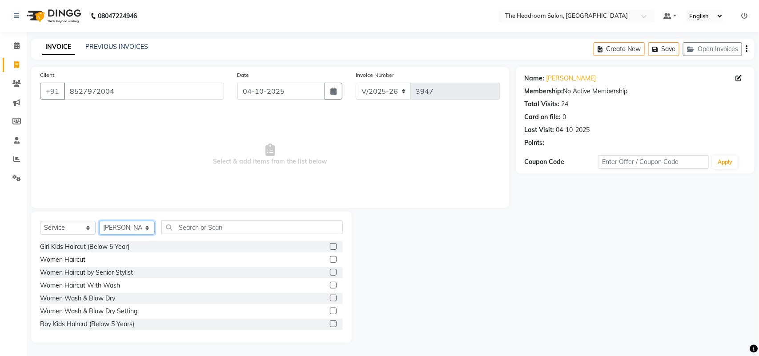
click at [141, 228] on select "Select Stylist Aditya Anubha Deepak Deepali Faizan Firoz Manager Monika Nakul S…" at bounding box center [127, 228] width 56 height 14
select select "79453"
click at [99, 221] on select "Select Stylist Aditya Anubha Deepak Deepali Faizan Firoz Manager Monika Nakul S…" at bounding box center [127, 228] width 56 height 14
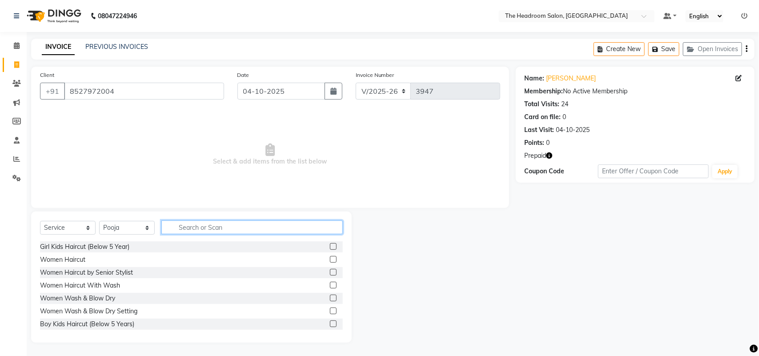
click at [204, 228] on input "text" at bounding box center [251, 227] width 181 height 14
click at [204, 228] on input "t" at bounding box center [245, 227] width 169 height 14
drag, startPoint x: 204, startPoint y: 228, endPoint x: 203, endPoint y: 203, distance: 24.9
click at [203, 203] on div "Client +91 8527972004 Date 04-10-2025 Invoice Number V/2025 V/2025-26 3947 Sele…" at bounding box center [269, 205] width 491 height 276
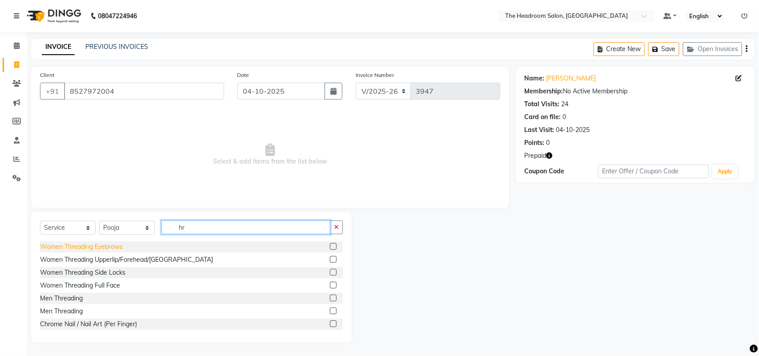
type input "hr"
click at [106, 245] on div "Women Threading Eyebrows" at bounding box center [81, 246] width 83 height 9
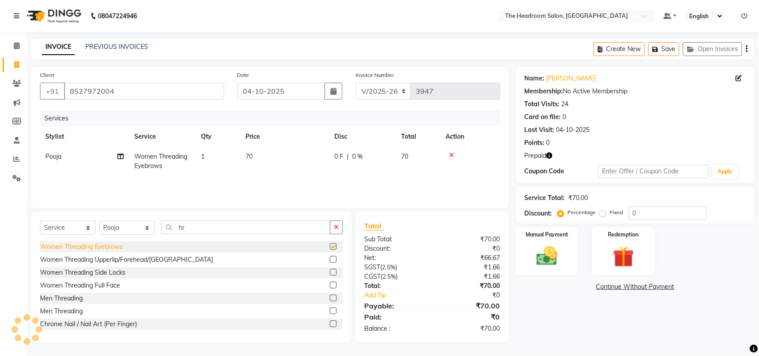
checkbox input "false"
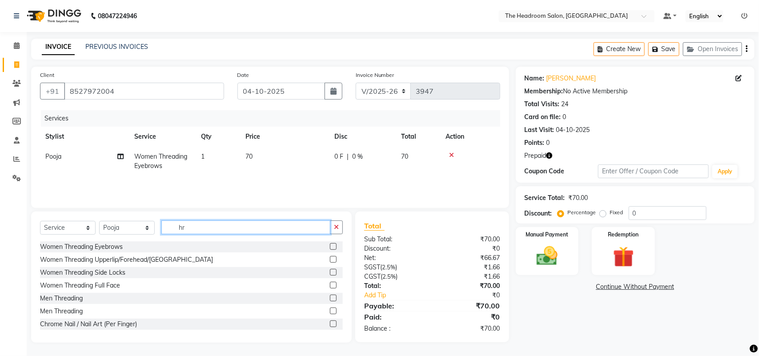
click at [196, 227] on input "hr" at bounding box center [245, 227] width 169 height 14
type input "h"
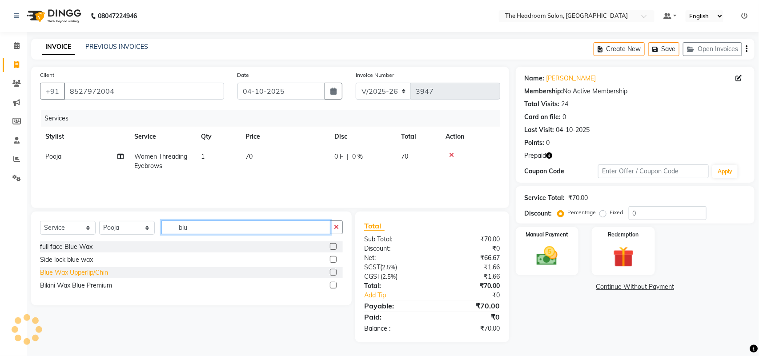
type input "blu"
click at [83, 271] on div "Blue Wax Upperlip/Chin" at bounding box center [74, 272] width 68 height 9
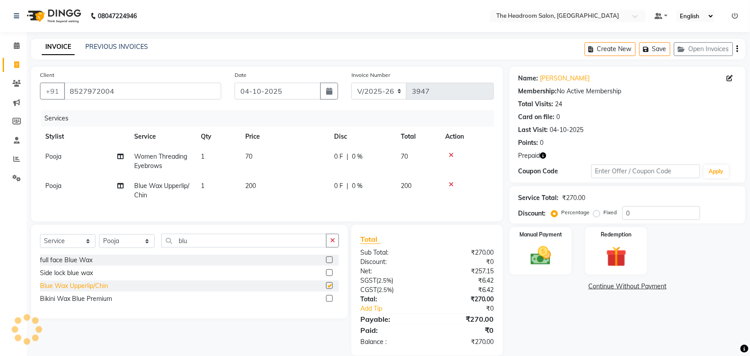
checkbox input "false"
click at [141, 247] on select "Select Stylist Aditya Anubha Deepak Deepali Faizan Firoz Manager Monika Nakul S…" at bounding box center [127, 241] width 56 height 14
click at [99, 242] on select "Select Stylist Aditya Anubha Deepak Deepali Faizan Firoz Manager Monika Nakul S…" at bounding box center [127, 241] width 56 height 14
click at [135, 138] on th "Service" at bounding box center [162, 137] width 67 height 20
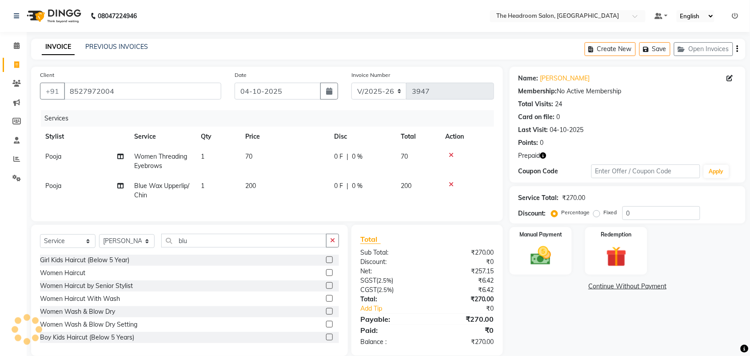
drag, startPoint x: 136, startPoint y: 236, endPoint x: 136, endPoint y: 242, distance: 5.8
click at [136, 238] on div "Select Service Product Membership Package Voucher Prepaid Gift Card Select Styl…" at bounding box center [189, 290] width 317 height 131
click at [136, 240] on div "Select Service Product Membership Package Voucher Prepaid Gift Card Select Styl…" at bounding box center [189, 290] width 317 height 131
click at [135, 244] on select "Select Stylist Aditya Anubha Deepak Deepali Faizan Firoz Manager Monika Nakul S…" at bounding box center [127, 241] width 56 height 14
select select "58237"
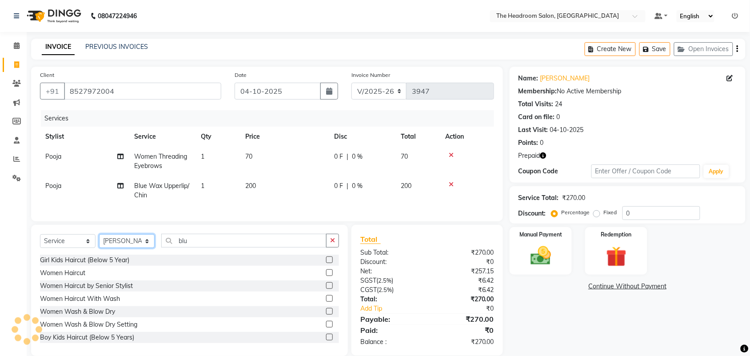
click at [99, 242] on select "Select Stylist Aditya Anubha Deepak Deepali Faizan Firoz Manager Monika Nakul S…" at bounding box center [127, 241] width 56 height 14
click at [200, 242] on input "blu" at bounding box center [243, 241] width 165 height 14
type input "b"
click at [78, 278] on div "Women Haircut" at bounding box center [62, 272] width 45 height 9
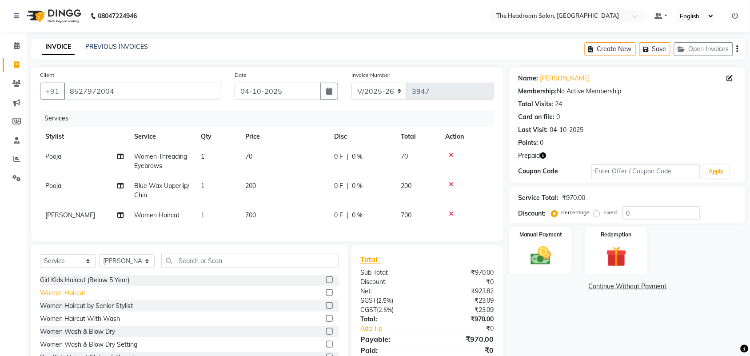
click at [76, 298] on div "Women Haircut" at bounding box center [62, 292] width 45 height 9
checkbox input "false"
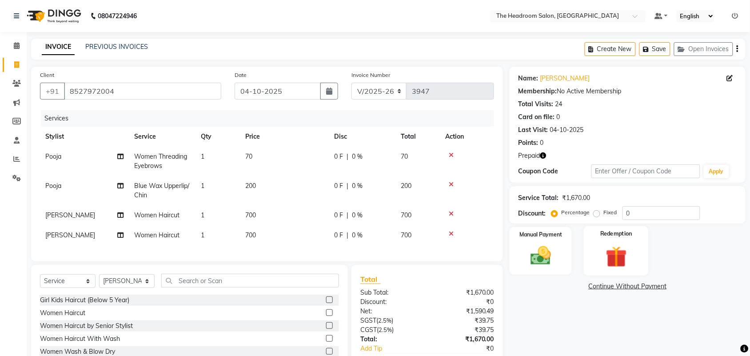
click at [632, 265] on img at bounding box center [616, 257] width 35 height 27
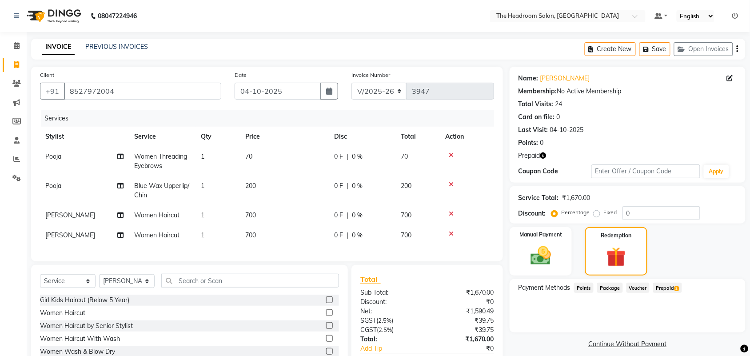
click at [675, 285] on span "Prepaid 2" at bounding box center [667, 288] width 29 height 10
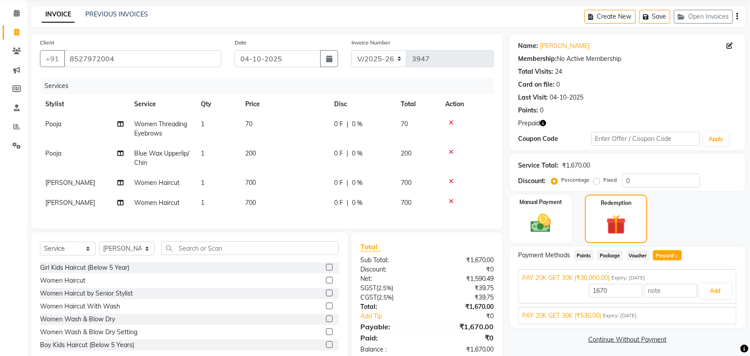
scroll to position [61, 0]
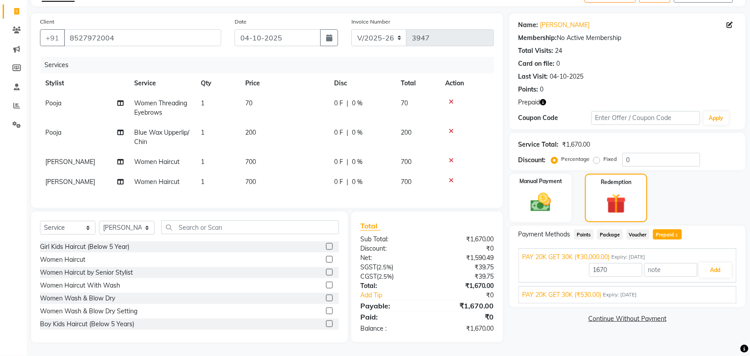
click at [637, 291] on span "Expiry: 26-02-2026" at bounding box center [620, 295] width 34 height 8
click at [710, 286] on button "Add" at bounding box center [715, 291] width 32 height 15
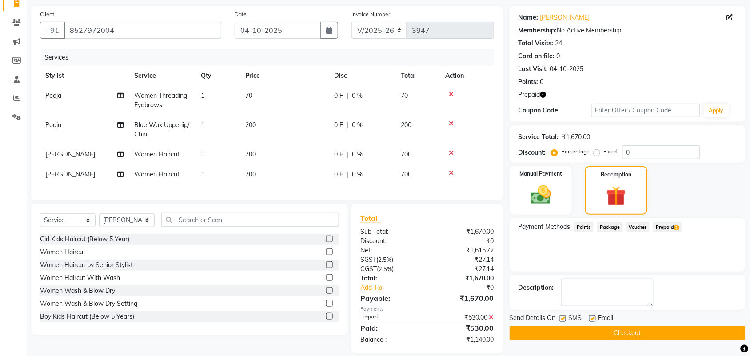
scroll to position [79, 0]
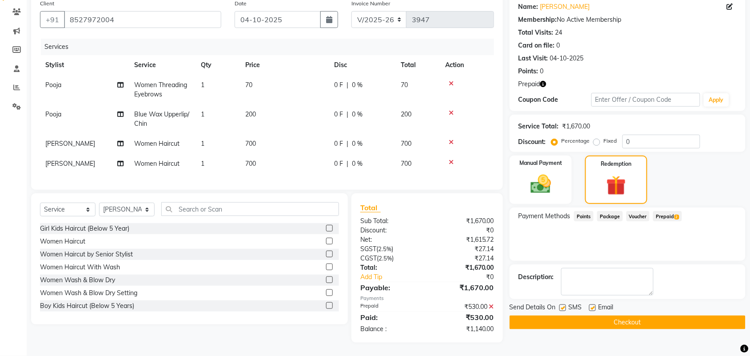
click at [667, 211] on span "Prepaid 2" at bounding box center [667, 216] width 29 height 10
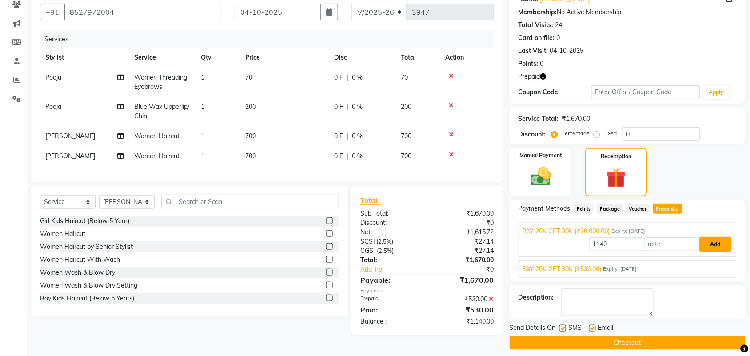
click at [706, 247] on button "Add" at bounding box center [715, 244] width 32 height 15
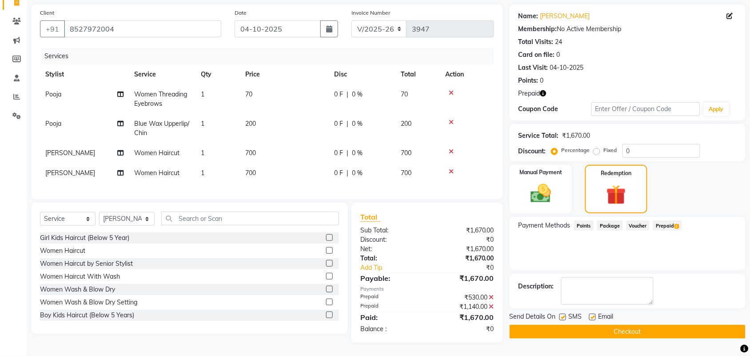
click at [632, 325] on button "Checkout" at bounding box center [628, 332] width 236 height 14
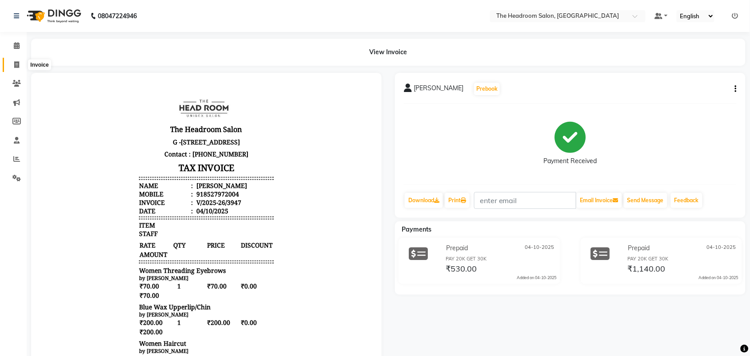
drag, startPoint x: 9, startPoint y: 67, endPoint x: 9, endPoint y: 62, distance: 4.9
click at [9, 67] on span at bounding box center [17, 65] width 16 height 10
select select "service"
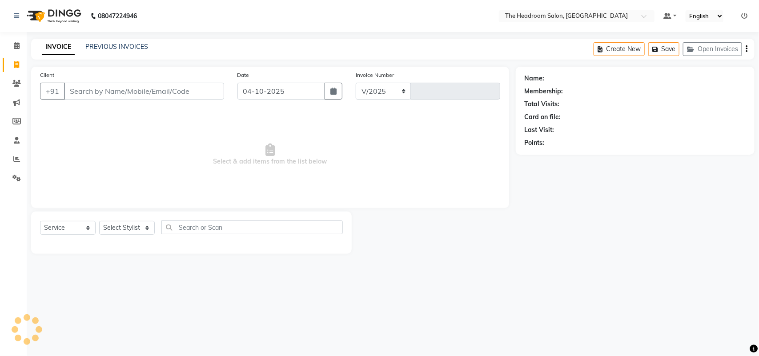
select select "6933"
type input "3948"
click at [9, 61] on span at bounding box center [17, 65] width 16 height 10
select select "service"
type input "3948"
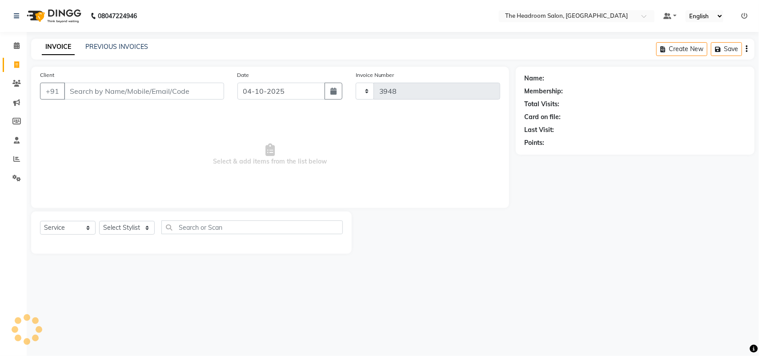
select select "6933"
select select "58237"
